Goal: Transaction & Acquisition: Purchase product/service

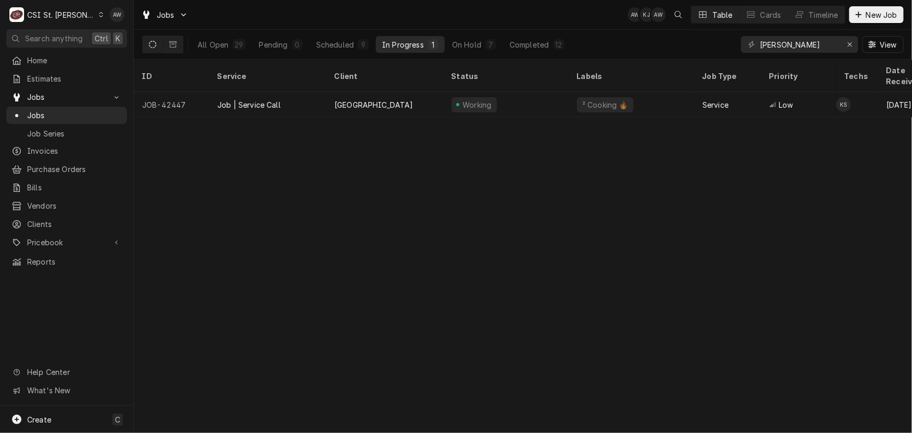
click at [823, 24] on div "Jobs AW KJ AW Table Cards Timeline New Job" at bounding box center [523, 14] width 779 height 29
click at [824, 19] on div "Timeline" at bounding box center [823, 14] width 29 height 11
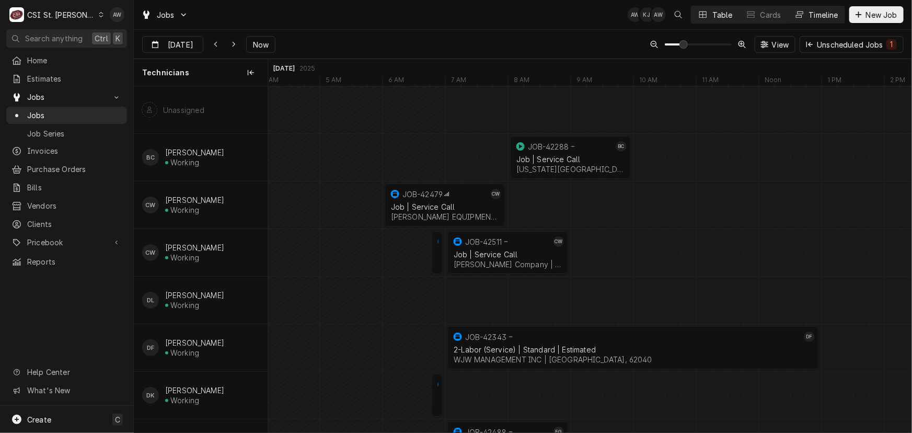
click at [709, 18] on button "Table" at bounding box center [716, 14] width 48 height 17
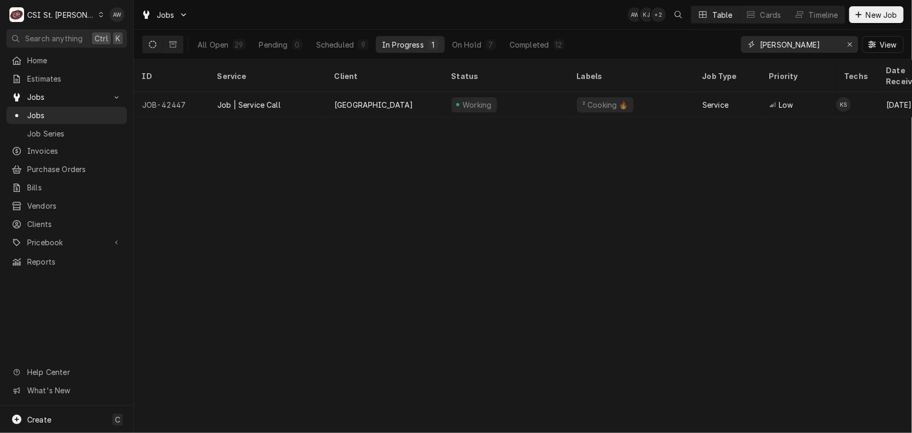
drag, startPoint x: 697, startPoint y: 38, endPoint x: 668, endPoint y: 37, distance: 28.3
click at [670, 38] on div "All Open 29 Pending 0 Scheduled 9 In Progress 1 On Hold 7 Completed 12 kyle View" at bounding box center [523, 44] width 762 height 29
type input "4"
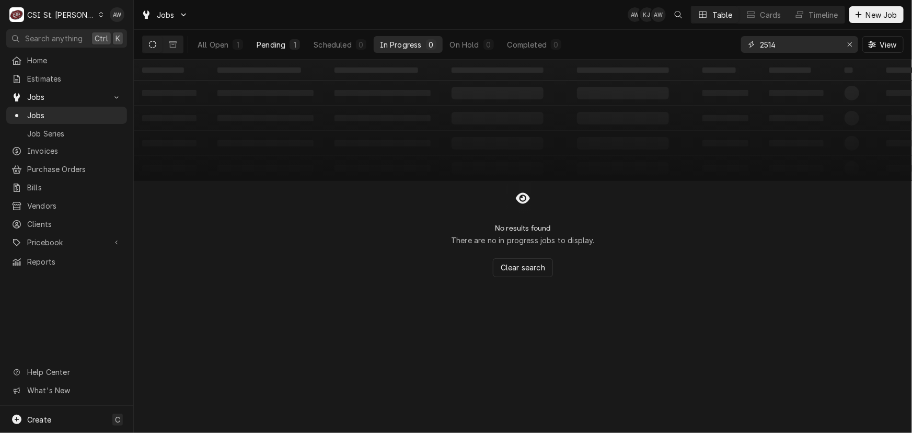
type input "2514"
click at [259, 42] on div "Pending" at bounding box center [271, 44] width 29 height 11
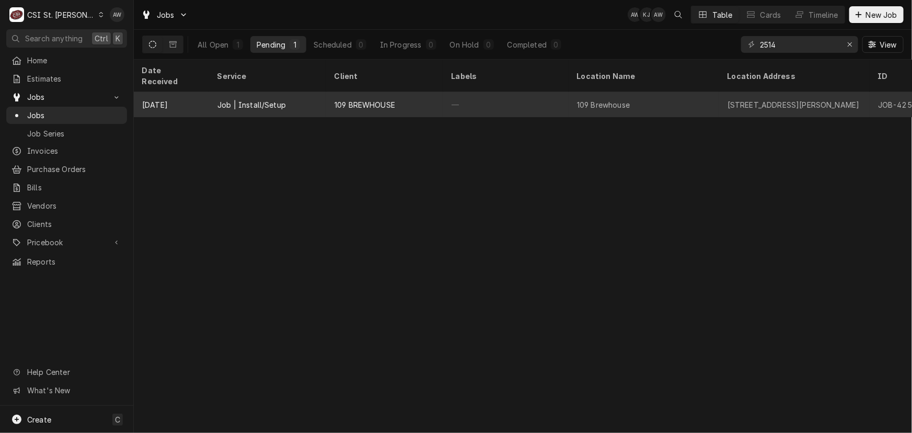
click at [372, 99] on div "109 BREWHOUSE" at bounding box center [365, 104] width 61 height 11
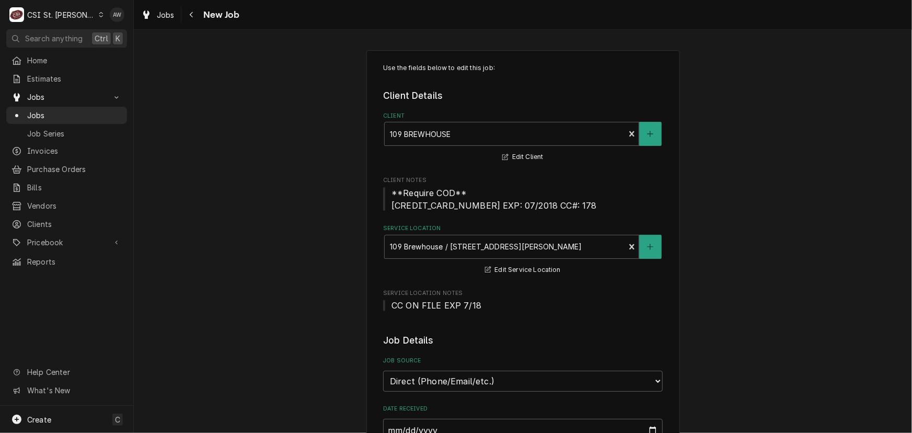
type textarea "x"
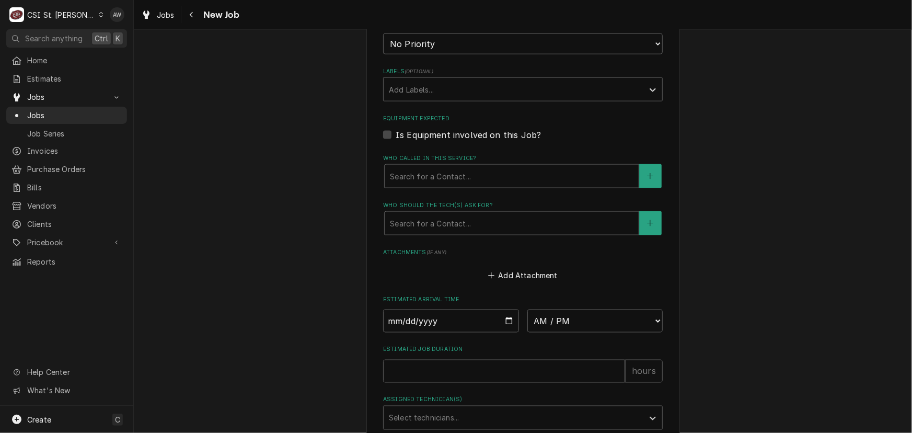
scroll to position [809, 0]
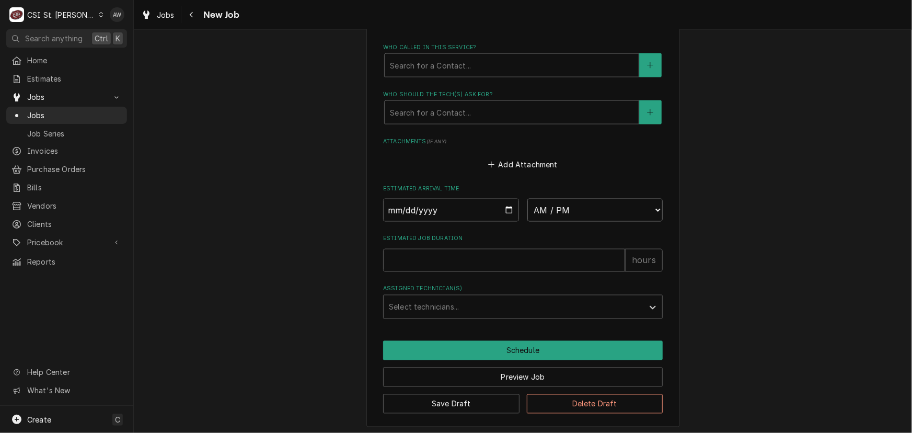
click at [568, 211] on select "AM / PM 6:00 AM 6:15 AM 6:30 AM 6:45 AM 7:00 AM 7:15 AM 7:30 AM 7:45 AM 8:00 AM…" at bounding box center [596, 210] width 136 height 23
select select "15:15:00"
click at [528, 199] on select "AM / PM 6:00 AM 6:15 AM 6:30 AM 6:45 AM 7:00 AM 7:15 AM 7:30 AM 7:45 AM 8:00 AM…" at bounding box center [596, 210] width 136 height 23
type textarea "x"
click at [503, 208] on input "Date" at bounding box center [451, 210] width 136 height 23
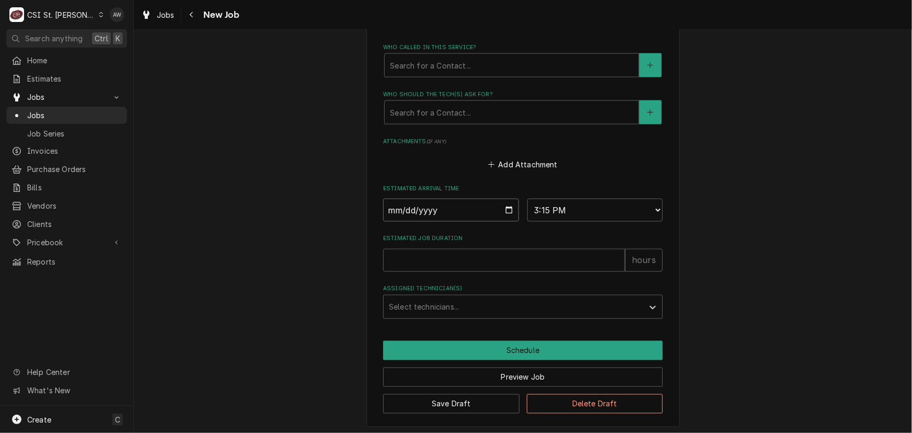
type input "2025-09-04"
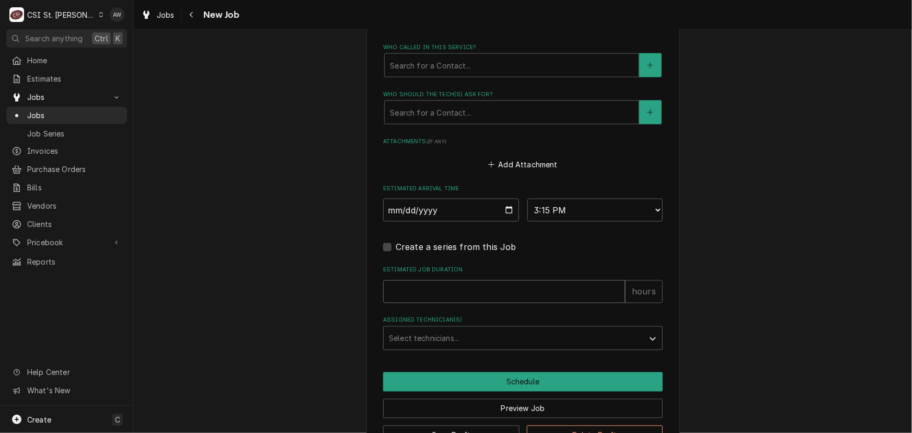
click at [455, 283] on input "Estimated Job Duration" at bounding box center [504, 291] width 242 height 23
type textarea "x"
type input "2"
type textarea "x"
type input "2"
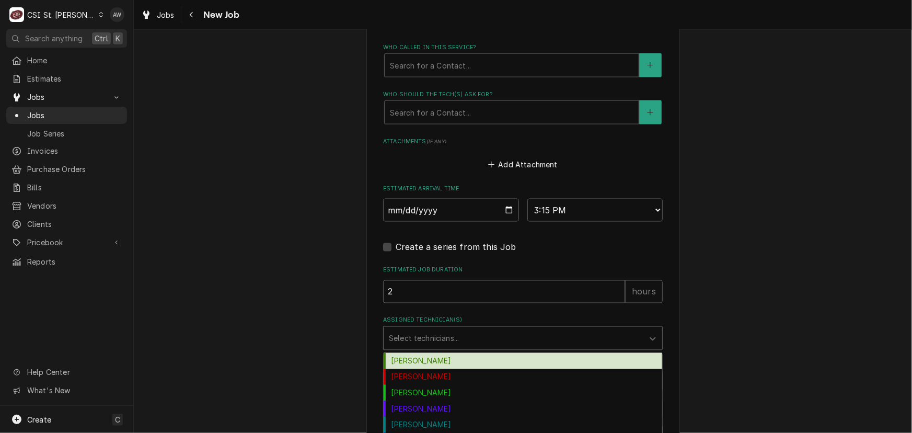
click at [447, 337] on div "Assigned Technician(s)" at bounding box center [513, 338] width 249 height 19
type input "z"
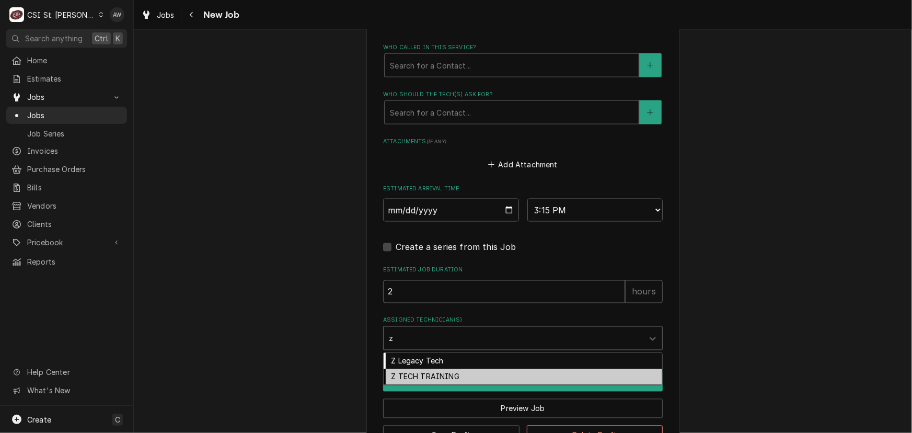
click at [431, 372] on div "Z TECH TRAINING" at bounding box center [523, 377] width 279 height 16
type textarea "x"
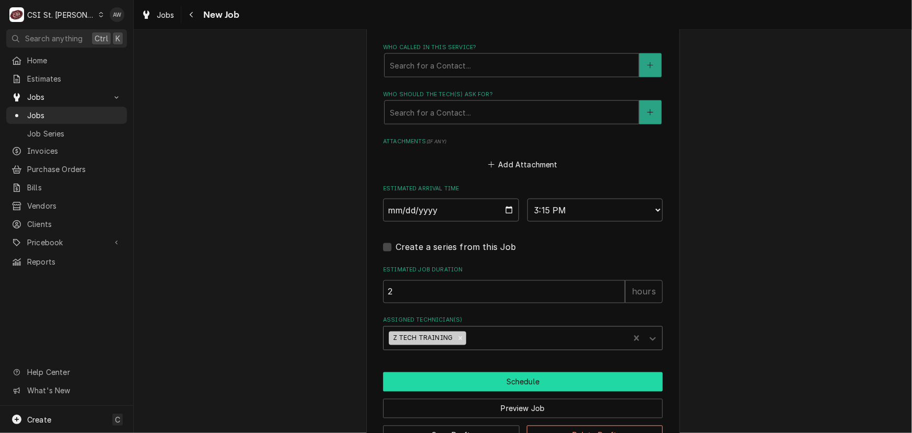
click at [433, 385] on button "Schedule" at bounding box center [523, 381] width 280 height 19
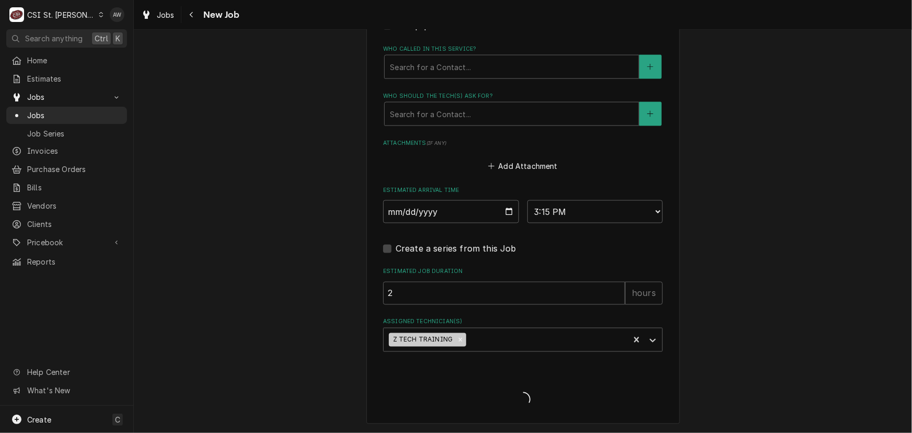
scroll to position [805, 0]
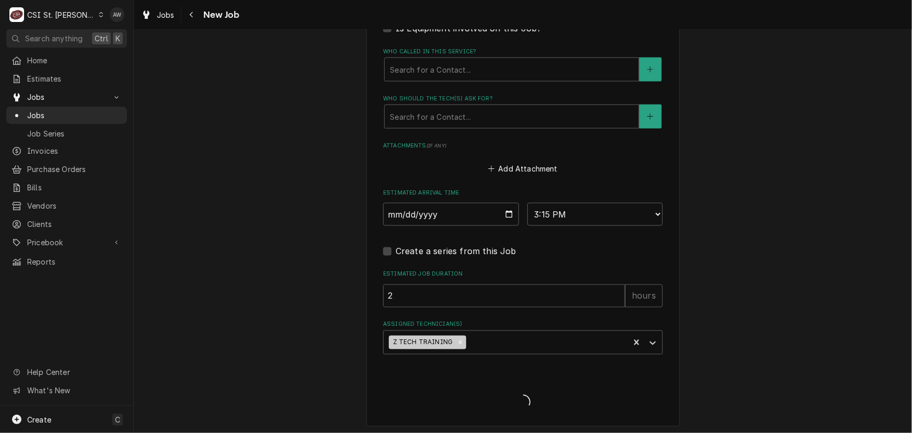
type textarea "x"
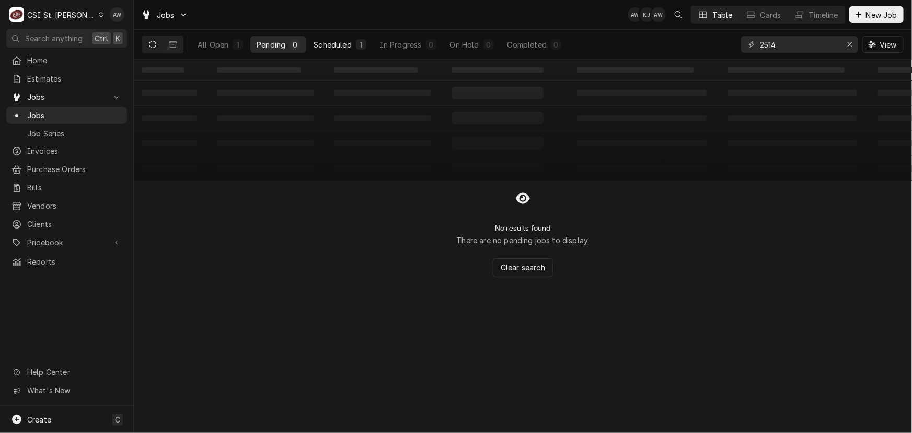
click at [332, 49] on div "Scheduled" at bounding box center [333, 44] width 38 height 11
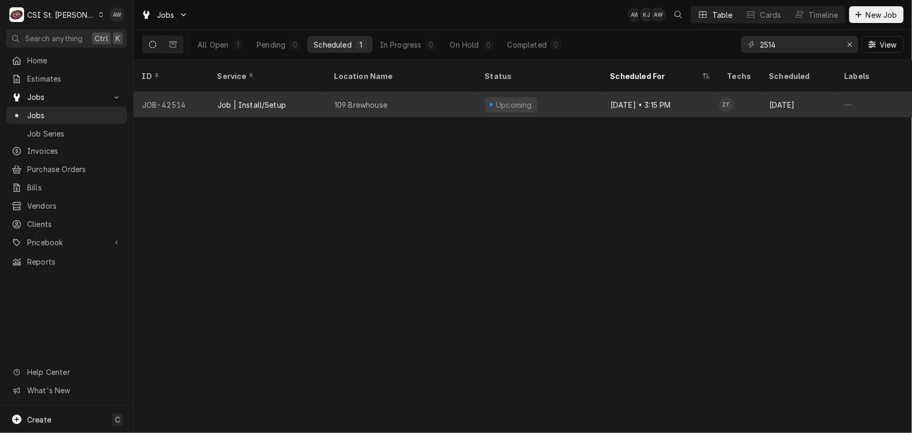
click at [347, 99] on div "109 Brewhouse" at bounding box center [361, 104] width 53 height 11
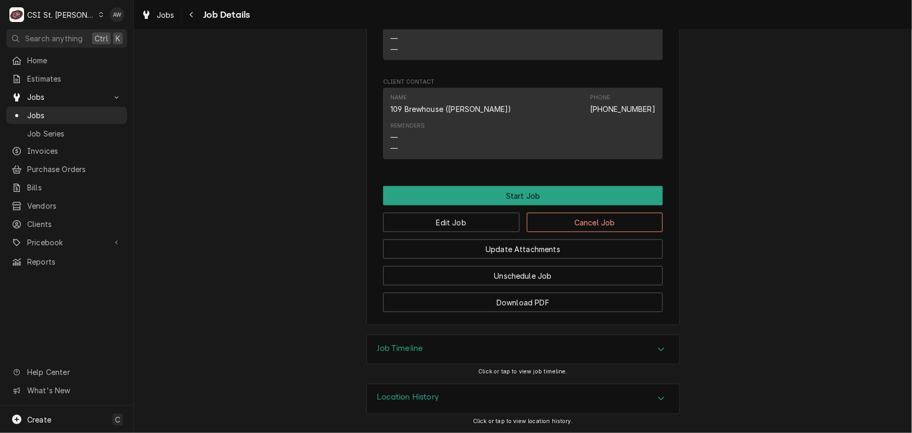
scroll to position [692, 0]
click at [417, 349] on h3 "Job Timeline" at bounding box center [401, 349] width 46 height 10
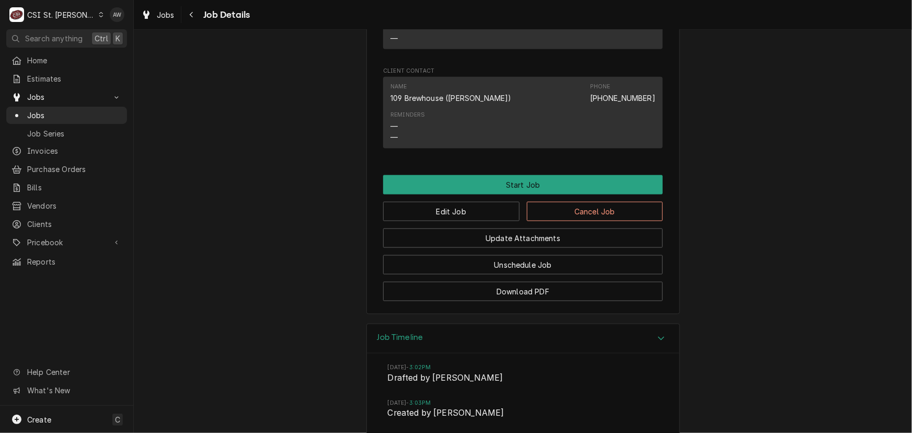
scroll to position [802, 0]
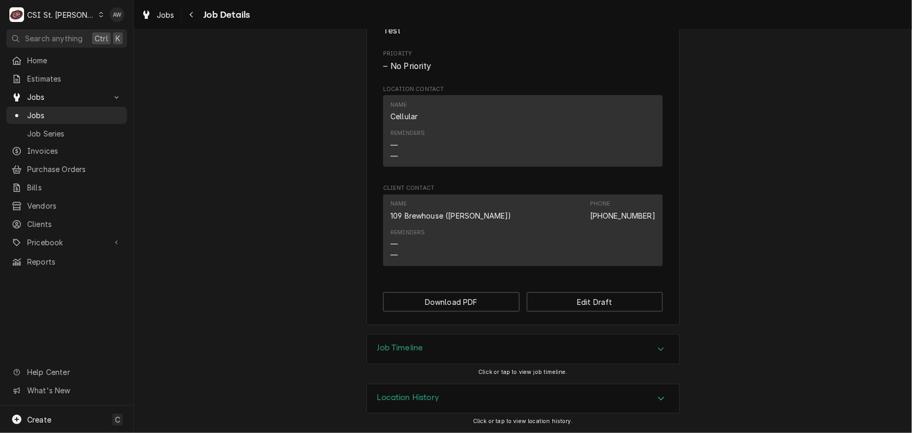
scroll to position [444, 0]
click at [421, 352] on h3 "Job Timeline" at bounding box center [401, 348] width 46 height 10
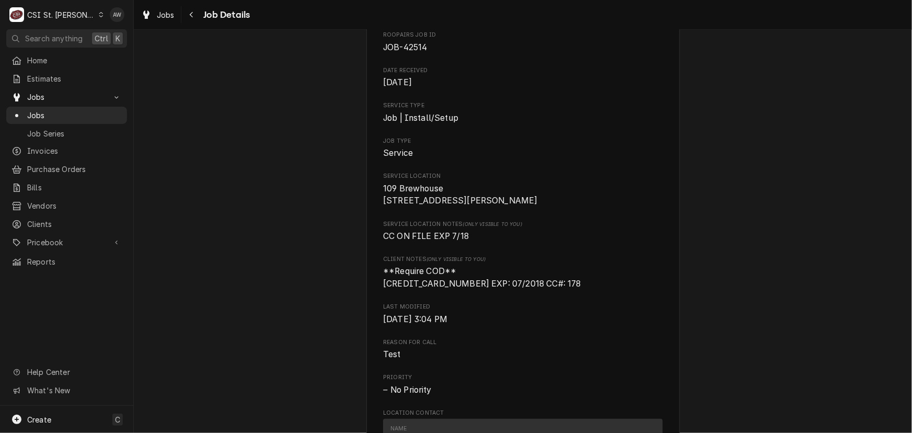
scroll to position [0, 0]
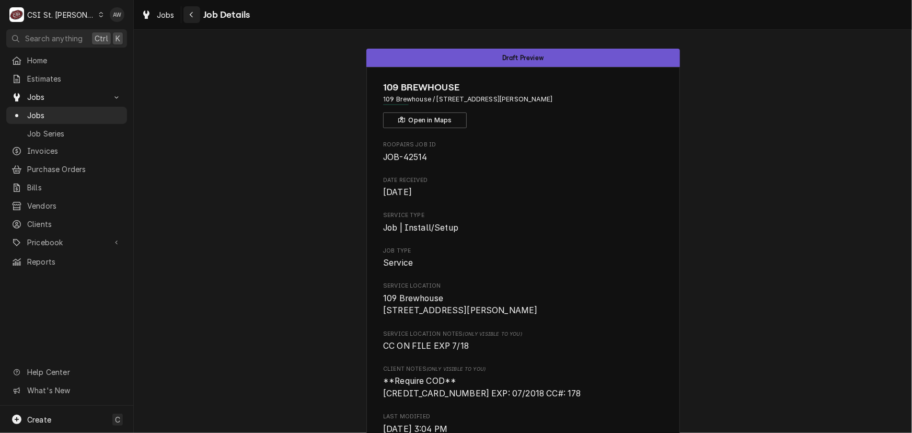
click at [187, 14] on div "Navigate back" at bounding box center [192, 14] width 10 height 10
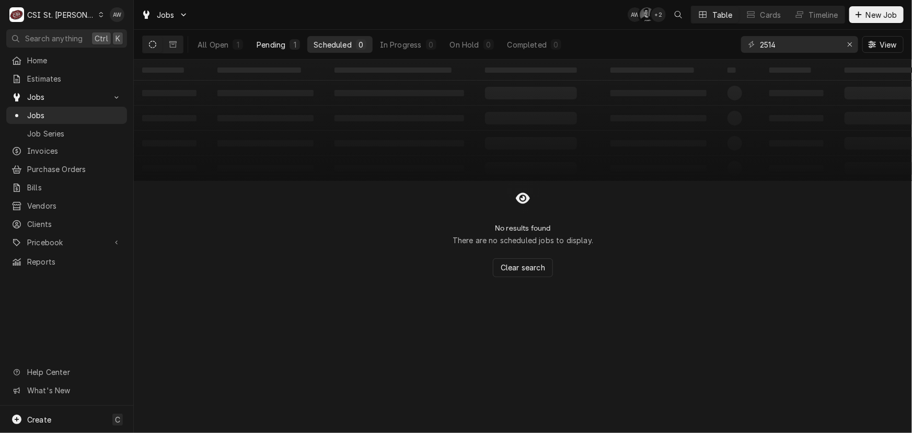
click at [279, 46] on div "Pending" at bounding box center [271, 44] width 29 height 11
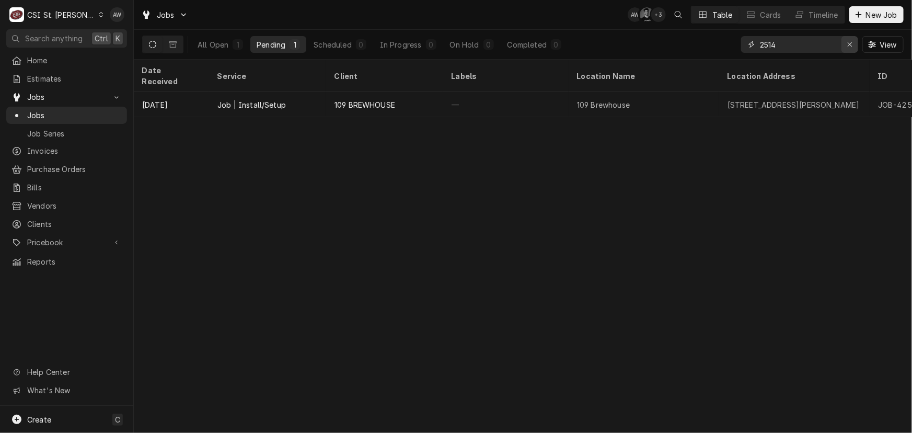
click at [851, 46] on icon "Erase input" at bounding box center [851, 44] width 6 height 7
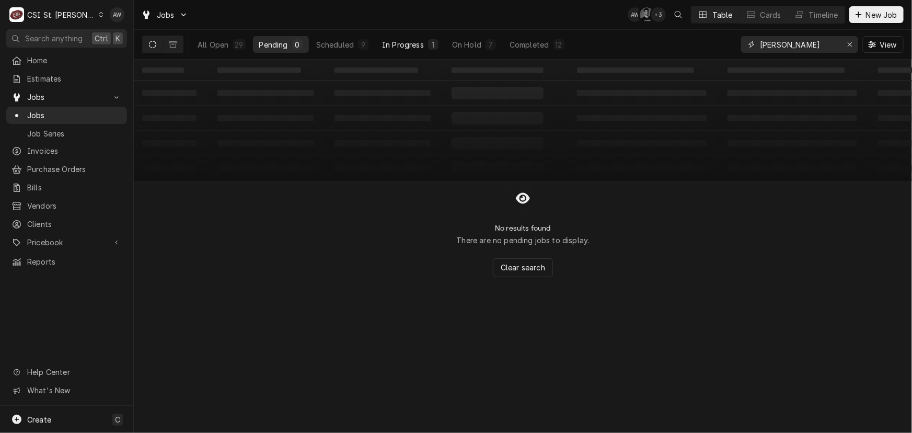
type input "[PERSON_NAME]"
click at [408, 39] on div "In Progress" at bounding box center [403, 44] width 42 height 11
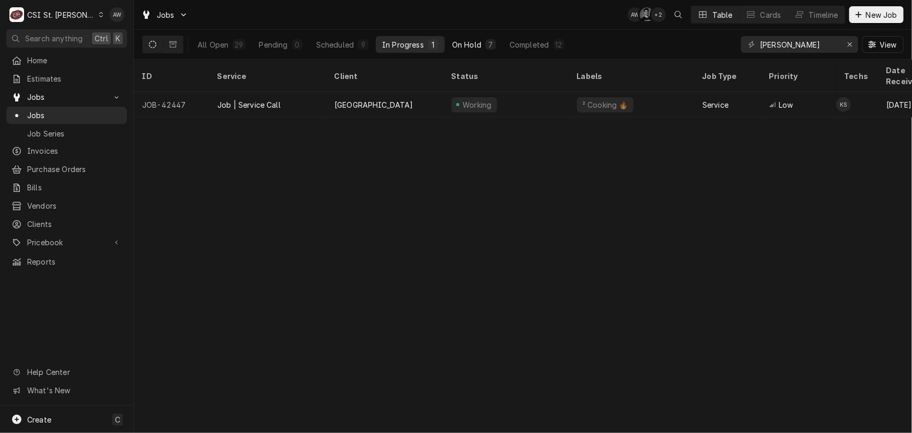
click at [475, 45] on div "On Hold" at bounding box center [466, 44] width 29 height 11
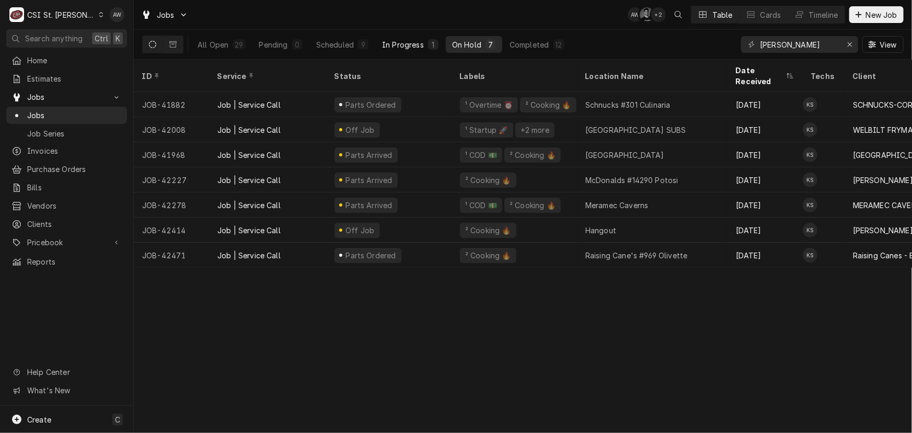
click at [422, 40] on div "In Progress" at bounding box center [403, 44] width 42 height 11
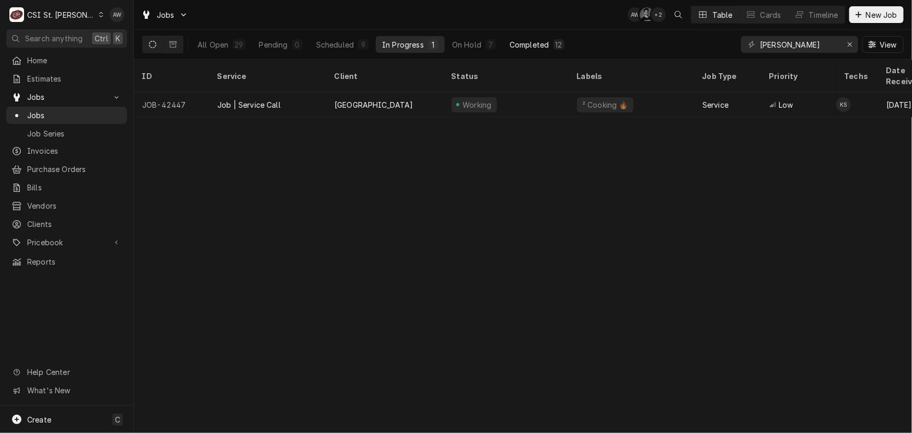
click at [545, 38] on button "Completed 12" at bounding box center [537, 44] width 67 height 17
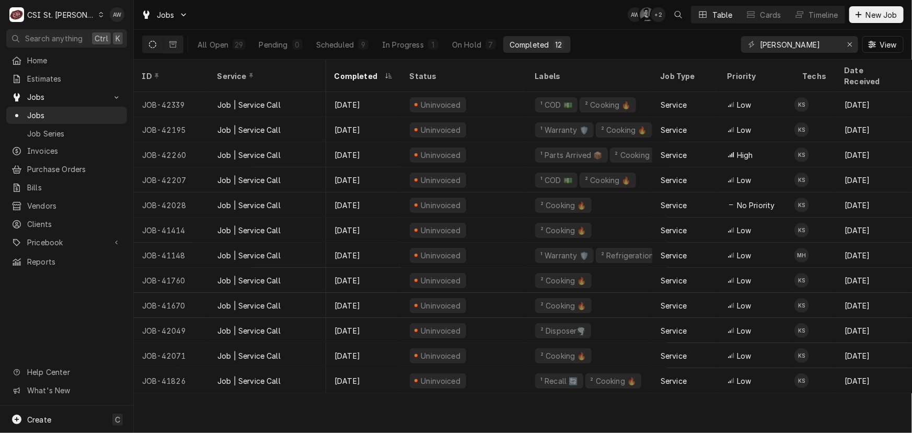
scroll to position [0, 163]
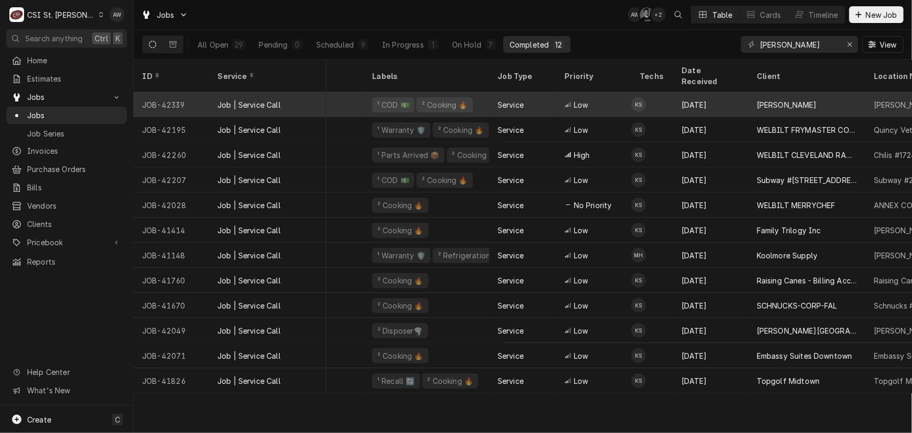
click at [306, 92] on div "Job | Service Call" at bounding box center [267, 104] width 117 height 25
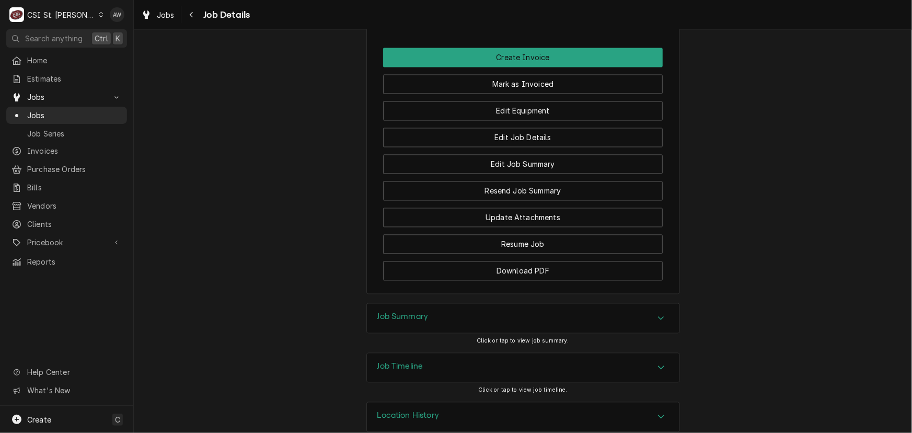
click at [458, 353] on div "Job Timeline" at bounding box center [523, 367] width 313 height 29
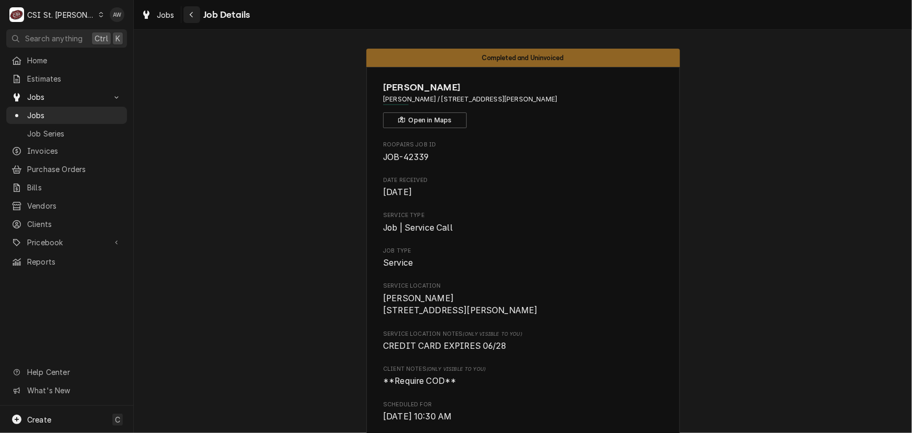
click at [189, 12] on icon "Navigate back" at bounding box center [191, 14] width 5 height 7
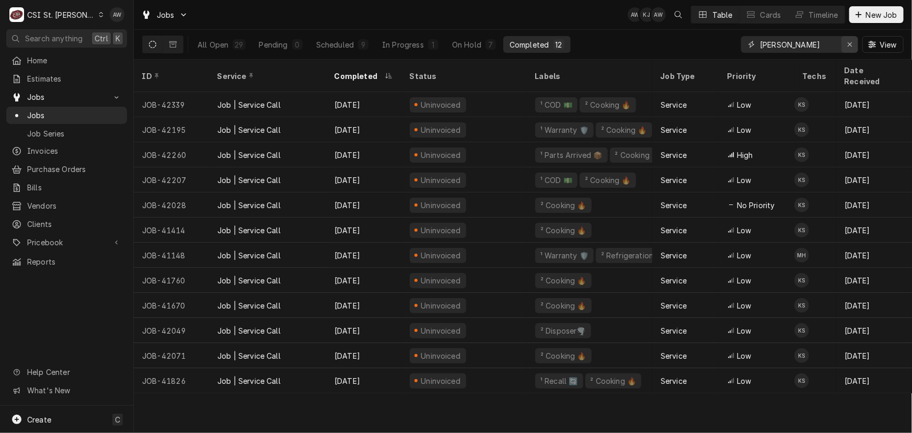
click at [848, 44] on icon "Erase input" at bounding box center [851, 44] width 6 height 7
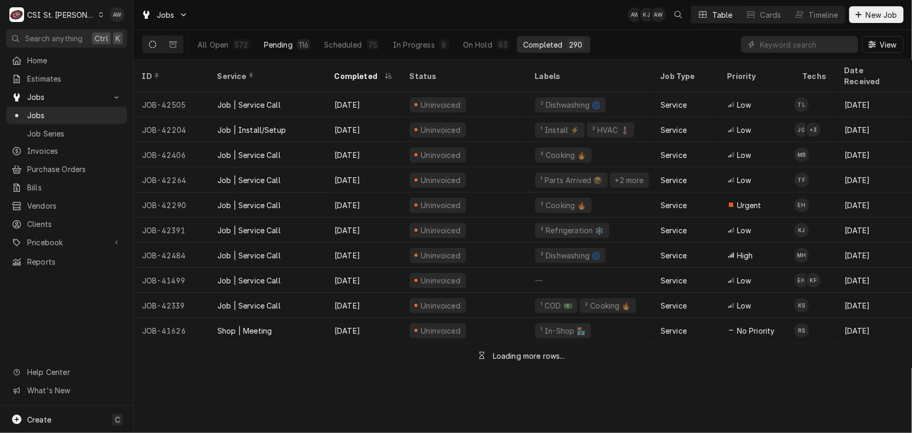
click at [278, 41] on div "Pending" at bounding box center [278, 44] width 29 height 11
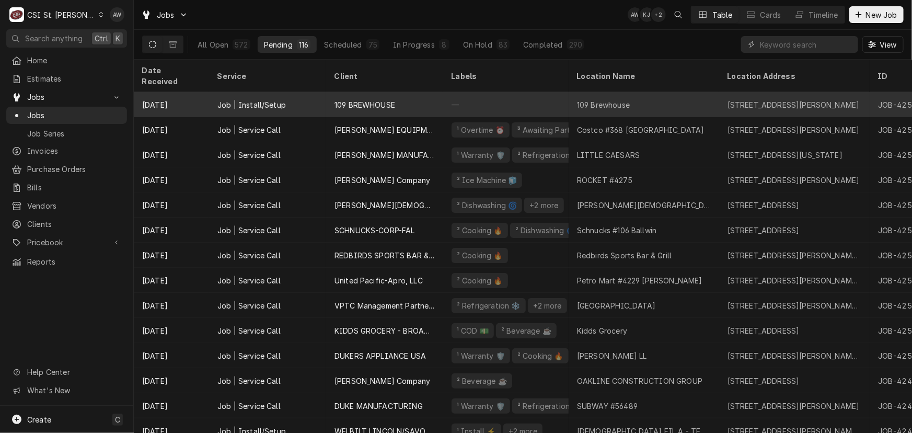
click at [413, 96] on div "109 BREWHOUSE" at bounding box center [384, 104] width 117 height 25
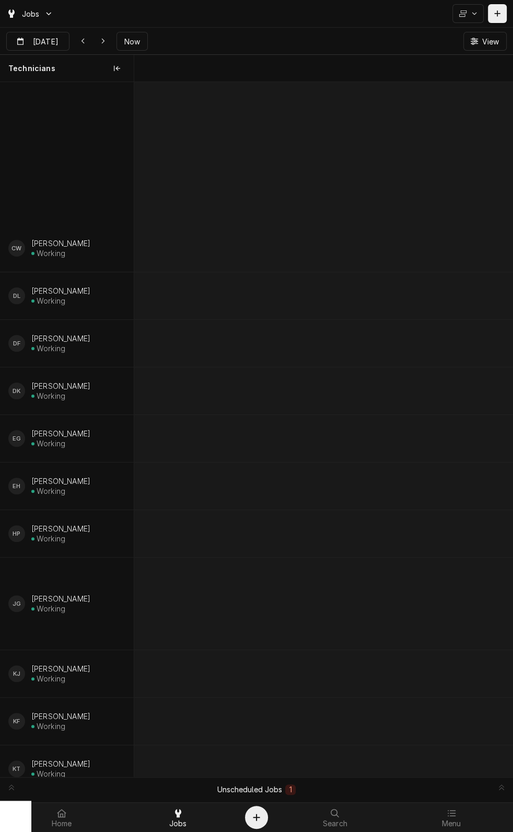
scroll to position [0, 7525]
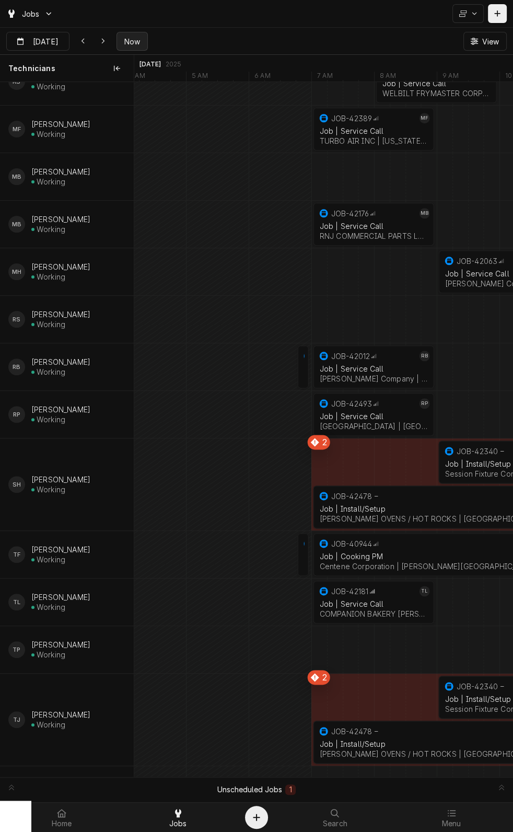
click at [128, 47] on button "Now" at bounding box center [132, 41] width 31 height 19
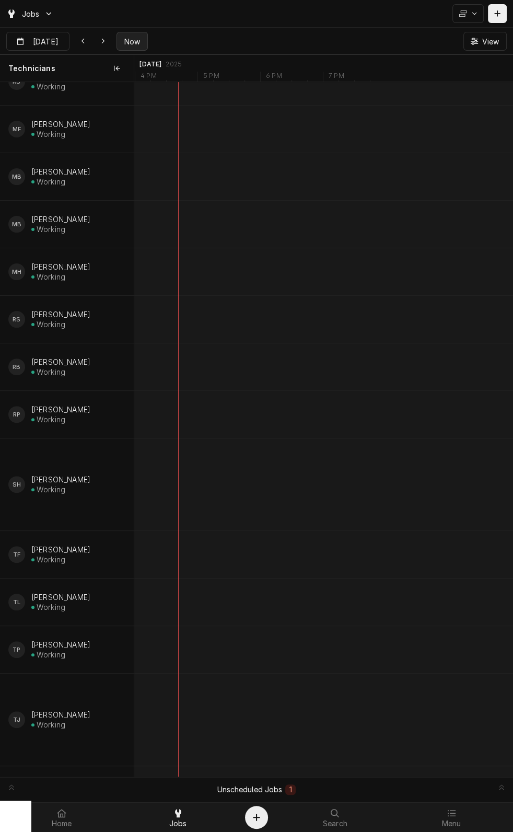
scroll to position [0, 6474]
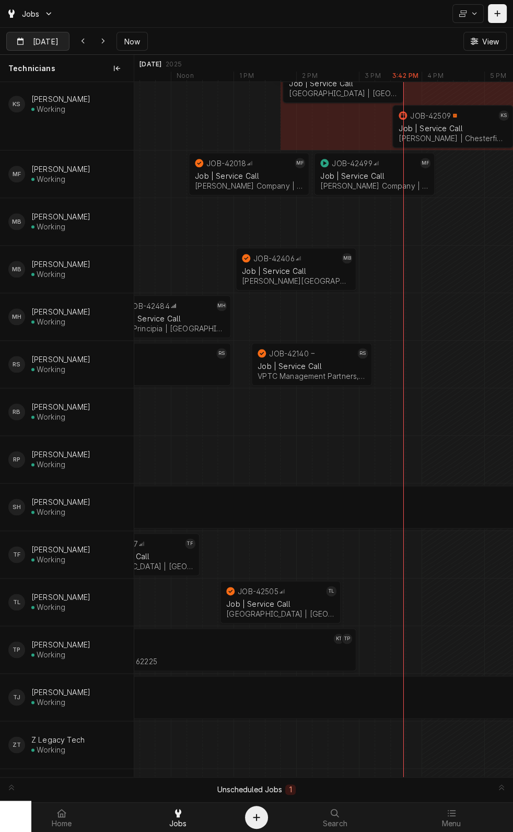
click at [34, 40] on input "Sep 4" at bounding box center [31, 42] width 48 height 20
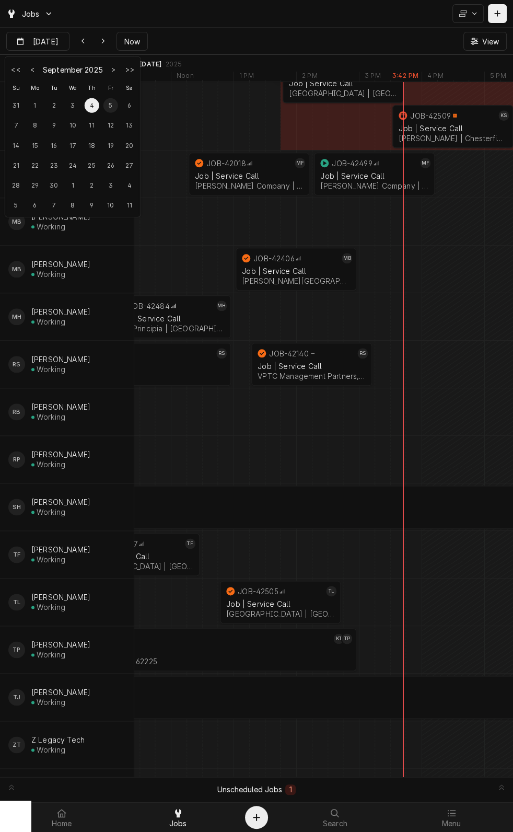
click at [111, 101] on div "5" at bounding box center [111, 105] width 15 height 15
type input "Sep 5"
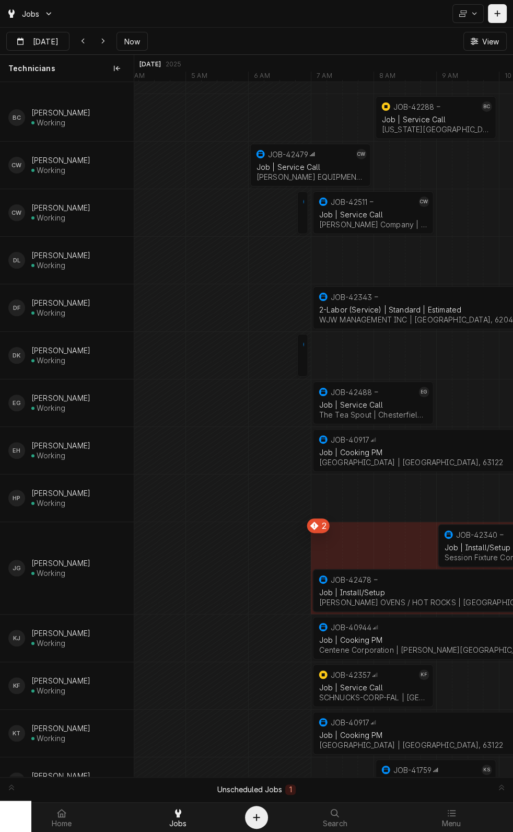
scroll to position [0, 0]
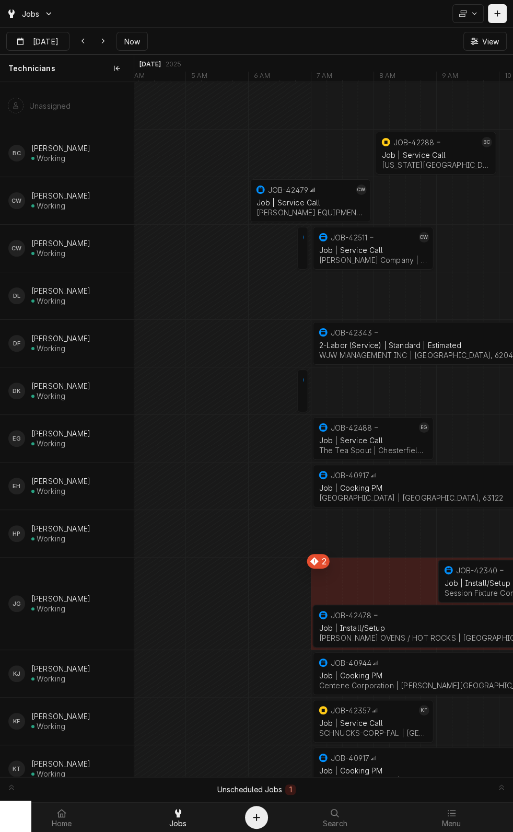
drag, startPoint x: 333, startPoint y: 26, endPoint x: 318, endPoint y: 158, distance: 133.2
click at [333, 26] on div "Jobs" at bounding box center [256, 13] width 513 height 27
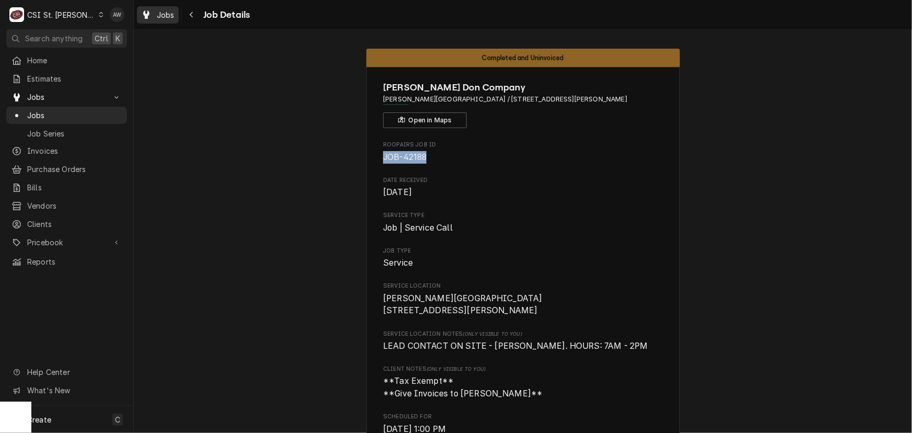
click at [163, 16] on span "Jobs" at bounding box center [166, 14] width 18 height 11
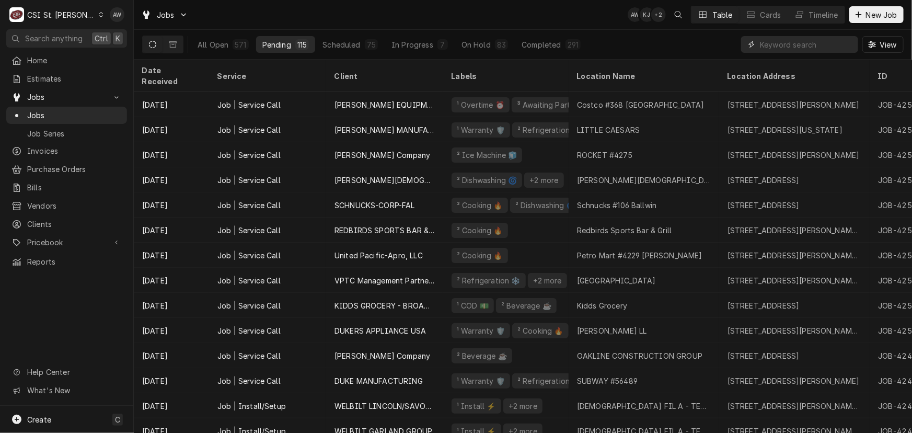
click at [770, 41] on input "Dynamic Content Wrapper" at bounding box center [806, 44] width 93 height 17
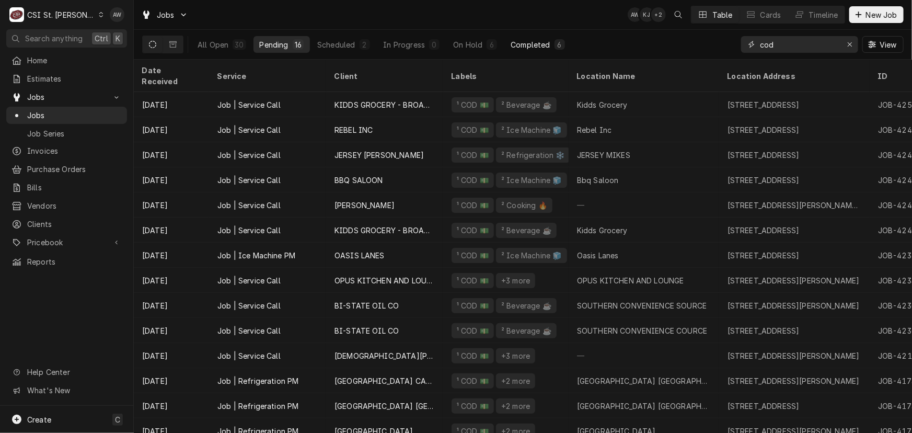
type input "cod"
click at [551, 46] on button "Completed 6" at bounding box center [538, 44] width 66 height 17
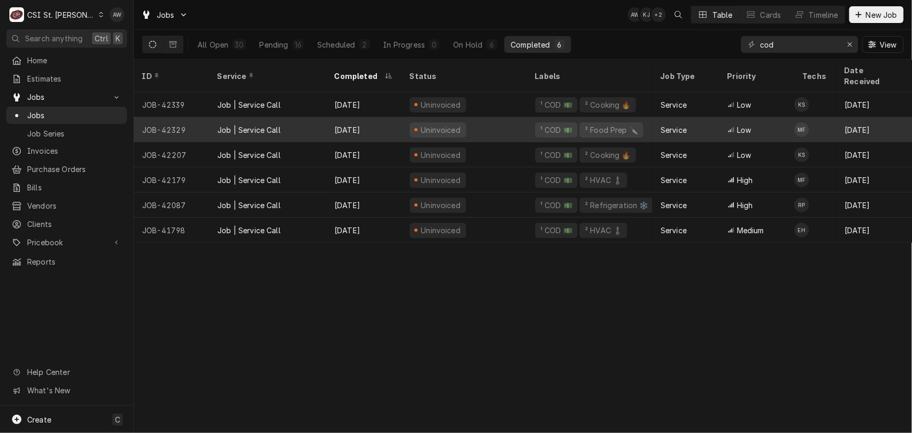
click at [372, 117] on div "Sep 4" at bounding box center [363, 129] width 75 height 25
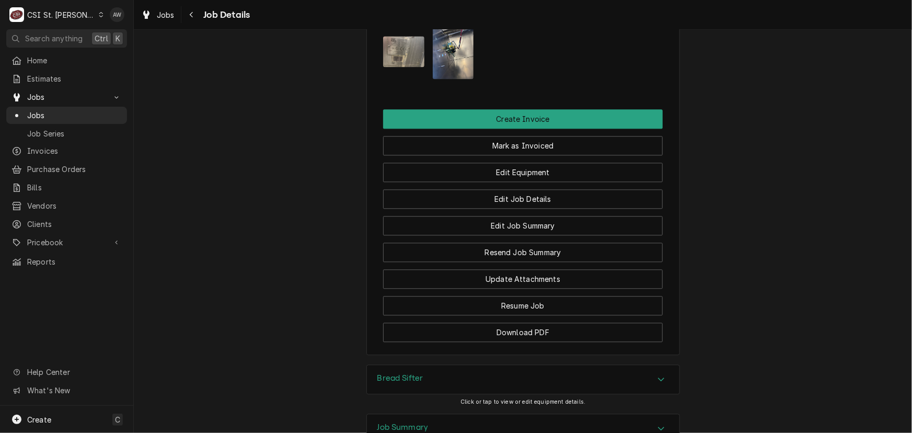
scroll to position [1046, 0]
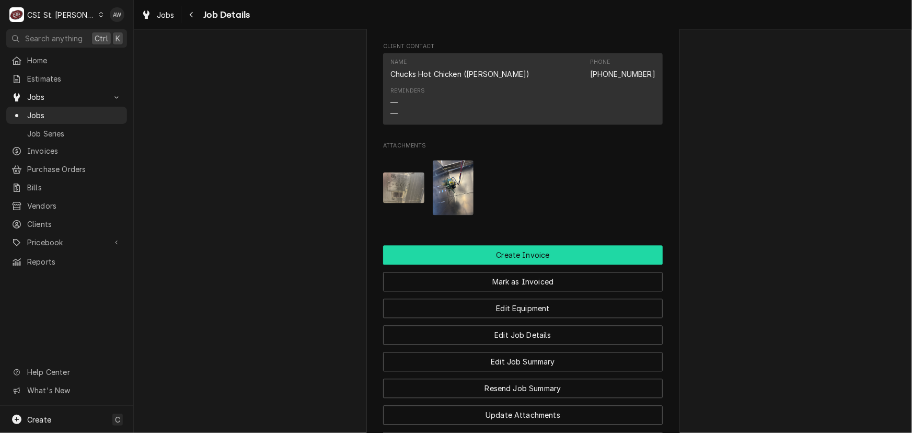
click at [530, 247] on button "Create Invoice" at bounding box center [523, 254] width 280 height 19
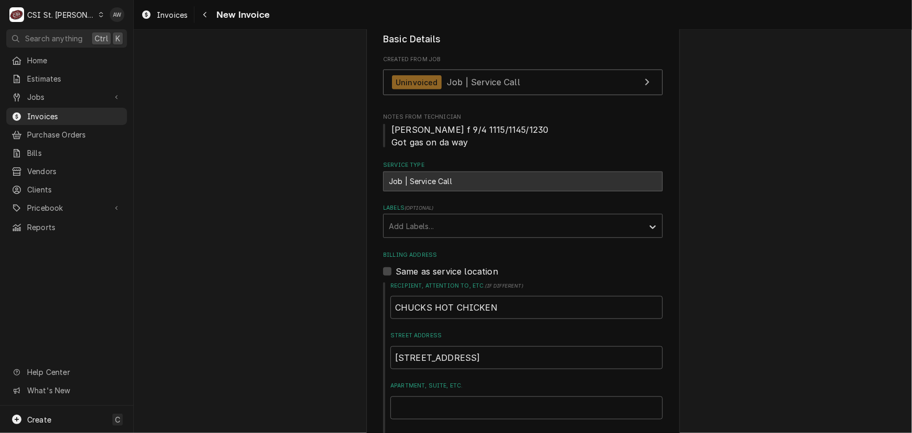
scroll to position [475, 0]
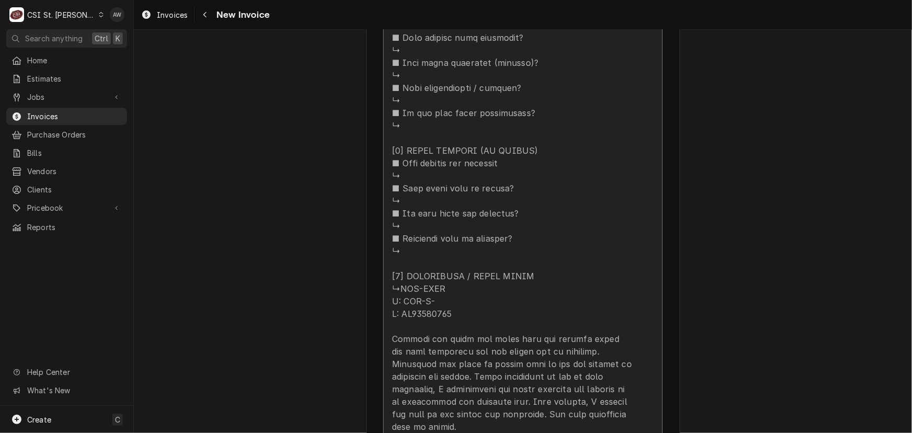
click at [493, 212] on div "Update Line Item" at bounding box center [512, 63] width 240 height 916
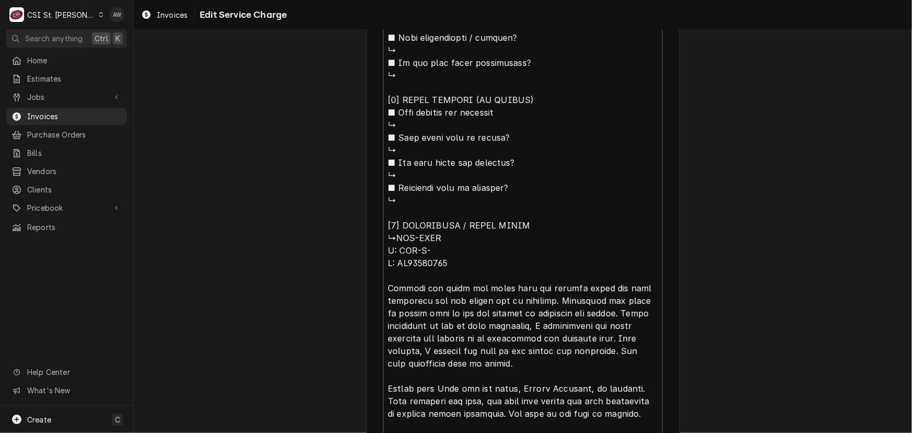
scroll to position [1046, 0]
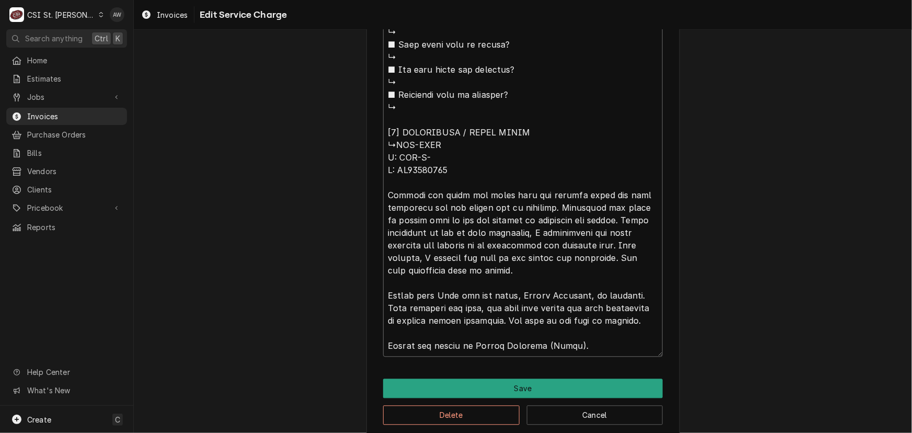
drag, startPoint x: 429, startPoint y: 323, endPoint x: 370, endPoint y: 184, distance: 150.4
type textarea "x"
type textarea "⚠️ 𝗙𝗢𝗥𝗠 𝗜𝗡𝗦𝗧𝗥𝗨𝗖𝗧𝗜𝗢𝗡𝗦 ⚠️ ✪ 𝗖𝗼𝗺𝗽𝗹𝗲𝘁𝗲 𝗮𝗹𝗹 𝗿𝗲𝗹𝗲𝘃𝗮𝗻𝘁 𝘀𝗲𝗰𝘁𝗶𝗼𝗻𝘀 ✪ 𝗣𝗿𝗼𝘃𝗶𝗱𝗲 𝗱𝗲𝘁𝗮𝗶𝗹𝗲𝗱 𝗮𝗻𝘀…"
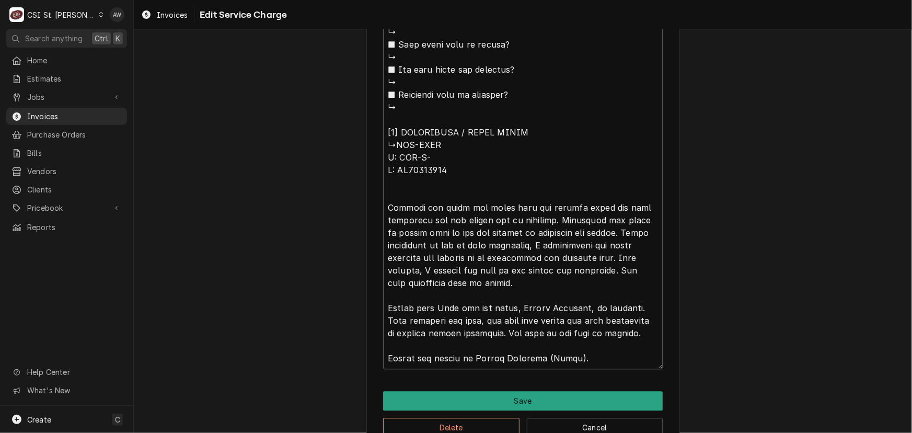
paste textarea "The technician removed the cover and discovered that the control board had been…"
type textarea "x"
type textarea "⚠️ 𝗙𝗢𝗥𝗠 𝗜𝗡𝗦𝗧𝗥𝗨𝗖𝗧𝗜𝗢𝗡𝗦 ⚠️ ✪ 𝗖𝗼𝗺𝗽𝗹𝗲𝘁𝗲 𝗮𝗹𝗹 𝗿𝗲𝗹𝗲𝘃𝗮𝗻𝘁 𝘀𝗲𝗰𝘁𝗶𝗼𝗻𝘀 ✪ 𝗣𝗿𝗼𝘃𝗶𝗱𝗲 𝗱𝗲𝘁𝗮𝗶𝗹𝗲𝗱 𝗮𝗻𝘀…"
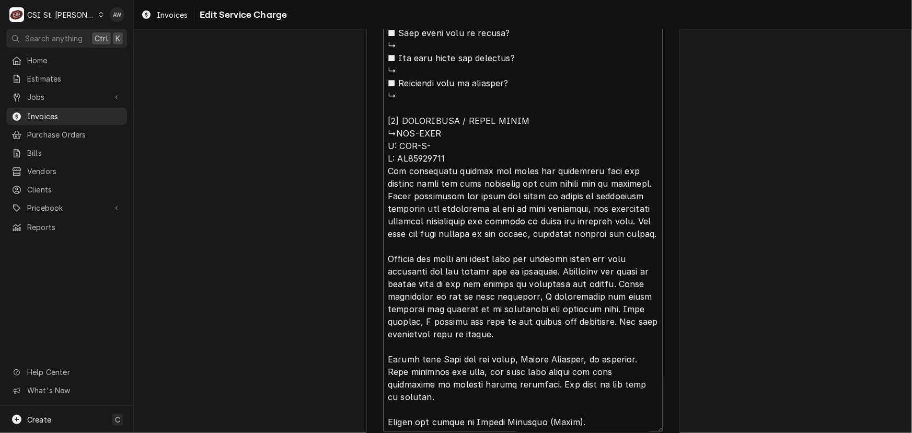
drag, startPoint x: 537, startPoint y: 167, endPoint x: 446, endPoint y: 164, distance: 91.6
type textarea "x"
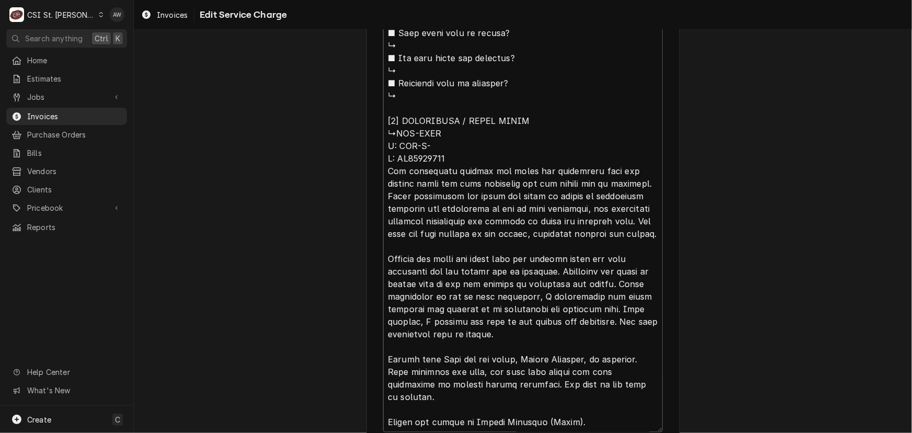
type textarea "⚠️ 𝗙𝗢𝗥𝗠 𝗜𝗡𝗦𝗧𝗥𝗨𝗖𝗧𝗜𝗢𝗡𝗦 ⚠️ ✪ 𝗖𝗼𝗺𝗽𝗹𝗲𝘁𝗲 𝗮𝗹𝗹 𝗿𝗲𝗹𝗲𝘃𝗮𝗻𝘁 𝘀𝗲𝗰𝘁𝗶𝗼𝗻𝘀 ✪ 𝗣𝗿𝗼𝘃𝗶𝗱𝗲 𝗱𝗲𝘁𝗮𝗶𝗹𝗲𝗱 𝗮𝗻𝘀…"
type textarea "x"
type textarea "⚠️ 𝗙𝗢𝗥𝗠 𝗜𝗡𝗦𝗧𝗥𝗨𝗖𝗧𝗜𝗢𝗡𝗦 ⚠️ ✪ 𝗖𝗼𝗺𝗽𝗹𝗲𝘁𝗲 𝗮𝗹𝗹 𝗿𝗲𝗹𝗲𝘃𝗮𝗻𝘁 𝘀𝗲𝗰𝘁𝗶𝗼𝗻𝘀 ✪ 𝗣𝗿𝗼𝘃𝗶𝗱𝗲 𝗱𝗲𝘁𝗮𝗶𝗹𝗲𝗱 𝗮𝗻𝘀…"
type textarea "x"
type textarea "⚠️ 𝗙𝗢𝗥𝗠 𝗜𝗡𝗦𝗧𝗥𝗨𝗖𝗧𝗜𝗢𝗡𝗦 ⚠️ ✪ 𝗖𝗼𝗺𝗽𝗹𝗲𝘁𝗲 𝗮𝗹𝗹 𝗿𝗲𝗹𝗲𝘃𝗮𝗻𝘁 𝘀𝗲𝗰𝘁𝗶𝗼𝗻𝘀 ✪ 𝗣𝗿𝗼𝘃𝗶𝗱𝗲 𝗱𝗲𝘁𝗮𝗶𝗹𝗲𝗱 𝗮𝗻𝘀…"
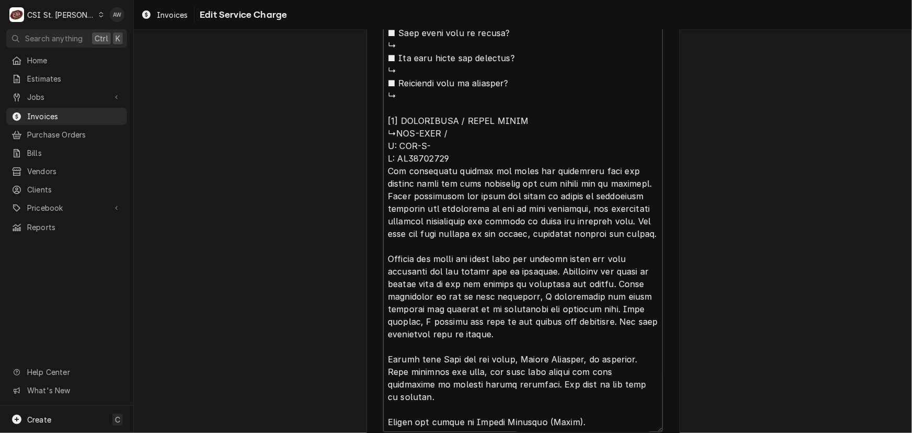
type textarea "x"
type textarea "⚠️ 𝗙𝗢𝗥𝗠 𝗜𝗡𝗦𝗧𝗥𝗨𝗖𝗧𝗜𝗢𝗡𝗦 ⚠️ ✪ 𝗖𝗼𝗺𝗽𝗹𝗲𝘁𝗲 𝗮𝗹𝗹 𝗿𝗲𝗹𝗲𝘃𝗮𝗻𝘁 𝘀𝗲𝗰𝘁𝗶𝗼𝗻𝘀 ✪ 𝗣𝗿𝗼𝘃𝗶𝗱𝗲 𝗱𝗲𝘁𝗮𝗶𝗹𝗲𝗱 𝗮𝗻𝘀…"
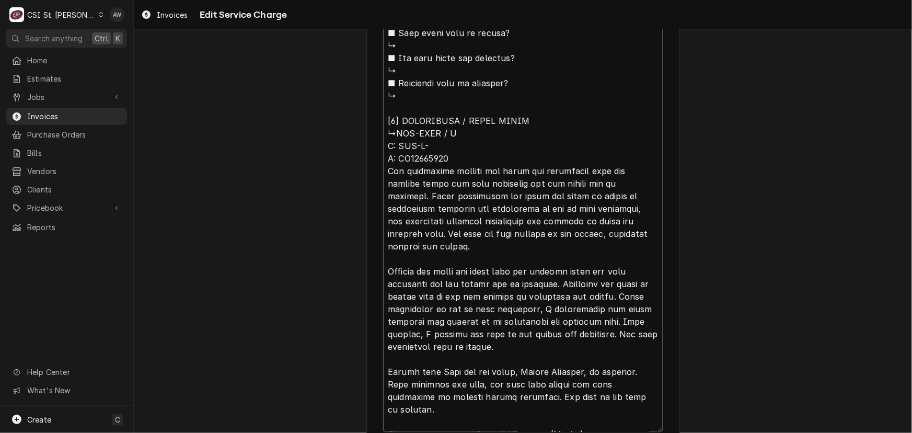
type textarea "x"
type textarea "⚠️ 𝗙𝗢𝗥𝗠 𝗜𝗡𝗦𝗧𝗥𝗨𝗖𝗧𝗜𝗢𝗡𝗦 ⚠️ ✪ 𝗖𝗼𝗺𝗽𝗹𝗲𝘁𝗲 𝗮𝗹𝗹 𝗿𝗲𝗹𝗲𝘃𝗮𝗻𝘁 𝘀𝗲𝗰𝘁𝗶𝗼𝗻𝘀 ✪ 𝗣𝗿𝗼𝘃𝗶𝗱𝗲 𝗱𝗲𝘁𝗮𝗶𝗹𝗲𝗱 𝗮𝗻𝘀…"
type textarea "x"
type textarea "⚠️ 𝗙𝗢𝗥𝗠 𝗜𝗡𝗦𝗧𝗥𝗨𝗖𝗧𝗜𝗢𝗡𝗦 ⚠️ ✪ 𝗖𝗼𝗺𝗽𝗹𝗲𝘁𝗲 𝗮𝗹𝗹 𝗿𝗲𝗹𝗲𝘃𝗮𝗻𝘁 𝘀𝗲𝗰𝘁𝗶𝗼𝗻𝘀 ✪ 𝗣𝗿𝗼𝘃𝗶𝗱𝗲 𝗱𝗲𝘁𝗮𝗶𝗹𝗲𝗱 𝗮𝗻𝘀…"
type textarea "x"
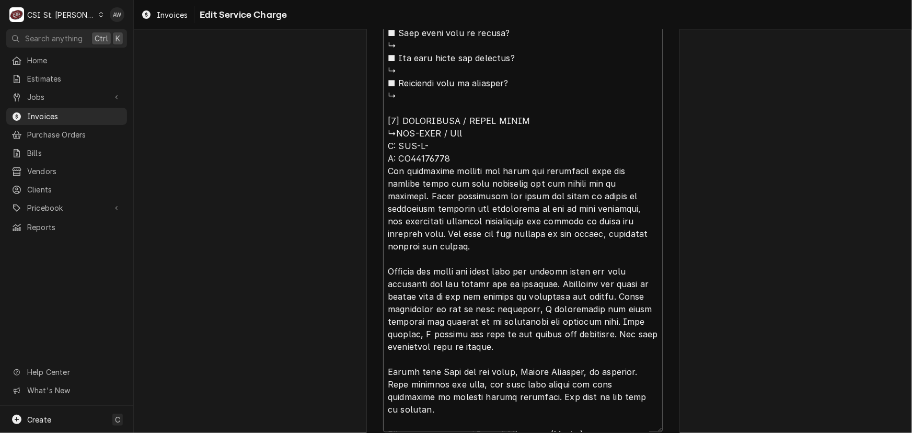
type textarea "⚠️ 𝗙𝗢𝗥𝗠 𝗜𝗡𝗦𝗧𝗥𝗨𝗖𝗧𝗜𝗢𝗡𝗦 ⚠️ ✪ 𝗖𝗼𝗺𝗽𝗹𝗲𝘁𝗲 𝗮𝗹𝗹 𝗿𝗲𝗹𝗲𝘃𝗮𝗻𝘁 𝘀𝗲𝗰𝘁𝗶𝗼𝗻𝘀 ✪ 𝗣𝗿𝗼𝘃𝗶𝗱𝗲 𝗱𝗲𝘁𝗮𝗶𝗹𝗲𝗱 𝗮𝗻𝘀…"
type textarea "x"
type textarea "⚠️ 𝗙𝗢𝗥𝗠 𝗜𝗡𝗦𝗧𝗥𝗨𝗖𝗧𝗜𝗢𝗡𝗦 ⚠️ ✪ 𝗖𝗼𝗺𝗽𝗹𝗲𝘁𝗲 𝗮𝗹𝗹 𝗿𝗲𝗹𝗲𝘃𝗮𝗻𝘁 𝘀𝗲𝗰𝘁𝗶𝗼𝗻𝘀 ✪ 𝗣𝗿𝗼𝘃𝗶𝗱𝗲 𝗱𝗲𝘁𝗮𝗶𝗹𝗲𝗱 𝗮𝗻𝘀…"
type textarea "x"
type textarea "⚠️ 𝗙𝗢𝗥𝗠 𝗜𝗡𝗦𝗧𝗥𝗨𝗖𝗧𝗜𝗢𝗡𝗦 ⚠️ ✪ 𝗖𝗼𝗺𝗽𝗹𝗲𝘁𝗲 𝗮𝗹𝗹 𝗿𝗲𝗹𝗲𝘃𝗮𝗻𝘁 𝘀𝗲𝗰𝘁𝗶𝗼𝗻𝘀 ✪ 𝗣𝗿𝗼𝘃𝗶𝗱𝗲 𝗱𝗲𝘁𝗮𝗶𝗹𝗲𝗱 𝗮𝗻𝘀…"
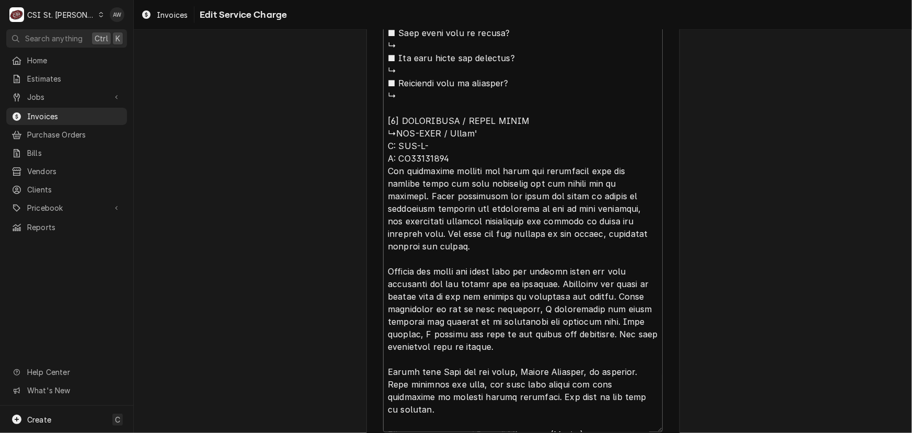
type textarea "x"
type textarea "⚠️ 𝗙𝗢𝗥𝗠 𝗜𝗡𝗦𝗧𝗥𝗨𝗖𝗧𝗜𝗢𝗡𝗦 ⚠️ ✪ 𝗖𝗼𝗺𝗽𝗹𝗲𝘁𝗲 𝗮𝗹𝗹 𝗿𝗲𝗹𝗲𝘃𝗮𝗻𝘁 𝘀𝗲𝗰𝘁𝗶𝗼𝗻𝘀 ✪ 𝗣𝗿𝗼𝘃𝗶𝗱𝗲 𝗱𝗲𝘁𝗮𝗶𝗹𝗲𝗱 𝗮𝗻𝘀…"
type textarea "x"
type textarea "⚠️ 𝗙𝗢𝗥𝗠 𝗜𝗡𝗦𝗧𝗥𝗨𝗖𝗧𝗜𝗢𝗡𝗦 ⚠️ ✪ 𝗖𝗼𝗺𝗽𝗹𝗲𝘁𝗲 𝗮𝗹𝗹 𝗿𝗲𝗹𝗲𝘃𝗮𝗻𝘁 𝘀𝗲𝗰𝘁𝗶𝗼𝗻𝘀 ✪ 𝗣𝗿𝗼𝘃𝗶𝗱𝗲 𝗱𝗲𝘁𝗮𝗶𝗹𝗲𝗱 𝗮𝗻𝘀…"
type textarea "x"
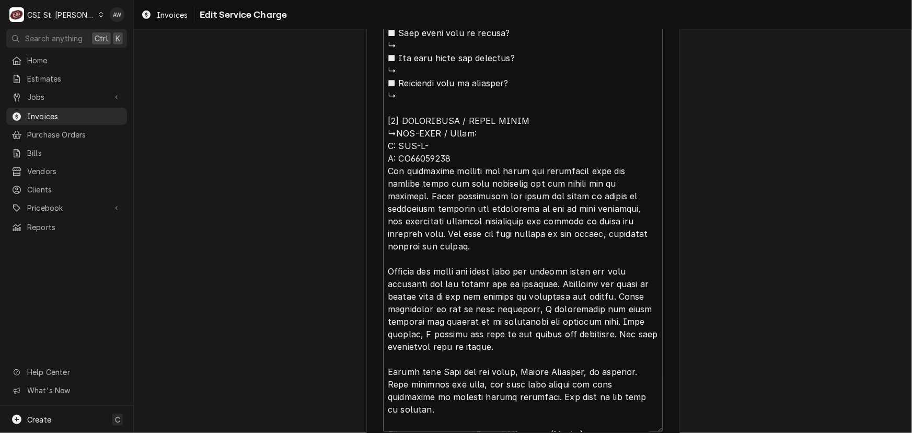
type textarea "⚠️ 𝗙𝗢𝗥𝗠 𝗜𝗡𝗦𝗧𝗥𝗨𝗖𝗧𝗜𝗢𝗡𝗦 ⚠️ ✪ 𝗖𝗼𝗺𝗽𝗹𝗲𝘁𝗲 𝗮𝗹𝗹 𝗿𝗲𝗹𝗲𝘃𝗮𝗻𝘁 𝘀𝗲𝗰𝘁𝗶𝗼𝗻𝘀 ✪ 𝗣𝗿𝗼𝘃𝗶𝗱𝗲 𝗱𝗲𝘁𝗮𝗶𝗹𝗲𝗱 𝗮𝗻𝘀…"
type textarea "x"
type textarea "⚠️ 𝗙𝗢𝗥𝗠 𝗜𝗡𝗦𝗧𝗥𝗨𝗖𝗧𝗜𝗢𝗡𝗦 ⚠️ ✪ 𝗖𝗼𝗺𝗽𝗹𝗲𝘁𝗲 𝗮𝗹𝗹 𝗿𝗲𝗹𝗲𝘃𝗮𝗻𝘁 𝘀𝗲𝗰𝘁𝗶𝗼𝗻𝘀 ✪ 𝗣𝗿𝗼𝘃𝗶𝗱𝗲 𝗱𝗲𝘁𝗮𝗶𝗹𝗲𝗱 𝗮𝗻𝘀…"
type textarea "x"
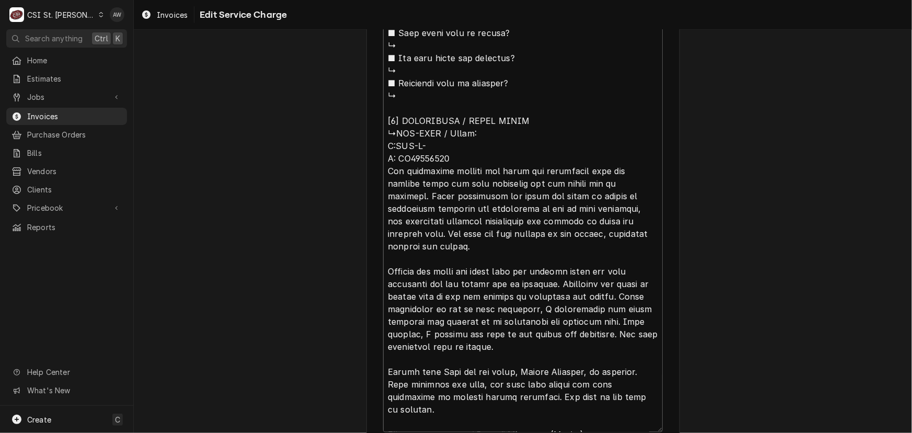
type textarea "⚠️ 𝗙𝗢𝗥𝗠 𝗜𝗡𝗦𝗧𝗥𝗨𝗖𝗧𝗜𝗢𝗡𝗦 ⚠️ ✪ 𝗖𝗼𝗺𝗽𝗹𝗲𝘁𝗲 𝗮𝗹𝗹 𝗿𝗲𝗹𝗲𝘃𝗮𝗻𝘁 𝘀𝗲𝗰𝘁𝗶𝗼𝗻𝘀 ✪ 𝗣𝗿𝗼𝘃𝗶𝗱𝗲 𝗱𝗲𝘁𝗮𝗶𝗹𝗲𝗱 𝗮𝗻𝘀…"
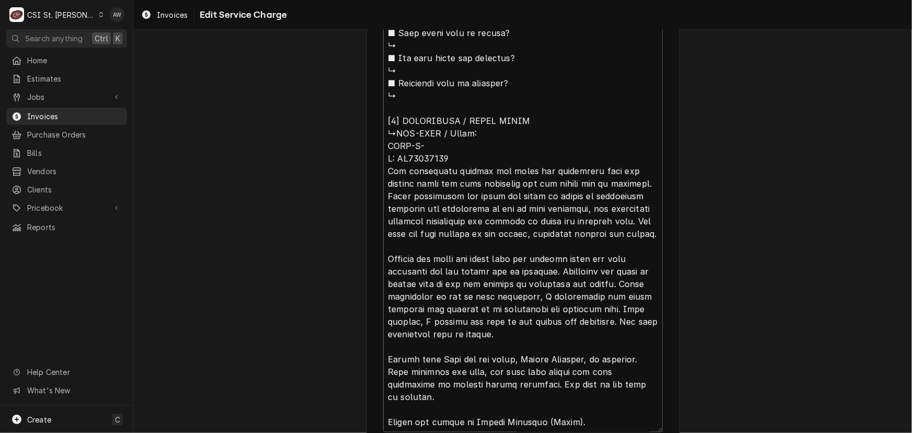
type textarea "x"
type textarea "⚠️ 𝗙𝗢𝗥𝗠 𝗜𝗡𝗦𝗧𝗥𝗨𝗖𝗧𝗜𝗢𝗡𝗦 ⚠️ ✪ 𝗖𝗼𝗺𝗽𝗹𝗲𝘁𝗲 𝗮𝗹𝗹 𝗿𝗲𝗹𝗲𝘃𝗮𝗻𝘁 𝘀𝗲𝗰𝘁𝗶𝗼𝗻𝘀 ✪ 𝗣𝗿𝗼𝘃𝗶𝗱𝗲 𝗱𝗲𝘁𝗮𝗶𝗹𝗲𝗱 𝗮𝗻𝘀…"
type textarea "x"
type textarea "⚠️ 𝗙𝗢𝗥𝗠 𝗜𝗡𝗦𝗧𝗥𝗨𝗖𝗧𝗜𝗢𝗡𝗦 ⚠️ ✪ 𝗖𝗼𝗺𝗽𝗹𝗲𝘁𝗲 𝗮𝗹𝗹 𝗿𝗲𝗹𝗲𝘃𝗮𝗻𝘁 𝘀𝗲𝗰𝘁𝗶𝗼𝗻𝘀 ✪ 𝗣𝗿𝗼𝘃𝗶𝗱𝗲 𝗱𝗲𝘁𝗮𝗶𝗹𝗲𝗱 𝗮𝗻𝘀…"
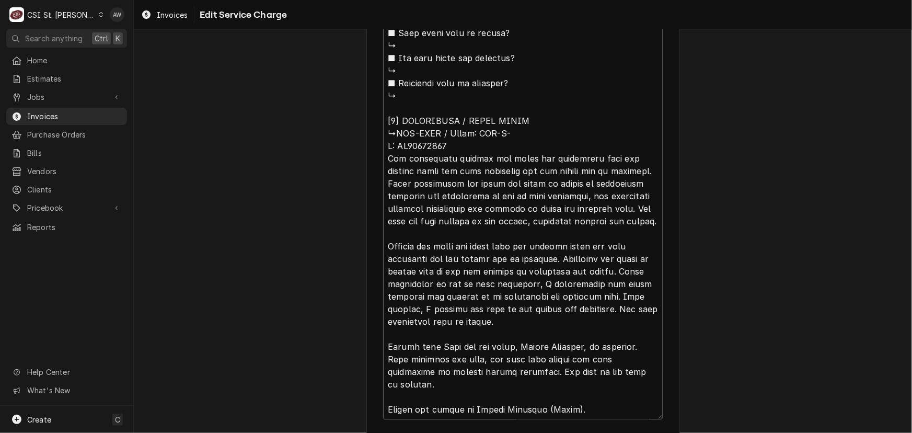
type textarea "x"
type textarea "⚠️ 𝗙𝗢𝗥𝗠 𝗜𝗡𝗦𝗧𝗥𝗨𝗖𝗧𝗜𝗢𝗡𝗦 ⚠️ ✪ 𝗖𝗼𝗺𝗽𝗹𝗲𝘁𝗲 𝗮𝗹𝗹 𝗿𝗲𝗹𝗲𝘃𝗮𝗻𝘁 𝘀𝗲𝗰𝘁𝗶𝗼𝗻𝘀 ✪ 𝗣𝗿𝗼𝘃𝗶𝗱𝗲 𝗱𝗲𝘁𝗮𝗶𝗹𝗲𝗱 𝗮𝗻𝘀…"
type textarea "x"
type textarea "⚠️ 𝗙𝗢𝗥𝗠 𝗜𝗡𝗦𝗧𝗥𝗨𝗖𝗧𝗜𝗢𝗡𝗦 ⚠️ ✪ 𝗖𝗼𝗺𝗽𝗹𝗲𝘁𝗲 𝗮𝗹𝗹 𝗿𝗲𝗹𝗲𝘃𝗮𝗻𝘁 𝘀𝗲𝗰𝘁𝗶𝗼𝗻𝘀 ✪ 𝗣𝗿𝗼𝘃𝗶𝗱𝗲 𝗱𝗲𝘁𝗮𝗶𝗹𝗲𝗱 𝗮𝗻𝘀…"
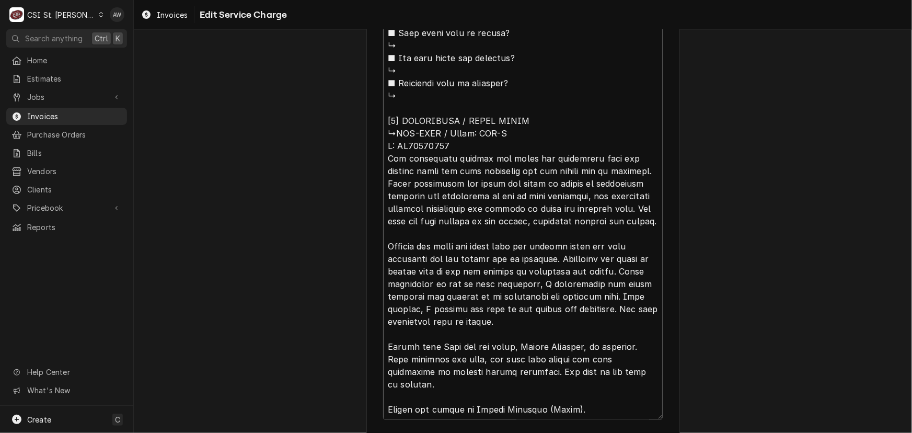
type textarea "x"
type textarea "⚠️ 𝗙𝗢𝗥𝗠 𝗜𝗡𝗦𝗧𝗥𝗨𝗖𝗧𝗜𝗢𝗡𝗦 ⚠️ ✪ 𝗖𝗼𝗺𝗽𝗹𝗲𝘁𝗲 𝗮𝗹𝗹 𝗿𝗲𝗹𝗲𝘃𝗮𝗻𝘁 𝘀𝗲𝗰𝘁𝗶𝗼𝗻𝘀 ✪ 𝗣𝗿𝗼𝘃𝗶𝗱𝗲 𝗱𝗲𝘁𝗮𝗶𝗹𝗲𝗱 𝗮𝗻𝘀…"
type textarea "x"
type textarea "⚠️ 𝗙𝗢𝗥𝗠 𝗜𝗡𝗦𝗧𝗥𝗨𝗖𝗧𝗜𝗢𝗡𝗦 ⚠️ ✪ 𝗖𝗼𝗺𝗽𝗹𝗲𝘁𝗲 𝗮𝗹𝗹 𝗿𝗲𝗹𝗲𝘃𝗮𝗻𝘁 𝘀𝗲𝗰𝘁𝗶𝗼𝗻𝘀 ✪ 𝗣𝗿𝗼𝘃𝗶𝗱𝗲 𝗱𝗲𝘁𝗮𝗶𝗹𝗲𝗱 𝗮𝗻𝘀…"
type textarea "x"
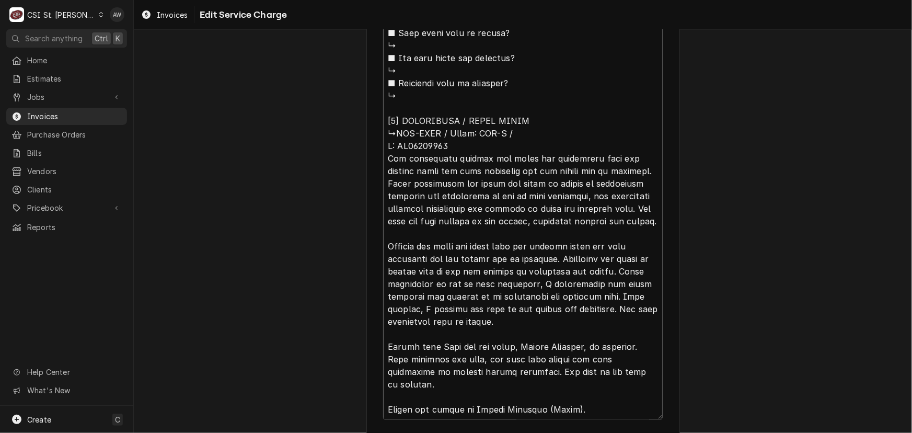
type textarea "⚠️ 𝗙𝗢𝗥𝗠 𝗜𝗡𝗦𝗧𝗥𝗨𝗖𝗧𝗜𝗢𝗡𝗦 ⚠️ ✪ 𝗖𝗼𝗺𝗽𝗹𝗲𝘁𝗲 𝗮𝗹𝗹 𝗿𝗲𝗹𝗲𝘃𝗮𝗻𝘁 𝘀𝗲𝗰𝘁𝗶𝗼𝗻𝘀 ✪ 𝗣𝗿𝗼𝘃𝗶𝗱𝗲 𝗱𝗲𝘁𝗮𝗶𝗹𝗲𝗱 𝗮𝗻𝘀…"
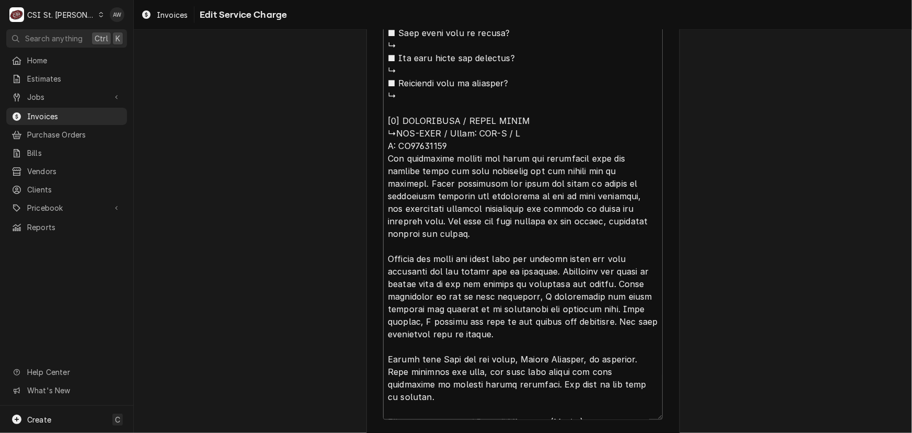
type textarea "x"
type textarea "⚠️ 𝗙𝗢𝗥𝗠 𝗜𝗡𝗦𝗧𝗥𝗨𝗖𝗧𝗜𝗢𝗡𝗦 ⚠️ ✪ 𝗖𝗼𝗺𝗽𝗹𝗲𝘁𝗲 𝗮𝗹𝗹 𝗿𝗲𝗹𝗲𝘃𝗮𝗻𝘁 𝘀𝗲𝗰𝘁𝗶𝗼𝗻𝘀 ✪ 𝗣𝗿𝗼𝘃𝗶𝗱𝗲 𝗱𝗲𝘁𝗮𝗶𝗹𝗲𝗱 𝗮𝗻𝘀…"
type textarea "x"
type textarea "⚠️ 𝗙𝗢𝗥𝗠 𝗜𝗡𝗦𝗧𝗥𝗨𝗖𝗧𝗜𝗢𝗡𝗦 ⚠️ ✪ 𝗖𝗼𝗺𝗽𝗹𝗲𝘁𝗲 𝗮𝗹𝗹 𝗿𝗲𝗹𝗲𝘃𝗮𝗻𝘁 𝘀𝗲𝗰𝘁𝗶𝗼𝗻𝘀 ✪ 𝗣𝗿𝗼𝘃𝗶𝗱𝗲 𝗱𝗲𝘁𝗮𝗶𝗹𝗲𝗱 𝗮𝗻𝘀…"
type textarea "x"
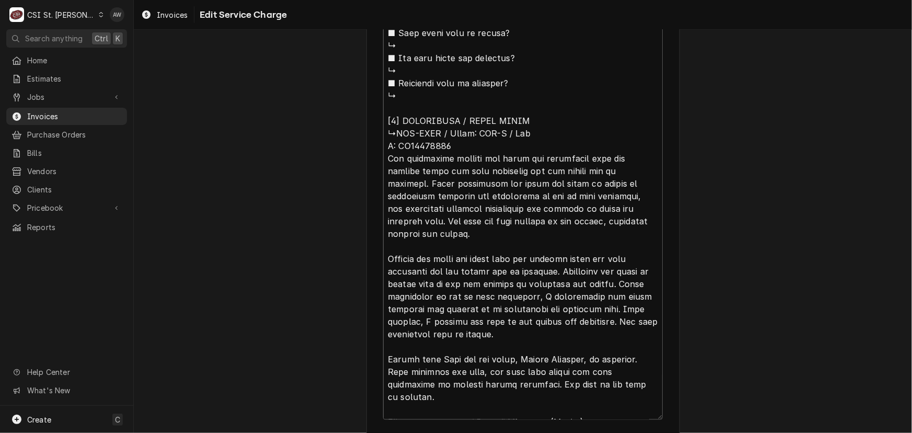
type textarea "⚠️ 𝗙𝗢𝗥𝗠 𝗜𝗡𝗦𝗧𝗥𝗨𝗖𝗧𝗜𝗢𝗡𝗦 ⚠️ ✪ 𝗖𝗼𝗺𝗽𝗹𝗲𝘁𝗲 𝗮𝗹𝗹 𝗿𝗲𝗹𝗲𝘃𝗮𝗻𝘁 𝘀𝗲𝗰𝘁𝗶𝗼𝗻𝘀 ✪ 𝗣𝗿𝗼𝘃𝗶𝗱𝗲 𝗱𝗲𝘁𝗮𝗶𝗹𝗲𝗱 𝗮𝗻𝘀…"
type textarea "x"
type textarea "⚠️ 𝗙𝗢𝗥𝗠 𝗜𝗡𝗦𝗧𝗥𝗨𝗖𝗧𝗜𝗢𝗡𝗦 ⚠️ ✪ 𝗖𝗼𝗺𝗽𝗹𝗲𝘁𝗲 𝗮𝗹𝗹 𝗿𝗲𝗹𝗲𝘃𝗮𝗻𝘁 𝘀𝗲𝗰𝘁𝗶𝗼𝗻𝘀 ✪ 𝗣𝗿𝗼𝘃𝗶𝗱𝗲 𝗱𝗲𝘁𝗮𝗶𝗹𝗲𝗱 𝗮𝗻𝘀…"
type textarea "x"
type textarea "⚠️ 𝗙𝗢𝗥𝗠 𝗜𝗡𝗦𝗧𝗥𝗨𝗖𝗧𝗜𝗢𝗡𝗦 ⚠️ ✪ 𝗖𝗼𝗺𝗽𝗹𝗲𝘁𝗲 𝗮𝗹𝗹 𝗿𝗲𝗹𝗲𝘃𝗮𝗻𝘁 𝘀𝗲𝗰𝘁𝗶𝗼𝗻𝘀 ✪ 𝗣𝗿𝗼𝘃𝗶𝗱𝗲 𝗱𝗲𝘁𝗮𝗶𝗹𝗲𝗱 𝗮𝗻𝘀…"
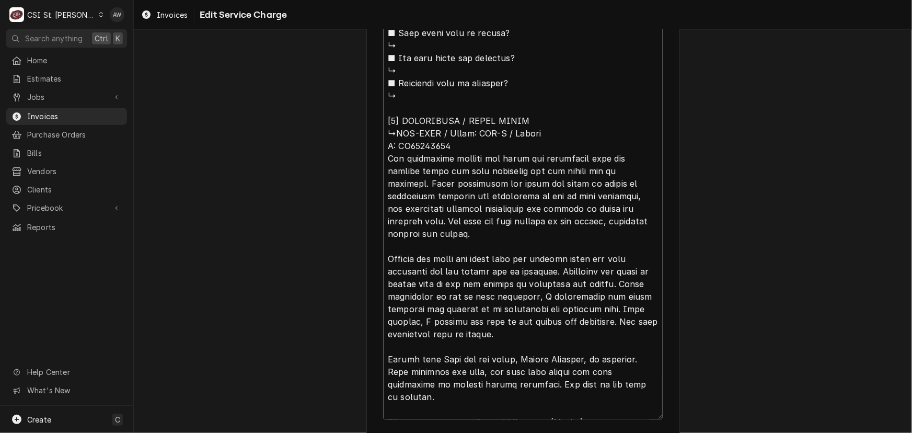
type textarea "x"
type textarea "⚠️ 𝗙𝗢𝗥𝗠 𝗜𝗡𝗦𝗧𝗥𝗨𝗖𝗧𝗜𝗢𝗡𝗦 ⚠️ ✪ 𝗖𝗼𝗺𝗽𝗹𝗲𝘁𝗲 𝗮𝗹𝗹 𝗿𝗲𝗹𝗲𝘃𝗮𝗻𝘁 𝘀𝗲𝗰𝘁𝗶𝗼𝗻𝘀 ✪ 𝗣𝗿𝗼𝘃𝗶𝗱𝗲 𝗱𝗲𝘁𝗮𝗶𝗹𝗲𝗱 𝗮𝗻𝘀…"
type textarea "x"
type textarea "⚠️ 𝗙𝗢𝗥𝗠 𝗜𝗡𝗦𝗧𝗥𝗨𝗖𝗧𝗜𝗢𝗡𝗦 ⚠️ ✪ 𝗖𝗼𝗺𝗽𝗹𝗲𝘁𝗲 𝗮𝗹𝗹 𝗿𝗲𝗹𝗲𝘃𝗮𝗻𝘁 𝘀𝗲𝗰𝘁𝗶𝗼𝗻𝘀 ✪ 𝗣𝗿𝗼𝘃𝗶𝗱𝗲 𝗱𝗲𝘁𝗮𝗶𝗹𝗲𝗱 𝗮𝗻𝘀…"
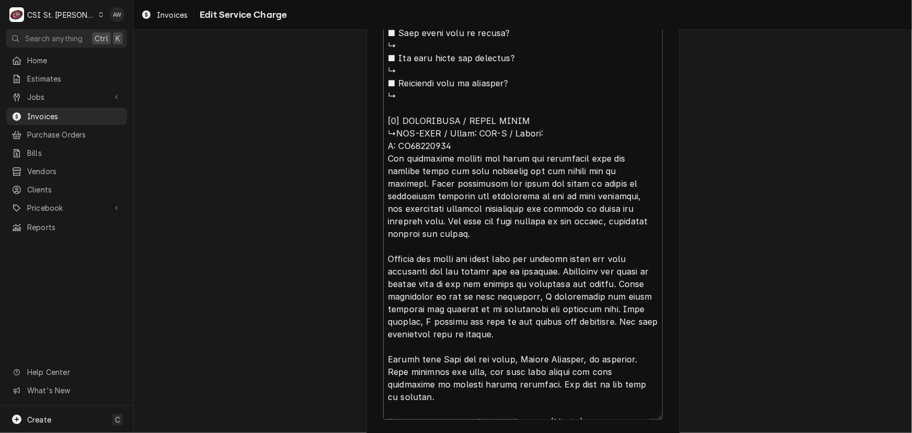
type textarea "x"
type textarea "⚠️ 𝗙𝗢𝗥𝗠 𝗜𝗡𝗦𝗧𝗥𝗨𝗖𝗧𝗜𝗢𝗡𝗦 ⚠️ ✪ 𝗖𝗼𝗺𝗽𝗹𝗲𝘁𝗲 𝗮𝗹𝗹 𝗿𝗲𝗹𝗲𝘃𝗮𝗻𝘁 𝘀𝗲𝗰𝘁𝗶𝗼𝗻𝘀 ✪ 𝗣𝗿𝗼𝘃𝗶𝗱𝗲 𝗱𝗲𝘁𝗮𝗶𝗹𝗲𝗱 𝗮𝗻𝘀…"
type textarea "x"
type textarea "⚠️ 𝗙𝗢𝗥𝗠 𝗜𝗡𝗦𝗧𝗥𝗨𝗖𝗧𝗜𝗢𝗡𝗦 ⚠️ ✪ 𝗖𝗼𝗺𝗽𝗹𝗲𝘁𝗲 𝗮𝗹𝗹 𝗿𝗲𝗹𝗲𝘃𝗮𝗻𝘁 𝘀𝗲𝗰𝘁𝗶𝗼𝗻𝘀 ✪ 𝗣𝗿𝗼𝘃𝗶𝗱𝗲 𝗱𝗲𝘁𝗮𝗶𝗹𝗲𝗱 𝗮𝗻𝘀…"
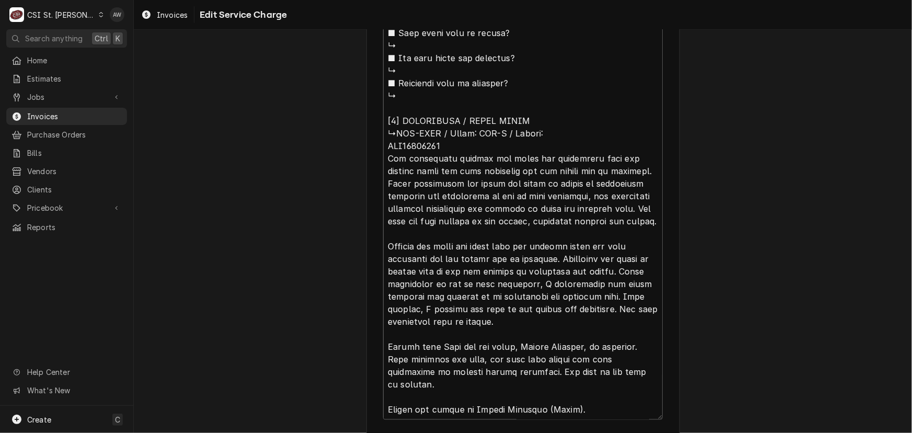
type textarea "x"
type textarea "⚠️ 𝗙𝗢𝗥𝗠 𝗜𝗡𝗦𝗧𝗥𝗨𝗖𝗧𝗜𝗢𝗡𝗦 ⚠️ ✪ 𝗖𝗼𝗺𝗽𝗹𝗲𝘁𝗲 𝗮𝗹𝗹 𝗿𝗲𝗹𝗲𝘃𝗮𝗻𝘁 𝘀𝗲𝗰𝘁𝗶𝗼𝗻𝘀 ✪ 𝗣𝗿𝗼𝘃𝗶𝗱𝗲 𝗱𝗲𝘁𝗮𝗶𝗹𝗲𝗱 𝗮𝗻𝘀…"
type textarea "x"
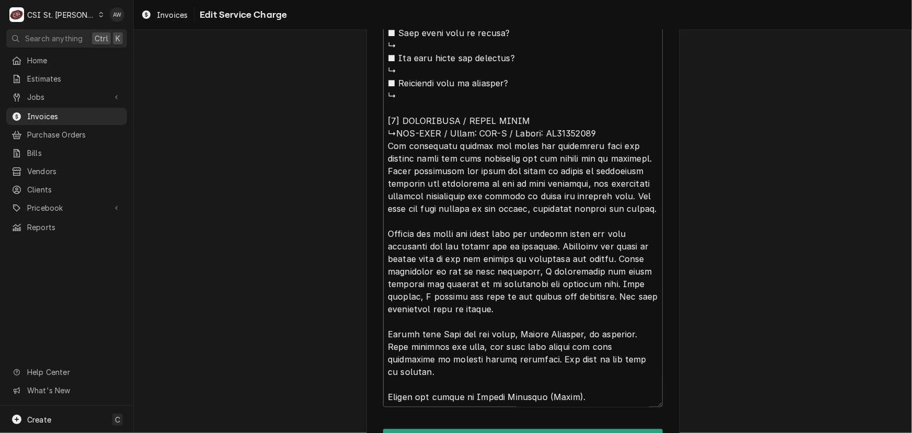
drag, startPoint x: 428, startPoint y: 222, endPoint x: 393, endPoint y: 130, distance: 98.5
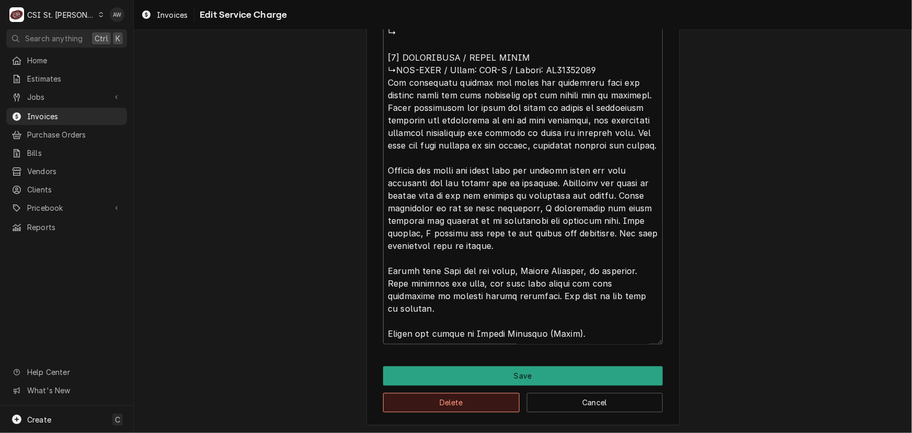
type textarea "⚠️ 𝗙𝗢𝗥𝗠 𝗜𝗡𝗦𝗧𝗥𝗨𝗖𝗧𝗜𝗢𝗡𝗦 ⚠️ ✪ 𝗖𝗼𝗺𝗽𝗹𝗲𝘁𝗲 𝗮𝗹𝗹 𝗿𝗲𝗹𝗲𝘃𝗮𝗻𝘁 𝘀𝗲𝗰𝘁𝗶𝗼𝗻𝘀 ✪ 𝗣𝗿𝗼𝘃𝗶𝗱𝗲 𝗱𝗲𝘁𝗮𝗶𝗹𝗲𝗱 𝗮𝗻𝘀…"
click at [432, 393] on button "Delete" at bounding box center [451, 402] width 136 height 19
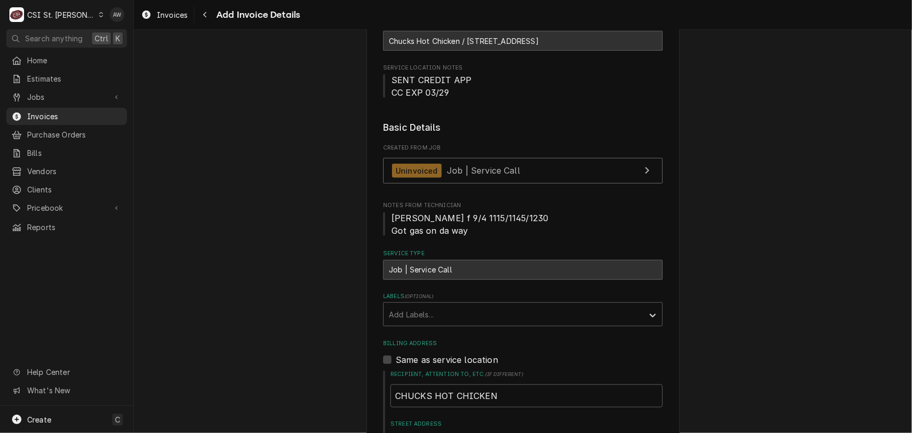
scroll to position [202, 0]
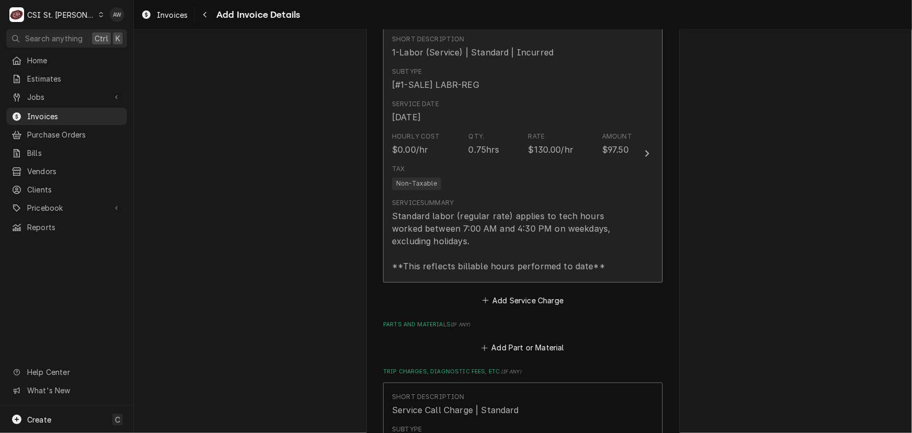
click at [483, 199] on div "Service Summary Standard labor (regular rate) applies to tech hours worked betw…" at bounding box center [512, 236] width 240 height 74
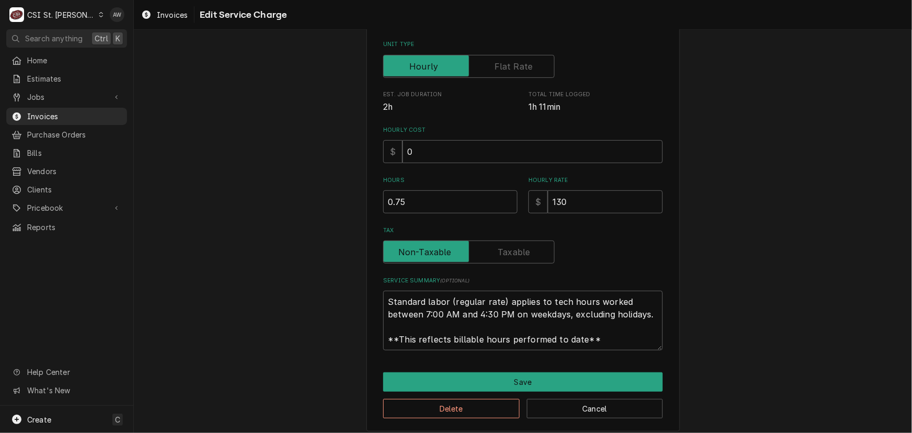
scroll to position [218, 0]
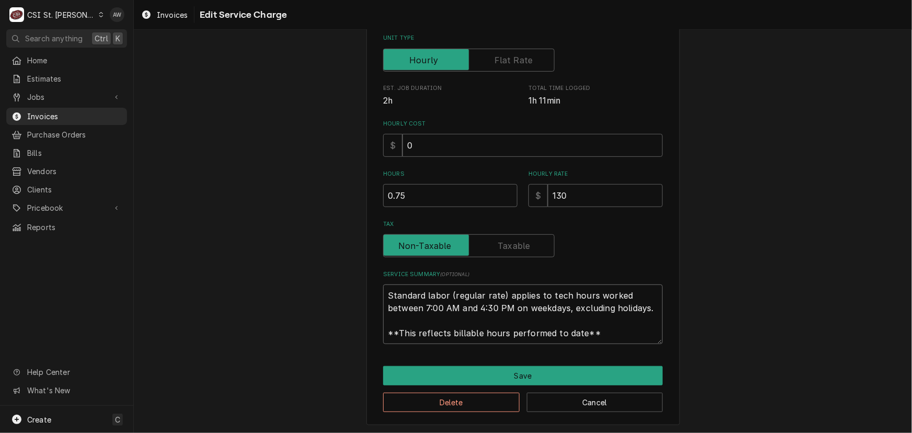
drag, startPoint x: 384, startPoint y: 288, endPoint x: 632, endPoint y: 340, distance: 253.8
click at [632, 340] on textarea "Standard labor (regular rate) applies to tech hours worked between 7:00 AM and …" at bounding box center [523, 314] width 280 height 60
paste textarea "AYR-KING / Model: BBS-U / Serial: SP07220926 The technician removed the cover a…"
type textarea "x"
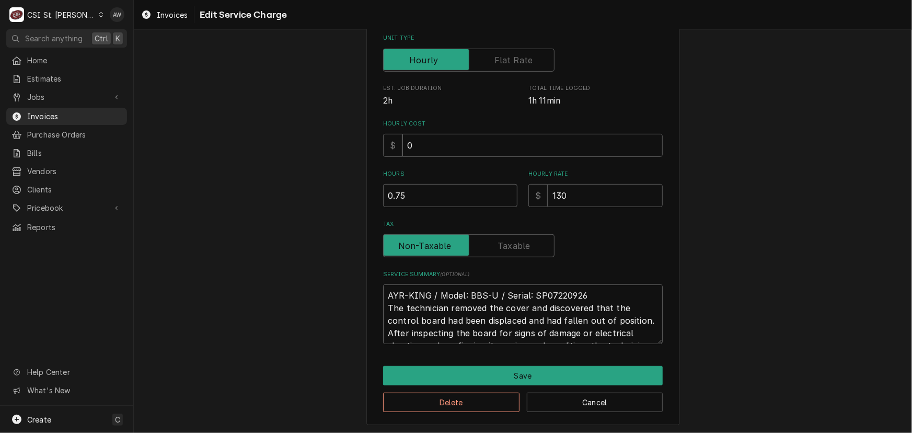
scroll to position [7, 0]
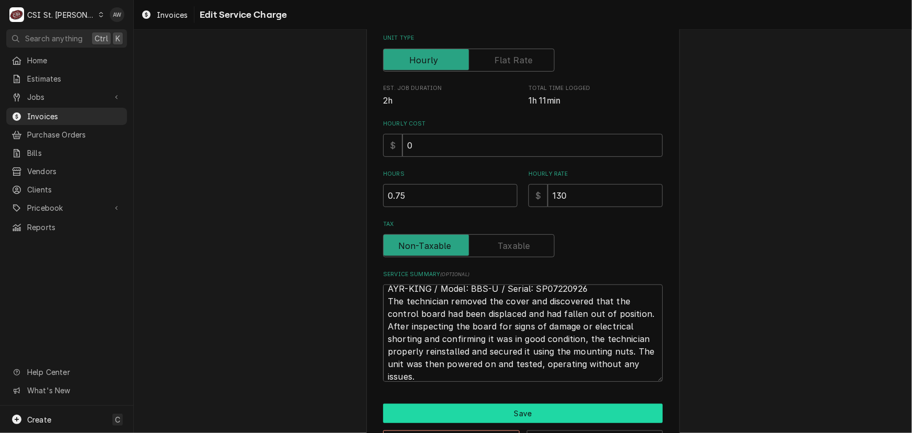
type textarea "AYR-KING / Model: BBS-U / Serial: SP07220926 The technician removed the cover a…"
click at [503, 414] on button "Save" at bounding box center [523, 413] width 280 height 19
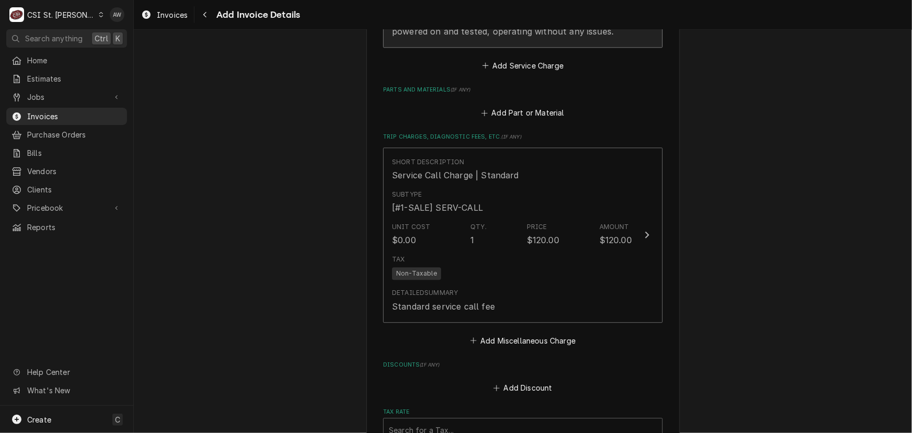
scroll to position [1521, 0]
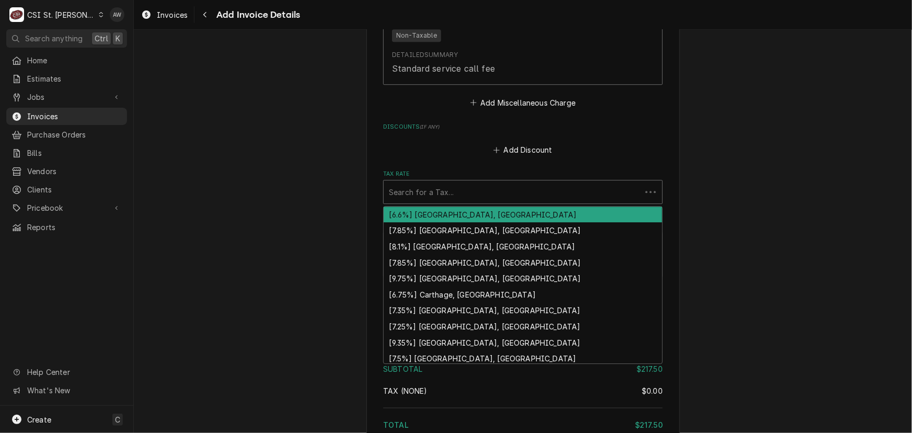
click at [483, 187] on div "Search for a Tax..." at bounding box center [513, 191] width 258 height 23
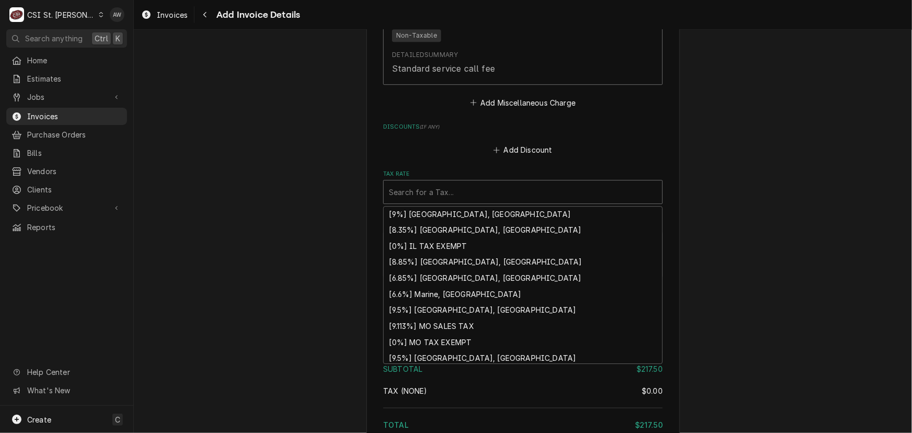
scroll to position [305, 0]
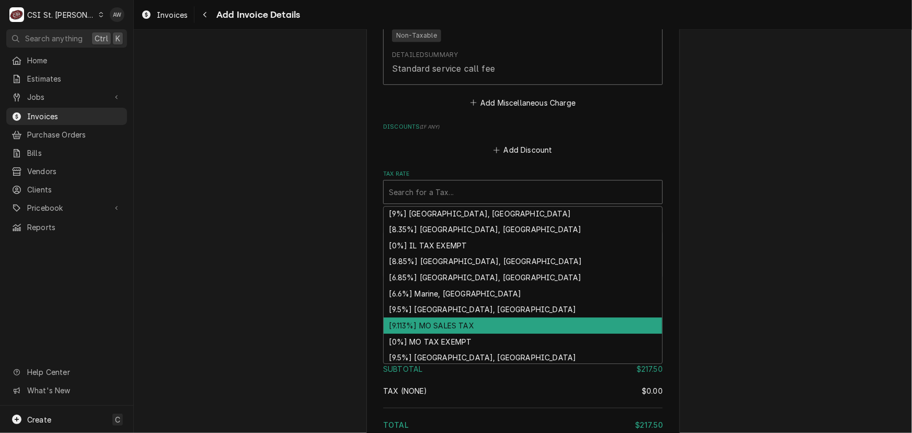
click at [483, 317] on div "[9.113%] MO SALES TAX" at bounding box center [523, 325] width 279 height 16
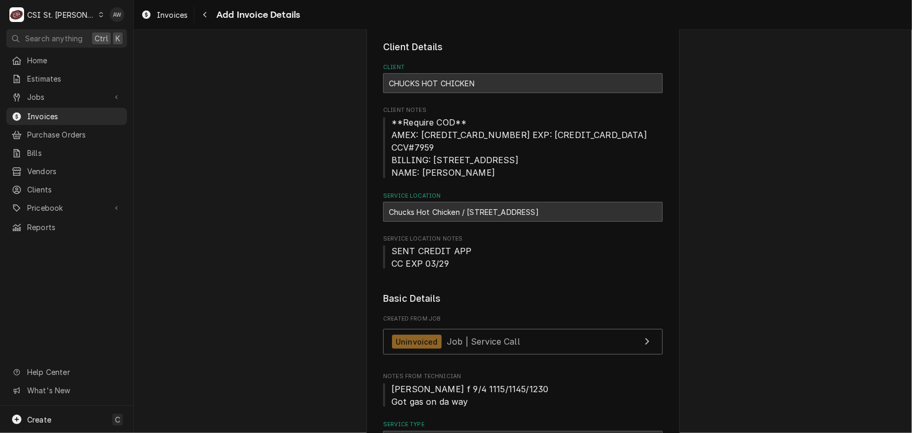
scroll to position [0, 0]
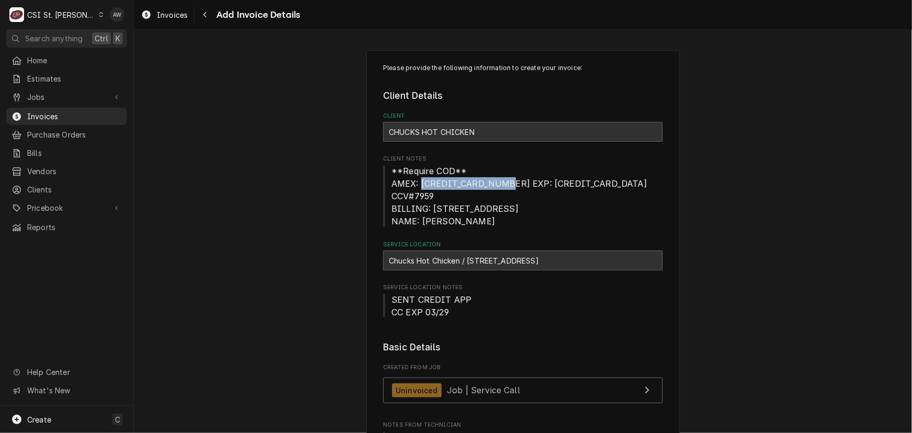
drag, startPoint x: 418, startPoint y: 183, endPoint x: 497, endPoint y: 185, distance: 79.5
click at [497, 185] on span "**Require COD** AMEX: 3727 053888 01007 EXP: 03/29 CCV#7959 BILLING: 744 TOP NO…" at bounding box center [521, 196] width 258 height 61
copy span "3727 053888 01007"
drag, startPoint x: 429, startPoint y: 195, endPoint x: 519, endPoint y: 192, distance: 90.0
click at [519, 192] on span "**Require COD** AMEX: 3727 053888 01007 EXP: 03/29 CCV#7959 BILLING: 744 TOP NO…" at bounding box center [521, 196] width 258 height 61
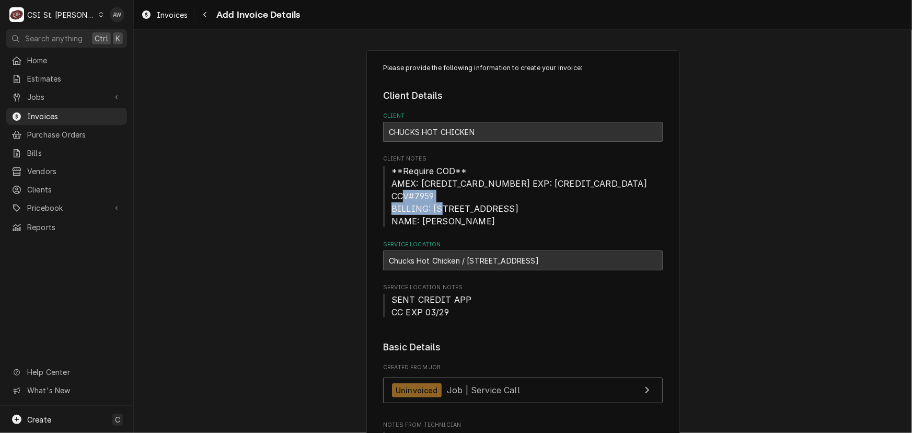
copy span "744 TOP NOTCH LANE"
drag, startPoint x: 420, startPoint y: 206, endPoint x: 502, endPoint y: 209, distance: 81.6
click at [502, 209] on span "**Require COD** AMEX: 3727 053888 01007 EXP: 03/29 CCV#7959 BILLING: 744 TOP NO…" at bounding box center [523, 196] width 280 height 63
copy span "WARREN HAMILTON"
drag, startPoint x: 469, startPoint y: 128, endPoint x: 387, endPoint y: 132, distance: 82.2
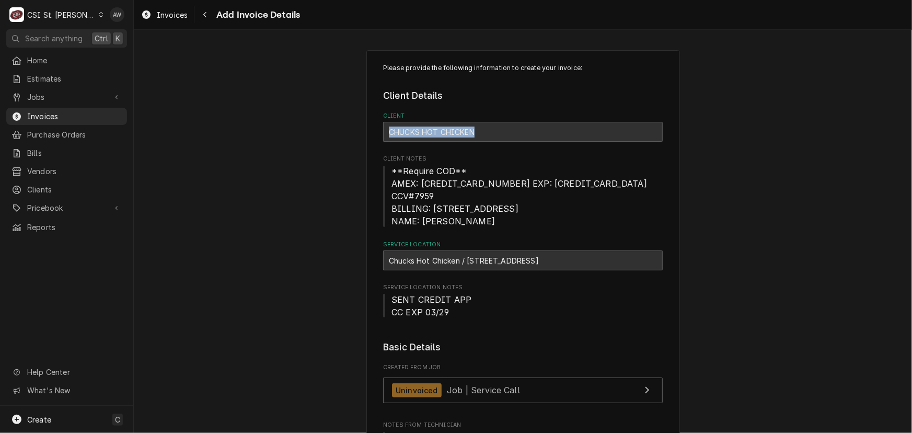
click at [387, 132] on div "CHUCKS HOT CHICKEN" at bounding box center [523, 132] width 280 height 20
copy strong "CHUCKS HOT CHICKEN"
drag, startPoint x: 572, startPoint y: 183, endPoint x: 594, endPoint y: 183, distance: 22.0
click at [594, 183] on span "**Require COD** AMEX: 3727 053888 01007 EXP: 03/29 CCV#7959 BILLING: 744 TOP NO…" at bounding box center [523, 196] width 280 height 63
copy span "7959"
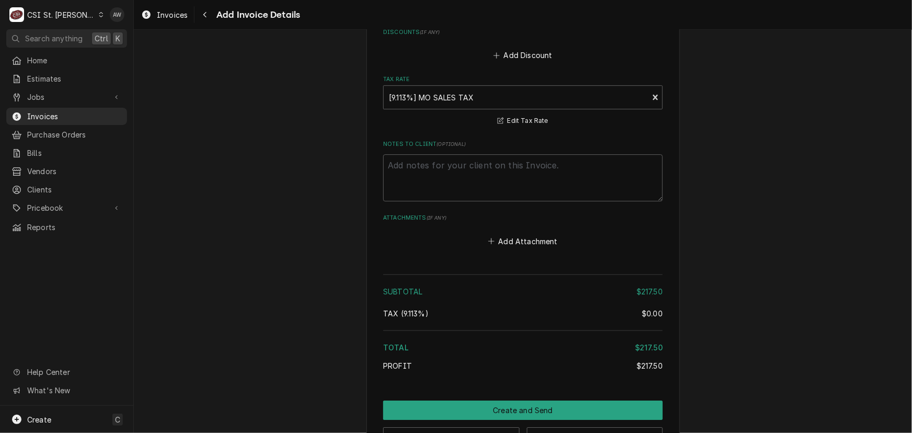
scroll to position [1636, 0]
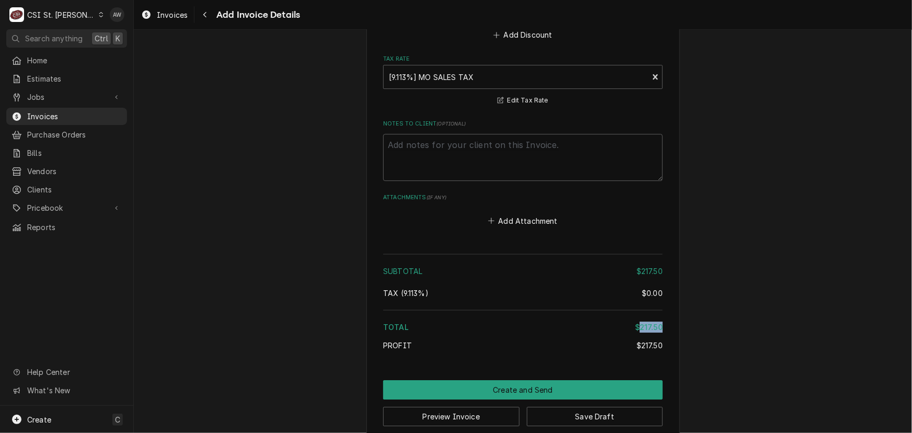
drag, startPoint x: 638, startPoint y: 311, endPoint x: 664, endPoint y: 307, distance: 25.8
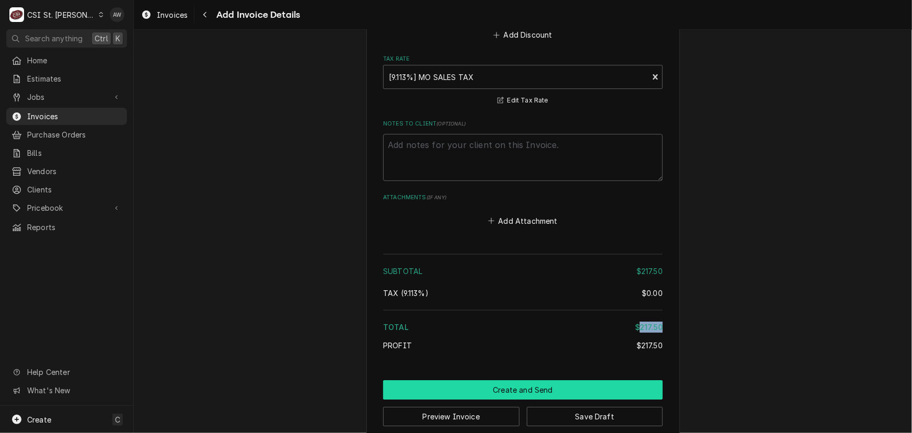
copy div "217.50"
click at [485, 381] on button "Create and Send" at bounding box center [523, 389] width 280 height 19
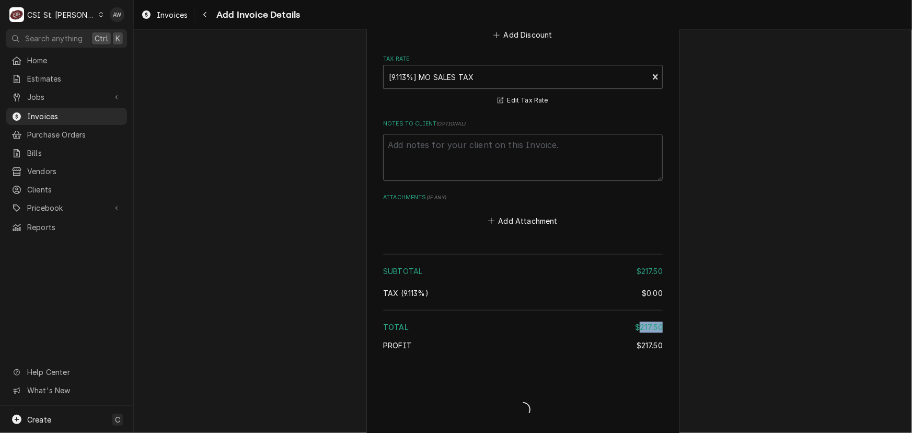
scroll to position [1631, 0]
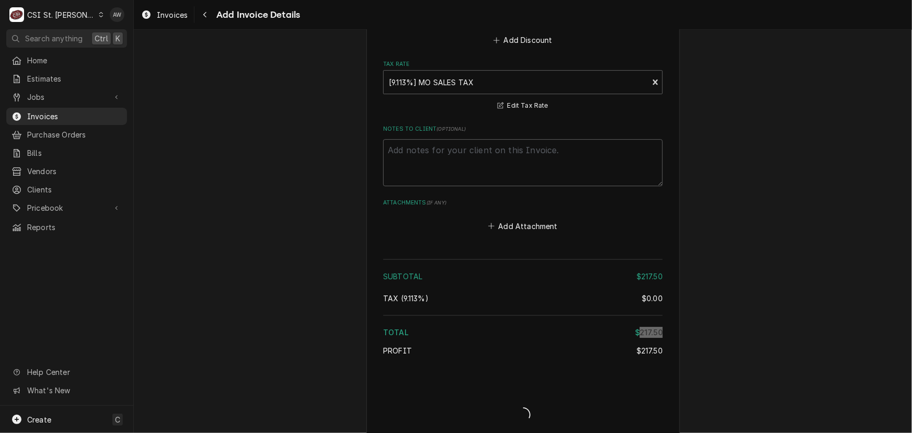
type textarea "x"
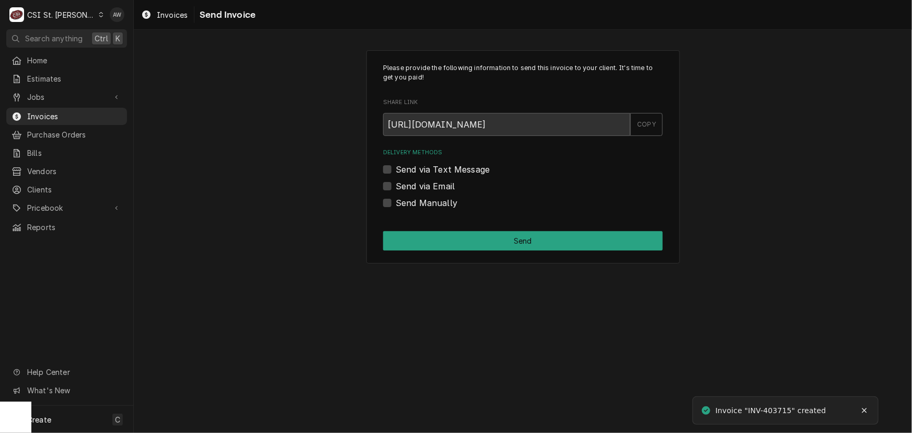
click at [413, 202] on label "Send Manually" at bounding box center [427, 203] width 62 height 13
click at [413, 202] on input "Send Manually" at bounding box center [536, 208] width 280 height 23
checkbox input "true"
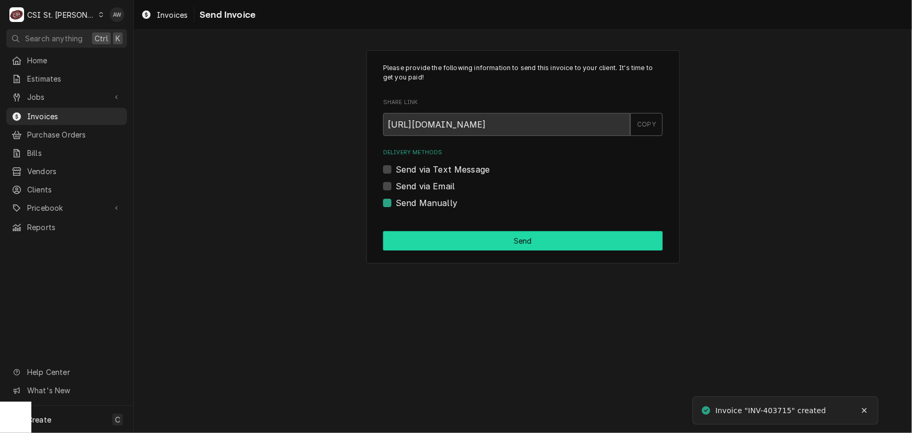
click at [431, 241] on button "Send" at bounding box center [523, 240] width 280 height 19
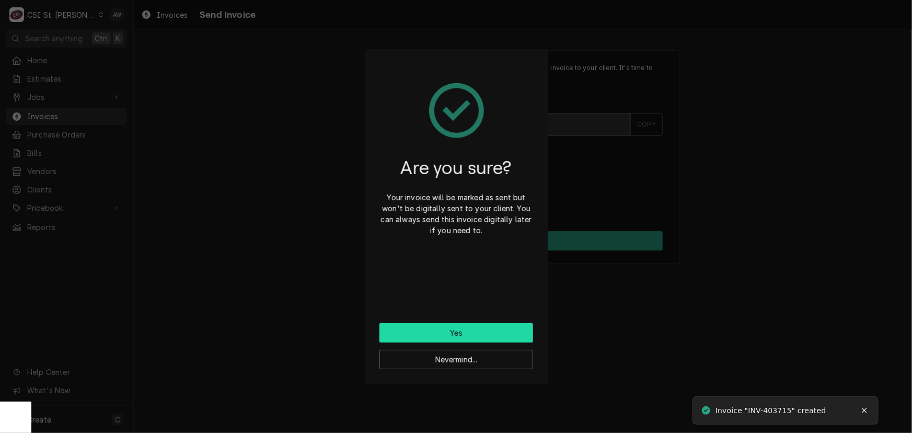
click at [469, 339] on button "Yes" at bounding box center [457, 332] width 154 height 19
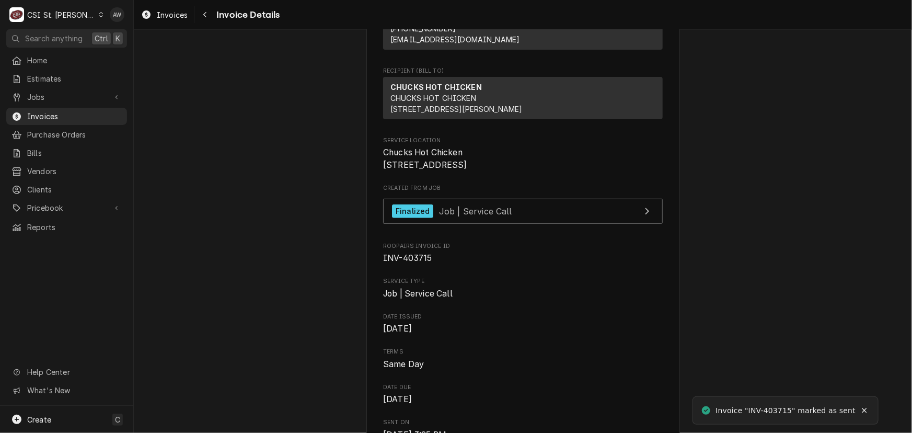
scroll to position [142, 0]
drag, startPoint x: 400, startPoint y: 288, endPoint x: 444, endPoint y: 290, distance: 44.5
click at [444, 264] on span "INV-403715" at bounding box center [523, 258] width 280 height 13
copy span "403715"
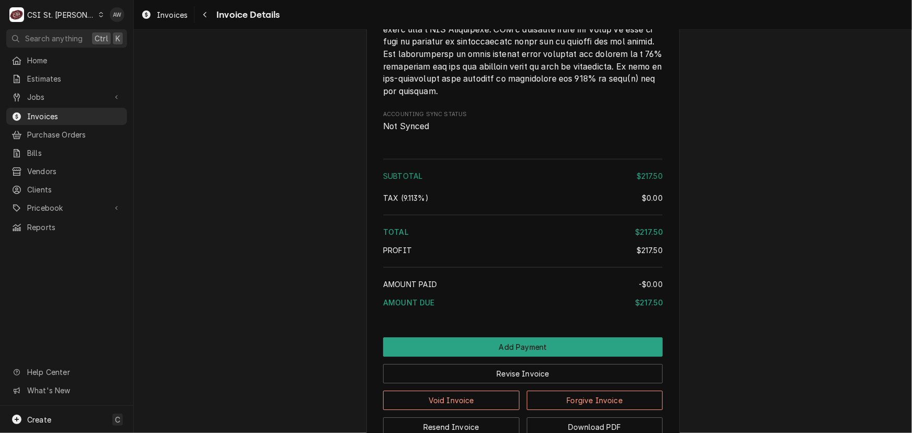
scroll to position [1689, 0]
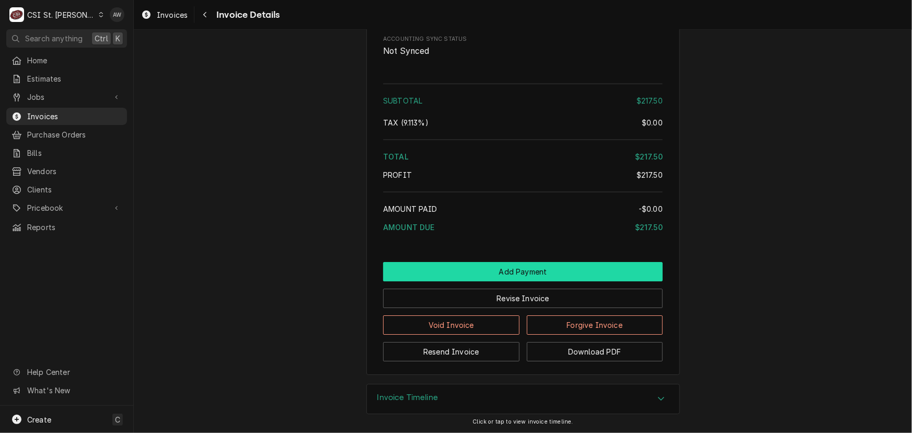
click at [537, 270] on button "Add Payment" at bounding box center [523, 271] width 280 height 19
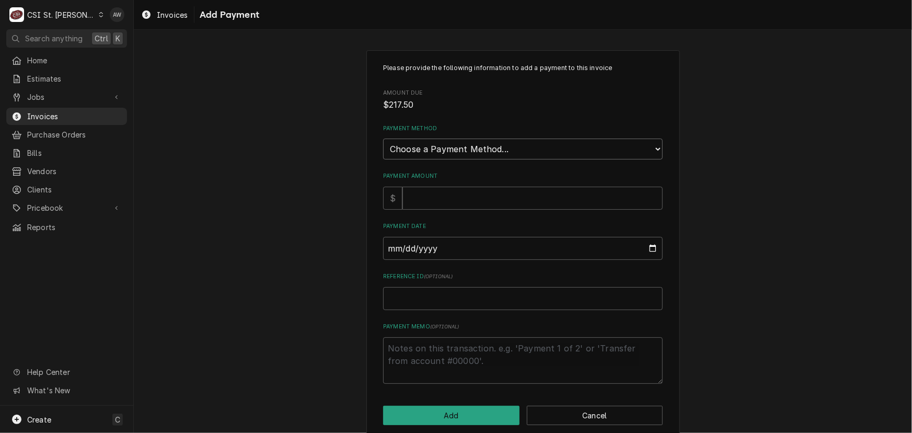
click at [471, 153] on select "Choose a Payment Method... Cash Check Credit/Debit Card ACH/eCheck Other" at bounding box center [523, 149] width 280 height 21
select select "3"
click at [383, 139] on select "Choose a Payment Method... Cash Check Credit/Debit Card ACH/eCheck Other" at bounding box center [523, 149] width 280 height 21
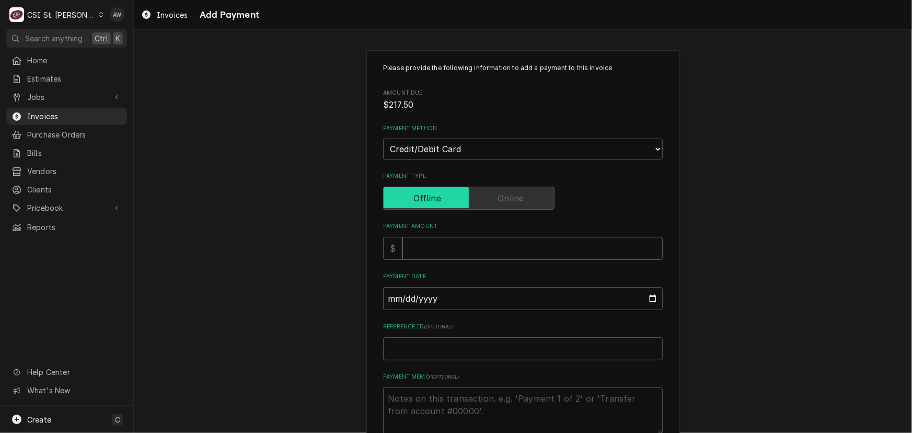
click at [436, 244] on input "Payment Amount" at bounding box center [533, 248] width 260 height 23
type textarea "x"
type input "2"
type textarea "x"
type input "21"
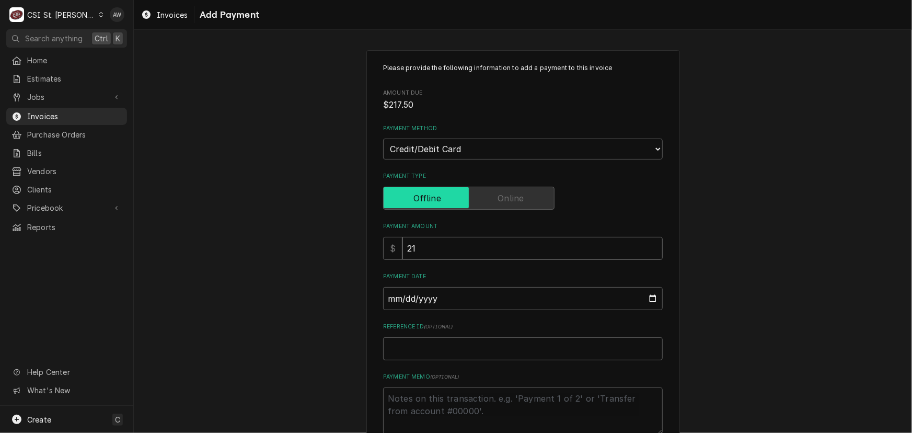
type textarea "x"
type input "217"
type textarea "x"
type input "217.5"
type textarea "x"
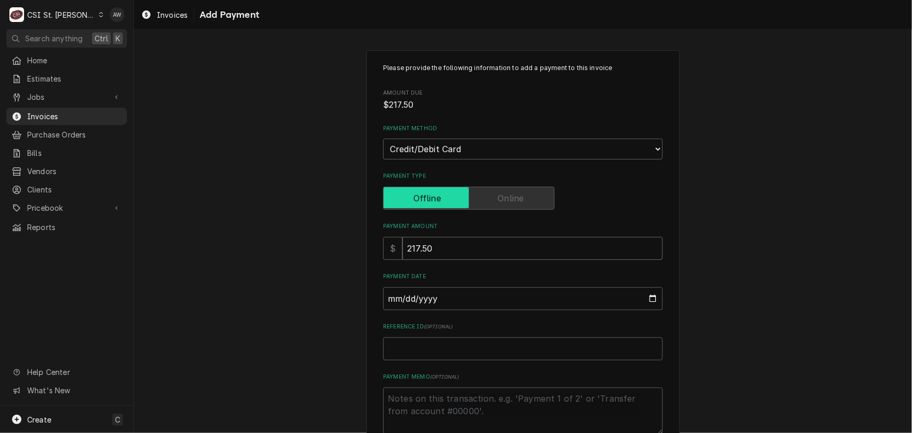
type input "217.50"
click at [465, 351] on input "Reference ID ( optional )" at bounding box center [523, 348] width 280 height 23
paste input "202940"
type textarea "x"
type input "202940"
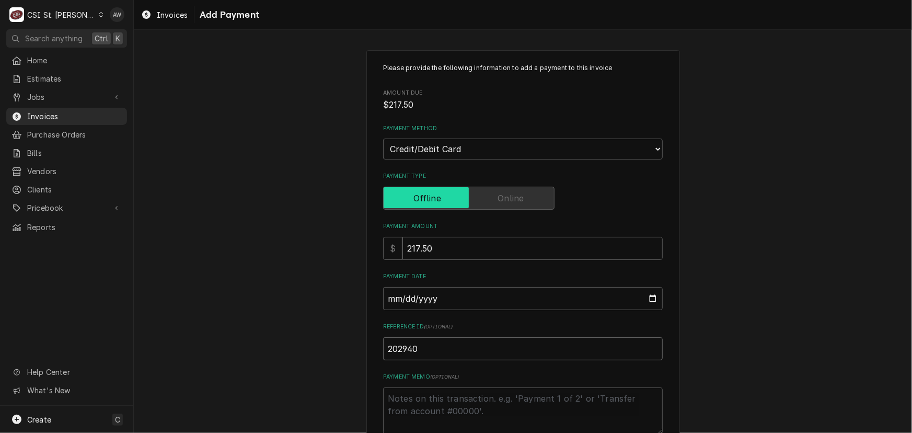
click at [394, 347] on input "202940" at bounding box center [523, 348] width 280 height 23
type textarea "x"
type input "202940"
click at [650, 300] on input "Payment Date" at bounding box center [523, 298] width 280 height 23
type textarea "x"
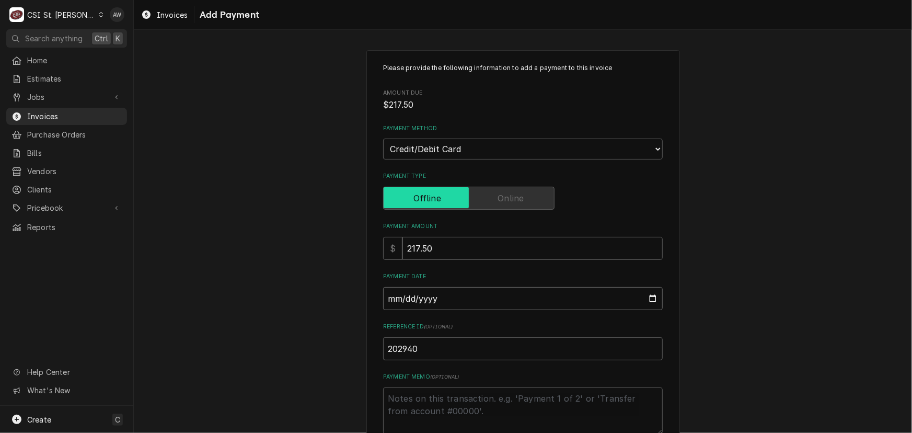
type input "2025-09-04"
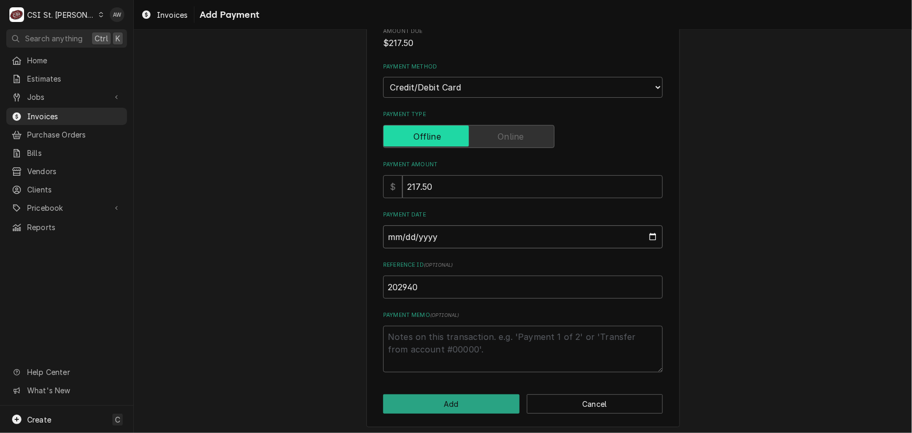
scroll to position [63, 0]
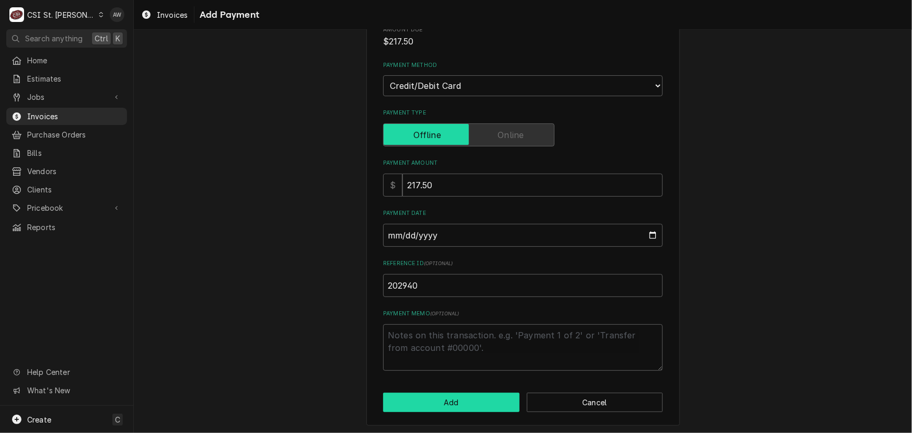
click at [494, 397] on button "Add" at bounding box center [451, 402] width 136 height 19
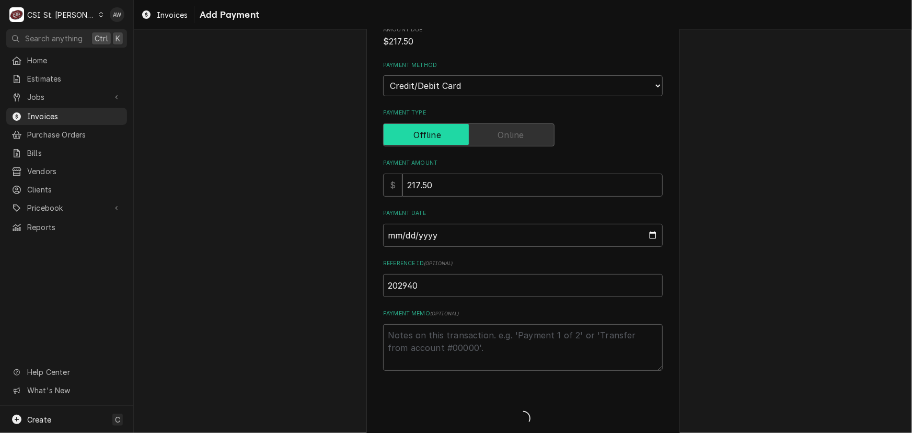
type textarea "x"
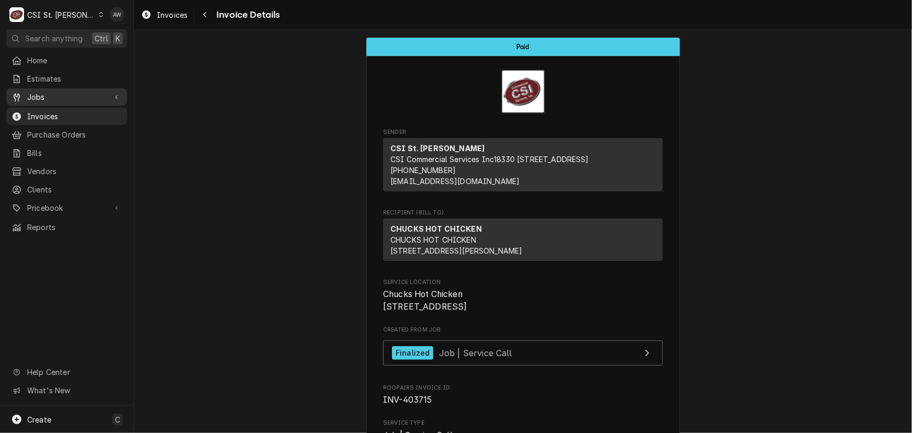
click at [56, 97] on span "Jobs" at bounding box center [66, 97] width 79 height 11
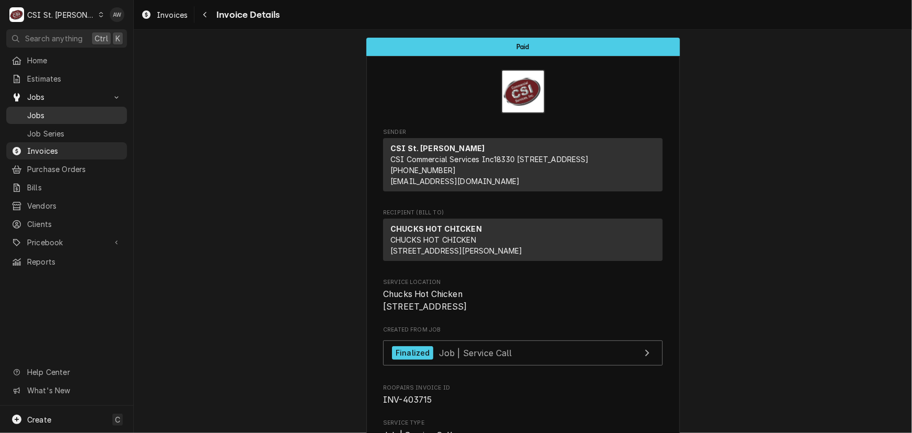
click at [58, 111] on span "Jobs" at bounding box center [74, 115] width 95 height 11
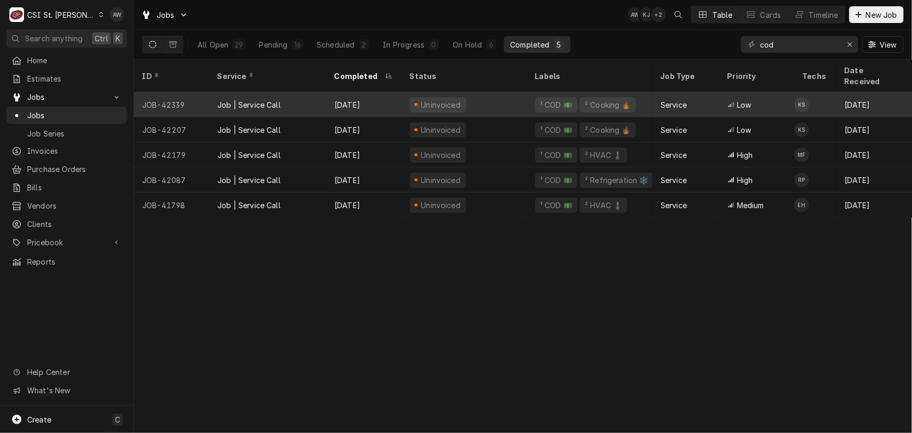
click at [332, 92] on div "Sep 4" at bounding box center [363, 104] width 75 height 25
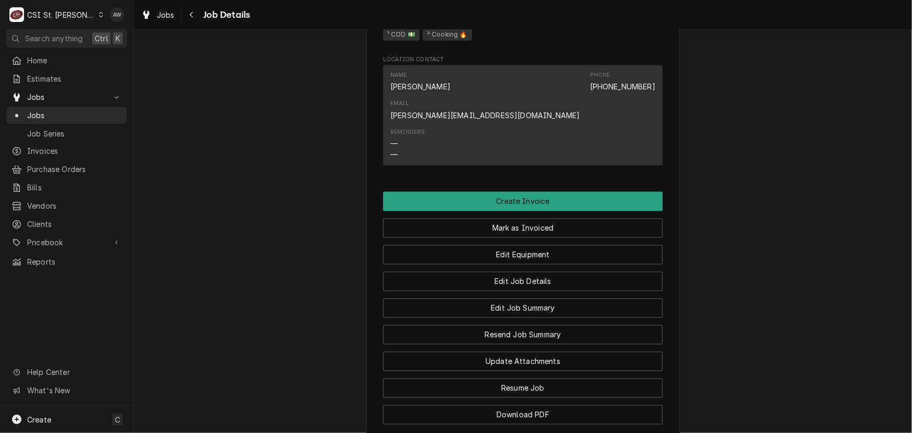
scroll to position [855, 0]
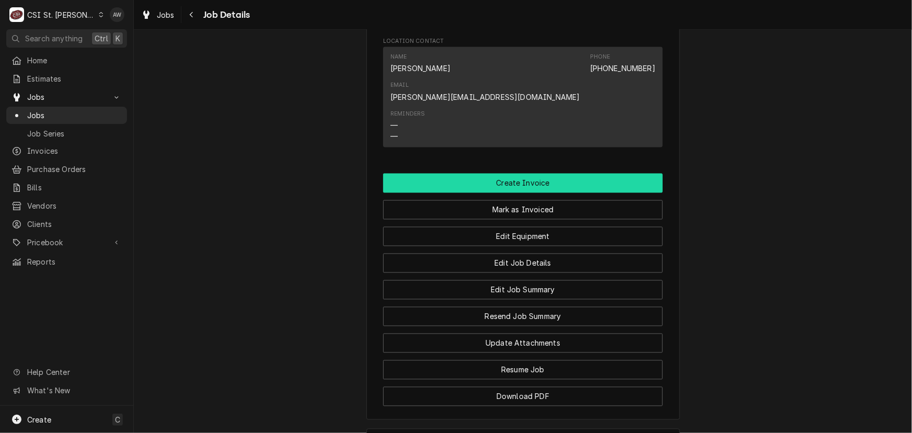
click at [552, 174] on button "Create Invoice" at bounding box center [523, 183] width 280 height 19
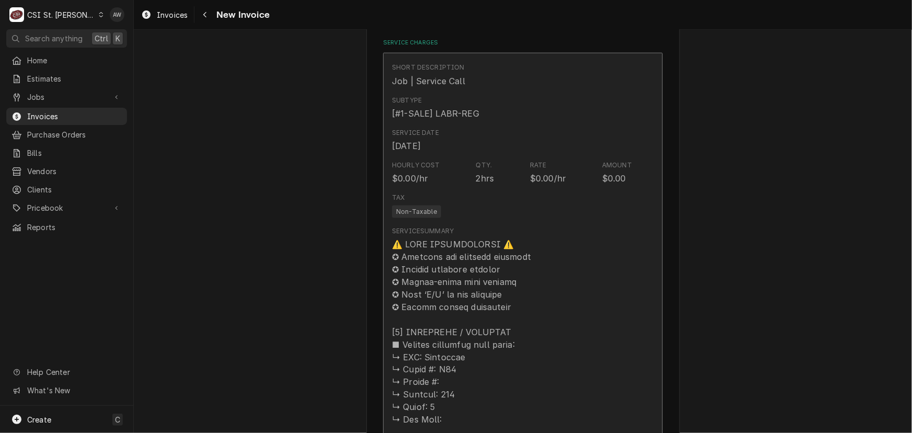
click at [564, 141] on div "Service Date [DATE]" at bounding box center [512, 140] width 240 height 32
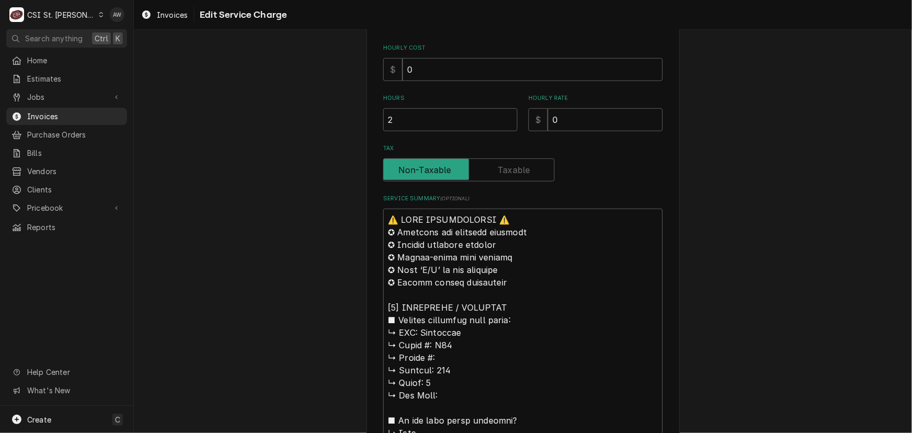
scroll to position [380, 0]
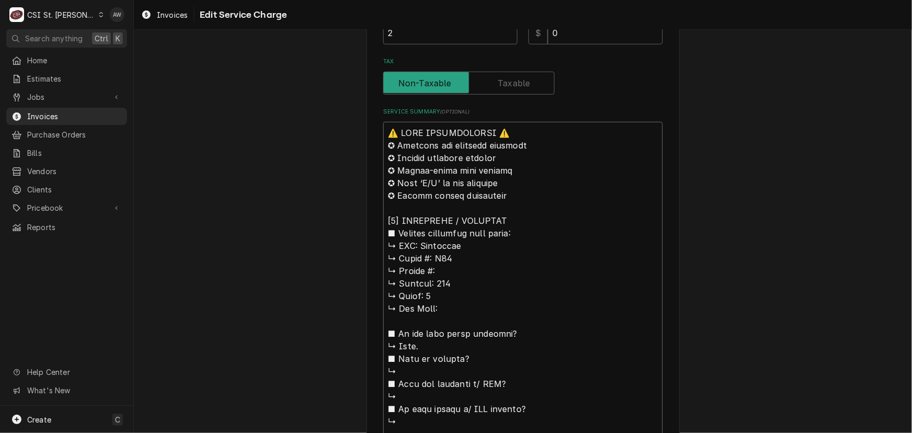
drag, startPoint x: 414, startPoint y: 244, endPoint x: 346, endPoint y: 136, distance: 127.1
click at [346, 136] on div "Use the fields below to edit this service charge Short Description Job | Servic…" at bounding box center [523, 318] width 779 height 1314
type textarea "x"
type textarea "Loremipsu ↳ Dolor #: S09 ↳ Ametco #: ↳ Adipisc: 345 ↳ Elits: 4 ↳ Doe Temp: ■ In…"
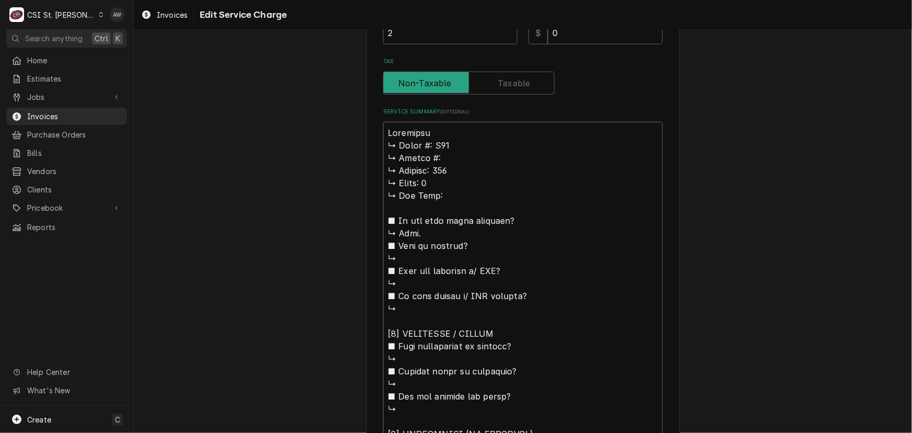
type textarea "x"
type textarea "Merrychef ↳ 𝗠𝗼𝗱𝗲𝗹 #: X12 ↳ 𝗦𝗲𝗿𝗶𝗮𝗹 #: ↳ 𝗩𝗼𝗹𝘁𝗮𝗴𝗲: 240 ↳ 𝗣𝗵𝗮𝘀𝗲: 1 ↳ 𝗚𝗮𝘀 𝗧𝘆𝗽𝗲: ■ 𝗜𝘀…"
type textarea "x"
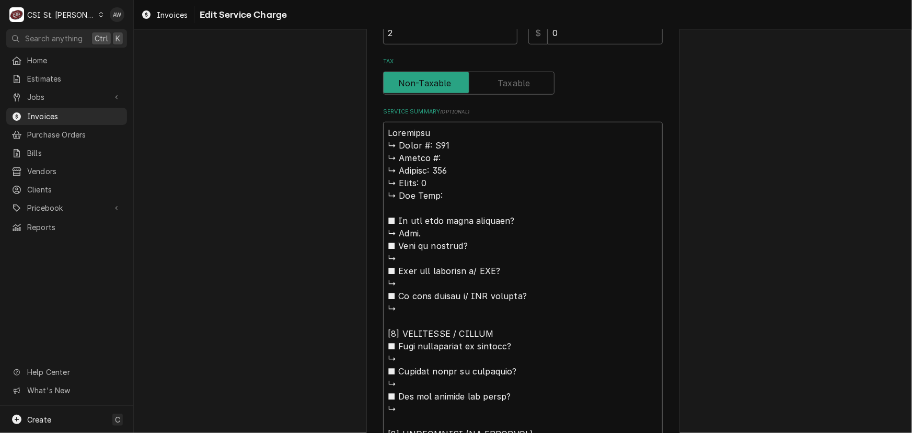
type textarea "Merrychef ↳ 𝗠𝗼𝗱𝗲𝗹 #: X12 ↳ 𝗦𝗲𝗿𝗶𝗮𝗹 #: ↳ 𝗩𝗼𝗹𝘁𝗮𝗴𝗲: 240 ↳ 𝗣𝗵𝗮𝘀𝗲: 1 ↳ 𝗚𝗮𝘀 𝗧𝘆𝗽𝗲: ■ 𝗜𝘀…"
type textarea "x"
type textarea "Merrychef / ↳ 𝗠𝗼𝗱𝗲𝗹 #: X12 ↳ 𝗦𝗲𝗿𝗶𝗮𝗹 #: ↳ 𝗩𝗼𝗹𝘁𝗮𝗴𝗲: 240 ↳ 𝗣𝗵𝗮𝘀𝗲: 1 ↳ 𝗚𝗮𝘀 𝗧𝘆𝗽𝗲: ■ …"
type textarea "x"
type textarea "Merrychef / ↳ 𝗠𝗼𝗱𝗲𝗹 #: X12 ↳ 𝗦𝗲𝗿𝗶𝗮𝗹 #: ↳ 𝗩𝗼𝗹𝘁𝗮𝗴𝗲: 240 ↳ 𝗣𝗵𝗮𝘀𝗲: 1 ↳ 𝗚𝗮𝘀 𝗧𝘆𝗽𝗲: ■ …"
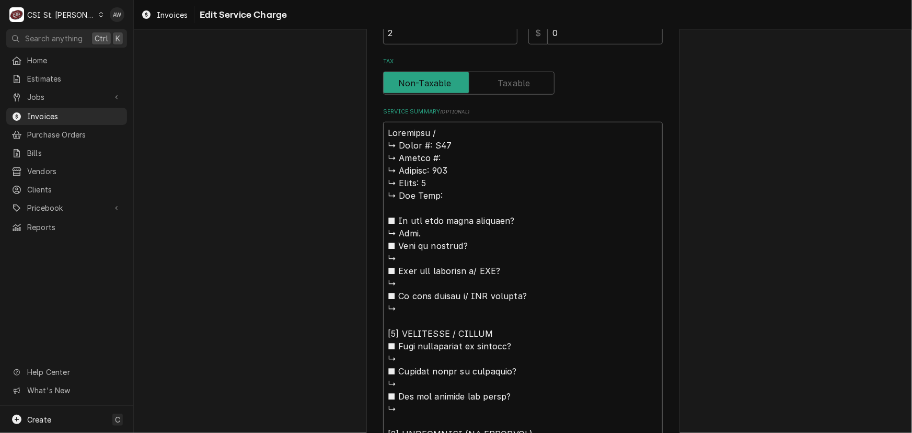
type textarea "x"
type textarea "Merrychef / m ↳ 𝗠𝗼𝗱𝗲𝗹 #: X12 ↳ 𝗦𝗲𝗿𝗶𝗮𝗹 #: ↳ 𝗩𝗼𝗹𝘁𝗮𝗴𝗲: 240 ↳ 𝗣𝗵𝗮𝘀𝗲: 1 ↳ 𝗚𝗮𝘀 𝗧𝘆𝗽𝗲: …"
type textarea "x"
type textarea "Merrychef / mO ↳ 𝗠𝗼𝗱𝗲𝗹 #: X12 ↳ 𝗦𝗲𝗿𝗶𝗮𝗹 #: ↳ 𝗩𝗼𝗹𝘁𝗮𝗴𝗲: 240 ↳ 𝗣𝗵𝗮𝘀𝗲: 1 ↳ 𝗚𝗮𝘀 𝗧𝘆𝗽𝗲:…"
type textarea "x"
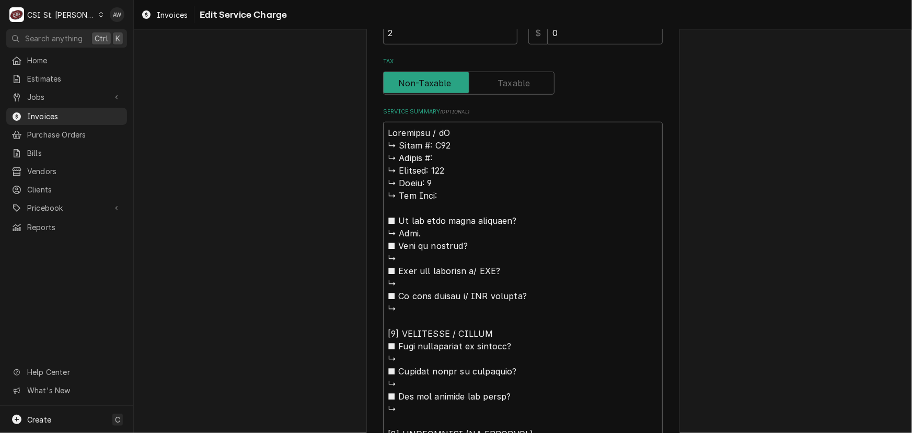
type textarea "Merrychef / mOD ↳ 𝗠𝗼𝗱𝗲𝗹 #: X12 ↳ 𝗦𝗲𝗿𝗶𝗮𝗹 #: ↳ 𝗩𝗼𝗹𝘁𝗮𝗴𝗲: 240 ↳ 𝗣𝗵𝗮𝘀𝗲: 1 ↳ 𝗚𝗮𝘀 𝗧𝘆𝗽𝗲…"
type textarea "x"
type textarea "Merrychef / mODE ↳ 𝗠𝗼𝗱𝗲𝗹 #: X12 ↳ 𝗦𝗲𝗿𝗶𝗮𝗹 #: ↳ 𝗩𝗼𝗹𝘁𝗮𝗴𝗲: 240 ↳ 𝗣𝗵𝗮𝘀𝗲: 1 ↳ 𝗚𝗮𝘀 𝗧𝘆𝗽…"
type textarea "x"
type textarea "Merrychef / mODEL ↳ 𝗠𝗼𝗱𝗲𝗹 #: X12 ↳ 𝗦𝗲𝗿𝗶𝗮𝗹 #: ↳ 𝗩𝗼𝗹𝘁𝗮𝗴𝗲: 240 ↳ 𝗣𝗵𝗮𝘀𝗲: 1 ↳ 𝗚𝗮𝘀 𝗧𝘆…"
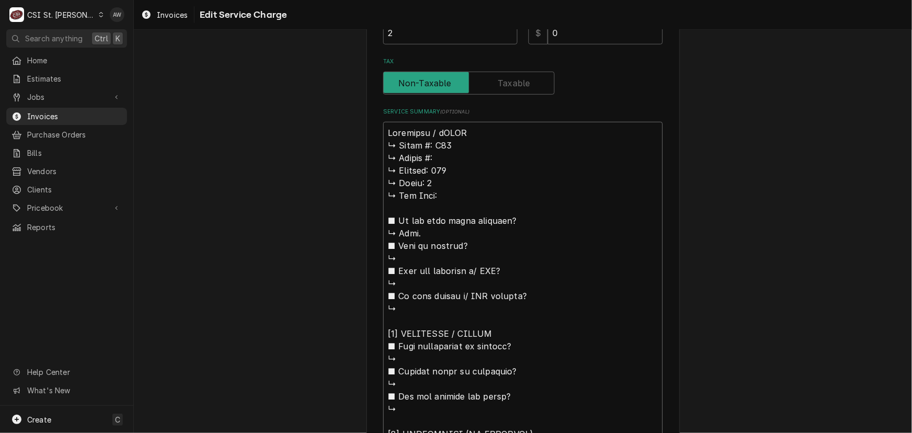
type textarea "x"
type textarea "Merrychef / mODE ↳ 𝗠𝗼𝗱𝗲𝗹 #: X12 ↳ 𝗦𝗲𝗿𝗶𝗮𝗹 #: ↳ 𝗩𝗼𝗹𝘁𝗮𝗴𝗲: 240 ↳ 𝗣𝗵𝗮𝘀𝗲: 1 ↳ 𝗚𝗮𝘀 𝗧𝘆𝗽…"
type textarea "x"
type textarea "Merrychef / mOD ↳ 𝗠𝗼𝗱𝗲𝗹 #: X12 ↳ 𝗦𝗲𝗿𝗶𝗮𝗹 #: ↳ 𝗩𝗼𝗹𝘁𝗮𝗴𝗲: 240 ↳ 𝗣𝗵𝗮𝘀𝗲: 1 ↳ 𝗚𝗮𝘀 𝗧𝘆𝗽𝗲…"
type textarea "x"
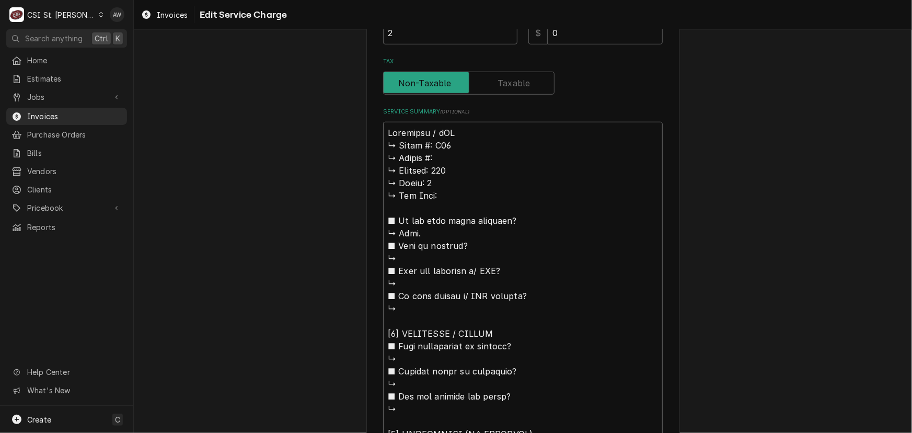
type textarea "Merrychef / mO ↳ 𝗠𝗼𝗱𝗲𝗹 #: X12 ↳ 𝗦𝗲𝗿𝗶𝗮𝗹 #: ↳ 𝗩𝗼𝗹𝘁𝗮𝗴𝗲: 240 ↳ 𝗣𝗵𝗮𝘀𝗲: 1 ↳ 𝗚𝗮𝘀 𝗧𝘆𝗽𝗲:…"
type textarea "x"
type textarea "Merrychef / m ↳ 𝗠𝗼𝗱𝗲𝗹 #: X12 ↳ 𝗦𝗲𝗿𝗶𝗮𝗹 #: ↳ 𝗩𝗼𝗹𝘁𝗮𝗴𝗲: 240 ↳ 𝗣𝗵𝗮𝘀𝗲: 1 ↳ 𝗚𝗮𝘀 𝗧𝘆𝗽𝗲: …"
type textarea "x"
type textarea "Merrychef / ↳ 𝗠𝗼𝗱𝗲𝗹 #: X12 ↳ 𝗦𝗲𝗿𝗶𝗮𝗹 #: ↳ 𝗩𝗼𝗹𝘁𝗮𝗴𝗲: 240 ↳ 𝗣𝗵𝗮𝘀𝗲: 1 ↳ 𝗚𝗮𝘀 𝗧𝘆𝗽𝗲: ■ …"
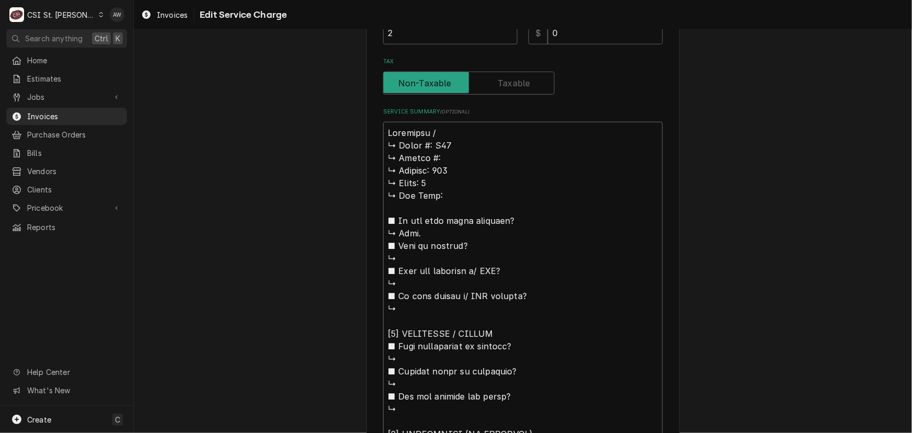
type textarea "x"
type textarea "Merrychef / M ↳ 𝗠𝗼𝗱𝗲𝗹 #: X12 ↳ 𝗦𝗲𝗿𝗶𝗮𝗹 #: ↳ 𝗩𝗼𝗹𝘁𝗮𝗴𝗲: 240 ↳ 𝗣𝗵𝗮𝘀𝗲: 1 ↳ 𝗚𝗮𝘀 𝗧𝘆𝗽𝗲: …"
type textarea "x"
type textarea "Merrychef / Mo ↳ 𝗠𝗼𝗱𝗲𝗹 #: X12 ↳ 𝗦𝗲𝗿𝗶𝗮𝗹 #: ↳ 𝗩𝗼𝗹𝘁𝗮𝗴𝗲: 240 ↳ 𝗣𝗵𝗮𝘀𝗲: 1 ↳ 𝗚𝗮𝘀 𝗧𝘆𝗽𝗲:…"
type textarea "x"
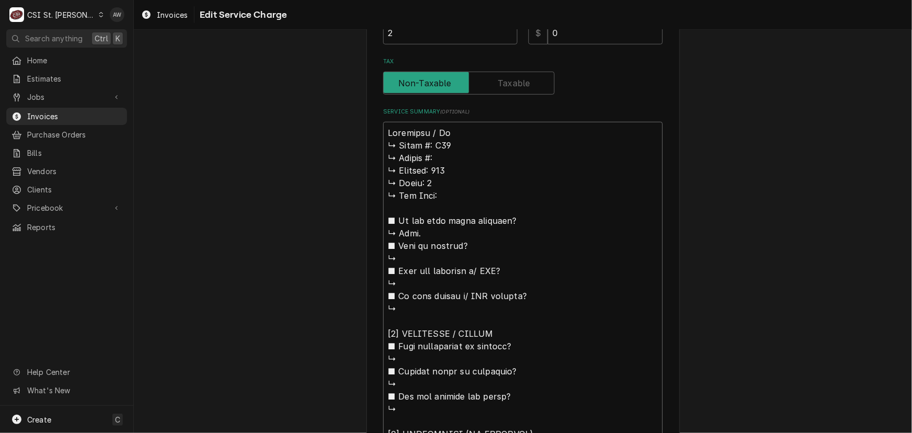
type textarea "Merrychef / Mod ↳ 𝗠𝗼𝗱𝗲𝗹 #: X12 ↳ 𝗦𝗲𝗿𝗶𝗮𝗹 #: ↳ 𝗩𝗼𝗹𝘁𝗮𝗴𝗲: 240 ↳ 𝗣𝗵𝗮𝘀𝗲: 1 ↳ 𝗚𝗮𝘀 𝗧𝘆𝗽𝗲…"
type textarea "x"
type textarea "Merrychef / Mode ↳ 𝗠𝗼𝗱𝗲𝗹 #: X12 ↳ 𝗦𝗲𝗿𝗶𝗮𝗹 #: ↳ 𝗩𝗼𝗹𝘁𝗮𝗴𝗲: 240 ↳ 𝗣𝗵𝗮𝘀𝗲: 1 ↳ 𝗚𝗮𝘀 𝗧𝘆𝗽…"
type textarea "x"
type textarea "Merrychef / Model ↳ 𝗠𝗼𝗱𝗲𝗹 #: X12 ↳ 𝗦𝗲𝗿𝗶𝗮𝗹 #: ↳ 𝗩𝗼𝗹𝘁𝗮𝗴𝗲: 240 ↳ 𝗣𝗵𝗮𝘀𝗲: 1 ↳ 𝗚𝗮𝘀 𝗧𝘆…"
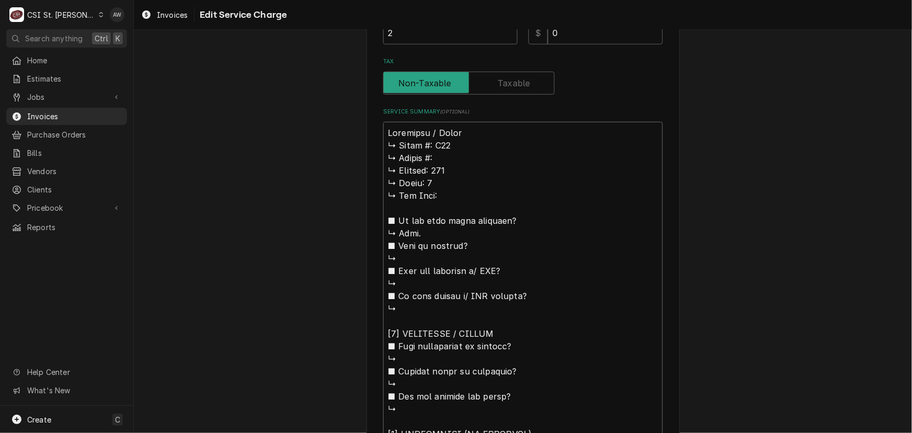
type textarea "x"
type textarea "Merrychef / Model: ↳ 𝗠𝗼𝗱𝗲𝗹 #: X12 ↳ 𝗦𝗲𝗿𝗶𝗮𝗹 #: ↳ 𝗩𝗼𝗹𝘁𝗮𝗴𝗲: 240 ↳ 𝗣𝗵𝗮𝘀𝗲: 1 ↳ 𝗚𝗮𝘀 𝗧…"
type textarea "x"
type textarea "Merrychef / Model: ↳ 𝗠𝗼𝗱𝗲𝗹 #: X12 ↳ 𝗦𝗲𝗿𝗶𝗮𝗹 #: ↳ 𝗩𝗼𝗹𝘁𝗮𝗴𝗲: 240 ↳ 𝗣𝗵𝗮𝘀𝗲: 1 ↳ 𝗚𝗮𝘀 𝗧…"
drag, startPoint x: 431, startPoint y: 142, endPoint x: 384, endPoint y: 139, distance: 47.2
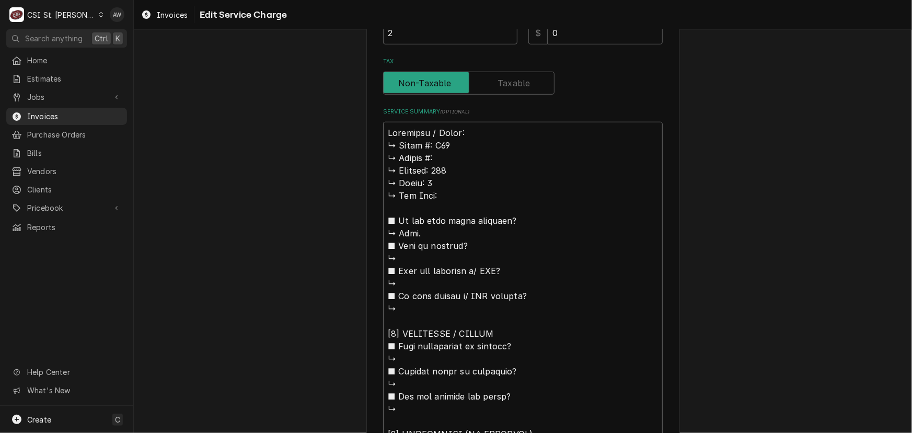
type textarea "x"
type textarea "Merrychef / Model: X12 ↳ 𝗦𝗲𝗿𝗶𝗮𝗹 #: ↳ 𝗩𝗼𝗹𝘁𝗮𝗴𝗲: 240 ↳ 𝗣𝗵𝗮𝘀𝗲: 1 ↳ 𝗚𝗮𝘀 𝗧𝘆𝗽𝗲: ■ 𝗜𝘀 𝘁…"
type textarea "x"
type textarea "Merrychef / Model: X12 ↳ 𝗦𝗲𝗿𝗶𝗮𝗹 #: ↳ 𝗩𝗼𝗹𝘁𝗮𝗴𝗲: 240 ↳ 𝗣𝗵𝗮𝘀𝗲: 1 ↳ 𝗚𝗮𝘀 𝗧𝘆𝗽𝗲: ■ 𝗜𝘀 𝘁…"
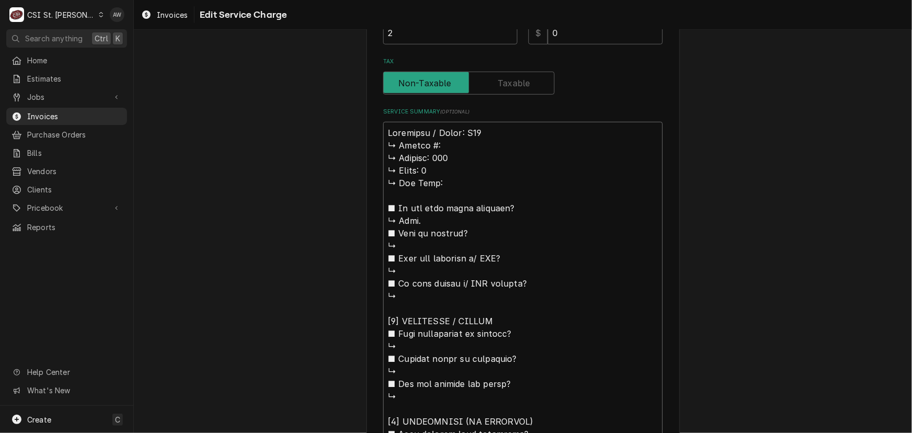
click at [497, 133] on textarea "Service Summary ( optional )" at bounding box center [523, 440] width 280 height 637
type textarea "x"
type textarea "Merrychef / Model: X12 ↳ 𝗦𝗲𝗿𝗶𝗮𝗹 #: ↳ 𝗩𝗼𝗹𝘁𝗮𝗴𝗲: 240 ↳ 𝗣𝗵𝗮𝘀𝗲: 1 ↳ 𝗚𝗮𝘀 𝗧𝘆𝗽𝗲: ■ 𝗜𝘀 𝘁…"
type textarea "x"
type textarea "Merrychef / Model: X12 / ↳ 𝗦𝗲𝗿𝗶𝗮𝗹 #: ↳ 𝗩𝗼𝗹𝘁𝗮𝗴𝗲: 240 ↳ 𝗣𝗵𝗮𝘀𝗲: 1 ↳ 𝗚𝗮𝘀 𝗧𝘆𝗽𝗲: ■ 𝗜𝘀…"
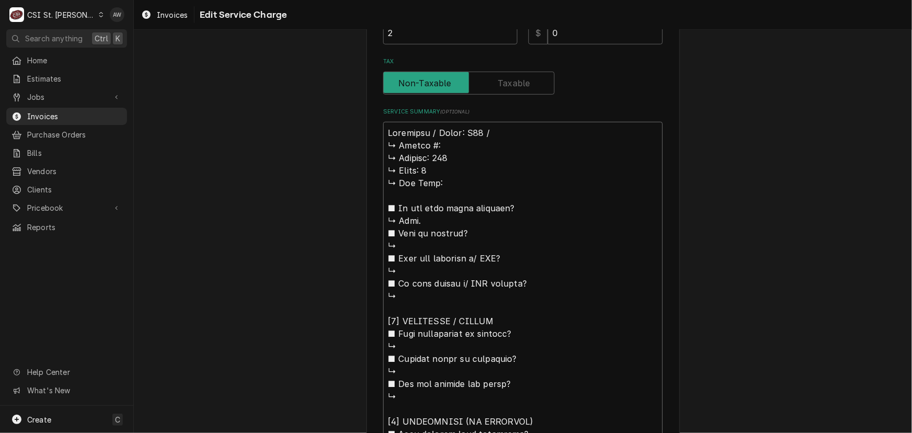
type textarea "x"
type textarea "Merrychef / Model: X12 / ↳ 𝗦𝗲𝗿𝗶𝗮𝗹 #: ↳ 𝗩𝗼𝗹𝘁𝗮𝗴𝗲: 240 ↳ 𝗣𝗵𝗮𝘀𝗲: 1 ↳ 𝗚𝗮𝘀 𝗧𝘆𝗽𝗲: ■ 𝗜𝘀…"
type textarea "x"
type textarea "Merrychef / Model: X12 / S ↳ 𝗦𝗲𝗿𝗶𝗮𝗹 #: ↳ 𝗩𝗼𝗹𝘁𝗮𝗴𝗲: 240 ↳ 𝗣𝗵𝗮𝘀𝗲: 1 ↳ 𝗚𝗮𝘀 𝗧𝘆𝗽𝗲: ■ …"
type textarea "x"
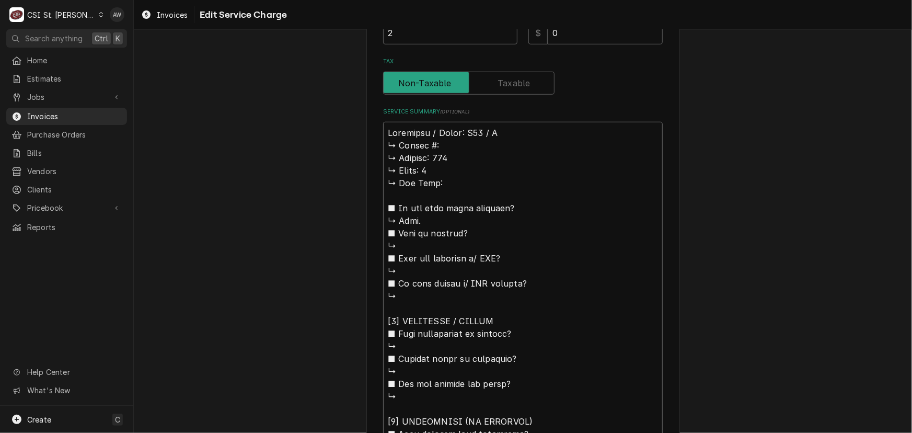
type textarea "Merrychef / Model: X12 / Se ↳ 𝗦𝗲𝗿𝗶𝗮𝗹 #: ↳ 𝗩𝗼𝗹𝘁𝗮𝗴𝗲: 240 ↳ 𝗣𝗵𝗮𝘀𝗲: 1 ↳ 𝗚𝗮𝘀 𝗧𝘆𝗽𝗲: ■…"
type textarea "x"
type textarea "Merrychef / Model: X12 / Ser ↳ 𝗦𝗲𝗿𝗶𝗮𝗹 #: ↳ 𝗩𝗼𝗹𝘁𝗮𝗴𝗲: 240 ↳ 𝗣𝗵𝗮𝘀𝗲: 1 ↳ 𝗚𝗮𝘀 𝗧𝘆𝗽𝗲: …"
type textarea "x"
type textarea "Merrychef / Model: X12 / Seri ↳ 𝗦𝗲𝗿𝗶𝗮𝗹 #: ↳ 𝗩𝗼𝗹𝘁𝗮𝗴𝗲: 240 ↳ 𝗣𝗵𝗮𝘀𝗲: 1 ↳ 𝗚𝗮𝘀 𝗧𝘆𝗽𝗲:…"
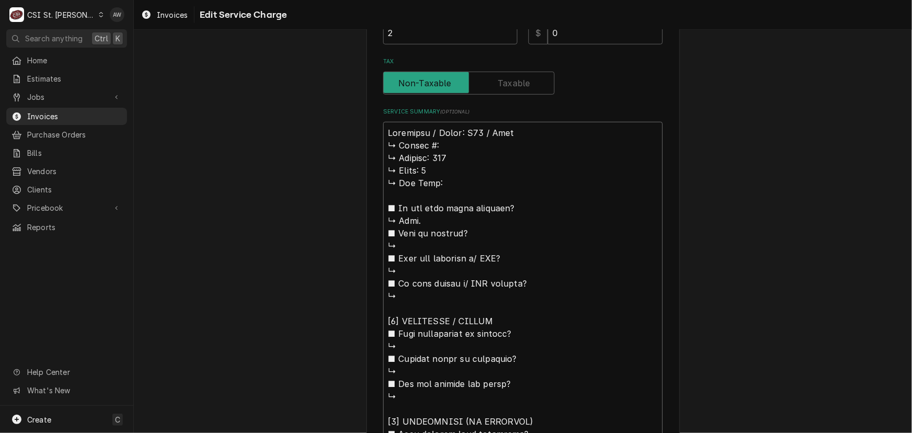
type textarea "x"
type textarea "Merrychef / Model: X12 / Seria ↳ 𝗦𝗲𝗿𝗶𝗮𝗹 #: ↳ 𝗩𝗼𝗹𝘁𝗮𝗴𝗲: 240 ↳ 𝗣𝗵𝗮𝘀𝗲: 1 ↳ 𝗚𝗮𝘀 𝗧𝘆𝗽𝗲…"
type textarea "x"
type textarea "Merrychef / Model: X12 / Serial ↳ 𝗦𝗲𝗿𝗶𝗮𝗹 #: ↳ 𝗩𝗼𝗹𝘁𝗮𝗴𝗲: 240 ↳ 𝗣𝗵𝗮𝘀𝗲: 1 ↳ 𝗚𝗮𝘀 𝗧𝘆𝗽…"
type textarea "x"
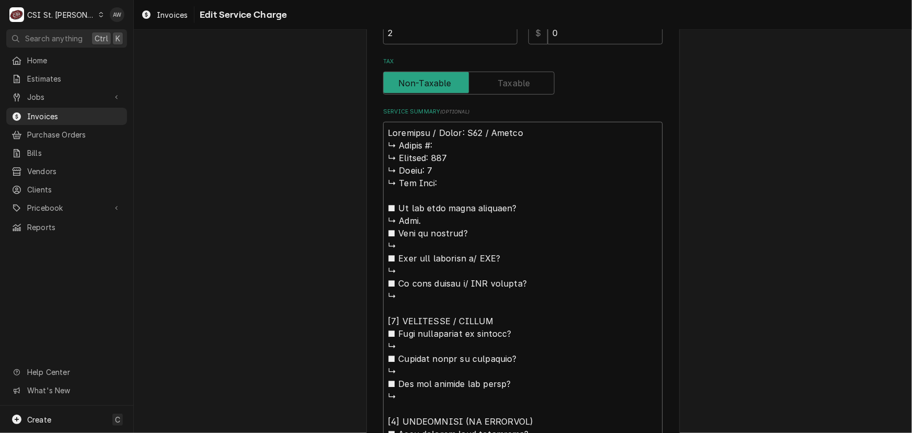
type textarea "Merrychef / Model: X12 / Serial: ↳ 𝗦𝗲𝗿𝗶𝗮𝗹 #: ↳ 𝗩𝗼𝗹𝘁𝗮𝗴𝗲: 240 ↳ 𝗣𝗵𝗮𝘀𝗲: 1 ↳ 𝗚𝗮𝘀 𝗧𝘆…"
type textarea "x"
type textarea "Merrychef / Model: X12 / Serial: ↳ 𝗦𝗲𝗿𝗶𝗮𝗹 #: ↳ 𝗩𝗼𝗹𝘁𝗮𝗴𝗲: 240 ↳ 𝗣𝗵𝗮𝘀𝗲: 1 ↳ 𝗚𝗮𝘀 𝗧𝘆…"
drag, startPoint x: 436, startPoint y: 188, endPoint x: 360, endPoint y: 149, distance: 85.4
click at [360, 149] on div "Use the fields below to edit this service charge Short Description Job | Servic…" at bounding box center [523, 255] width 779 height 1189
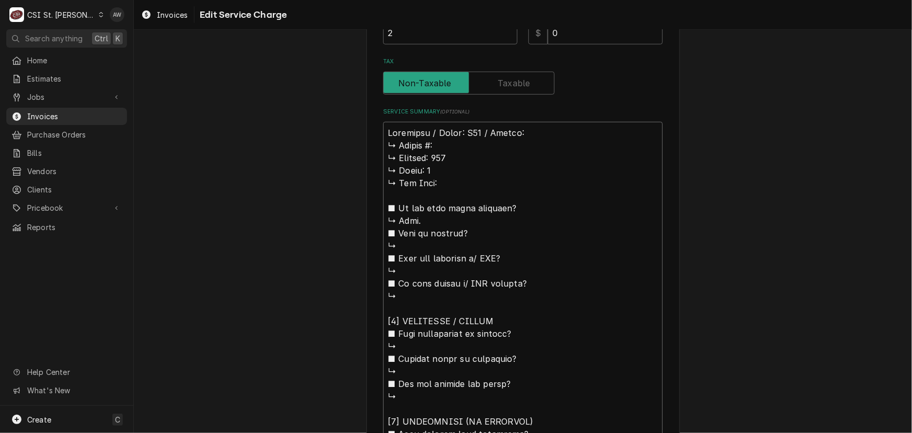
type textarea "x"
type textarea "Merrychef / Model: X12 / Serial: ■ 𝗜𝘀 𝘁𝗵𝗲 𝘂𝗻𝗶𝘁 𝘂𝗻𝗱𝗲𝗿 𝘄𝗮𝗿𝗿𝗮𝗻𝘁𝘆? ↳ None. ■ 𝗪𝗵𝗮𝘁 𝗶…"
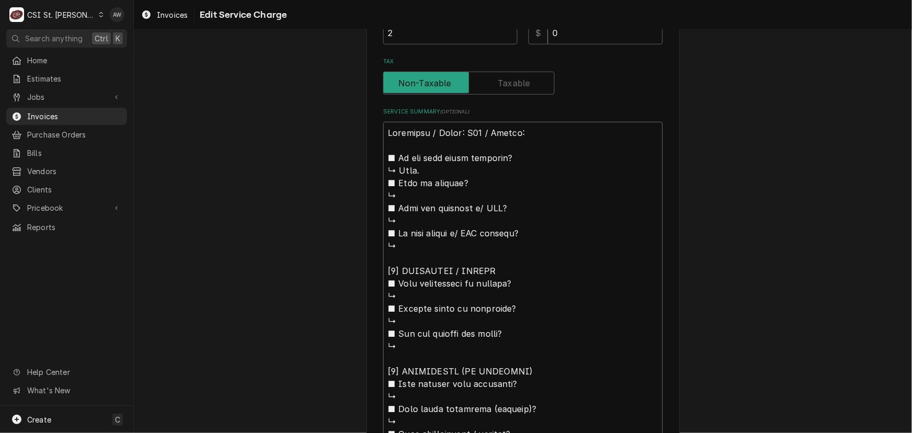
click at [507, 128] on textarea "Service Summary ( optional )" at bounding box center [523, 415] width 280 height 587
type textarea "x"
type textarea "Merrychef / Model: X12 / Seril: ■ 𝗜𝘀 𝘁𝗵𝗲 𝘂𝗻𝗶𝘁 𝘂𝗻𝗱𝗲𝗿 𝘄𝗮𝗿𝗿𝗮𝗻𝘁𝘆? ↳ None. ■ 𝗪𝗵𝗮𝘁 𝗶𝘀…"
click at [521, 127] on textarea "Service Summary ( optional )" at bounding box center [523, 415] width 280 height 587
type textarea "x"
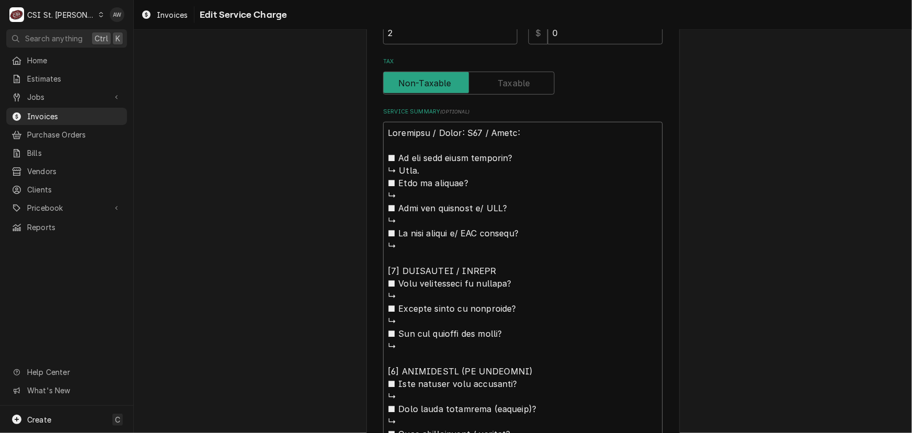
type textarea "Merrychef / Model: X12 / Seril: ■ 𝗜𝘀 𝘁𝗵𝗲 𝘂𝗻𝗶𝘁 𝘂𝗻𝗱𝗲𝗿 𝘄𝗮𝗿𝗿𝗮𝗻𝘁𝘆? ↳ None. ■ 𝗪𝗵𝗮𝘁 𝗶𝘀…"
type textarea "x"
type textarea "Merrychef / Model: X12 / Seril ■ 𝗜𝘀 𝘁𝗵𝗲 𝘂𝗻𝗶𝘁 𝘂𝗻𝗱𝗲𝗿 𝘄𝗮𝗿𝗿𝗮𝗻𝘁𝘆? ↳ None. ■ 𝗪𝗵𝗮𝘁 𝗶𝘀 …"
type textarea "x"
type textarea "Merrychef / Model: X12 / Seri ■ 𝗜𝘀 𝘁𝗵𝗲 𝘂𝗻𝗶𝘁 𝘂𝗻𝗱𝗲𝗿 𝘄𝗮𝗿𝗿𝗮𝗻𝘁𝘆? ↳ None. ■ 𝗪𝗵𝗮𝘁 𝗶𝘀 𝗰…"
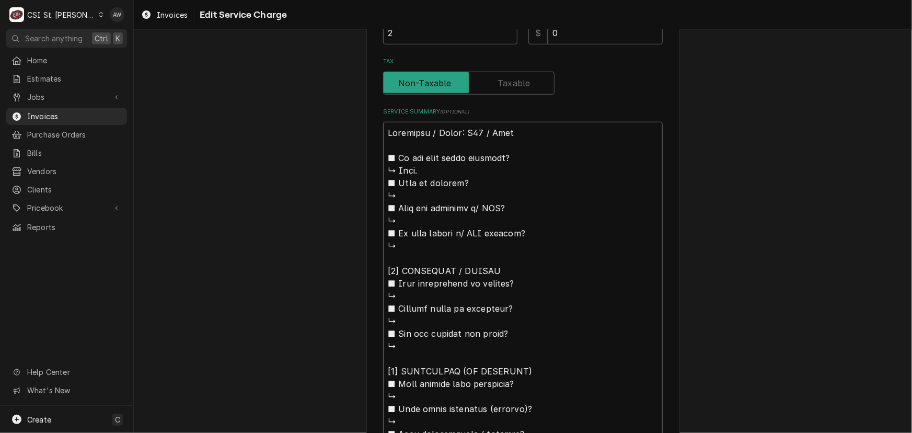
type textarea "x"
type textarea "Merrychef / Model: X12 / Ser ■ 𝗜𝘀 𝘁𝗵𝗲 𝘂𝗻𝗶𝘁 𝘂𝗻𝗱𝗲𝗿 𝘄𝗮𝗿𝗿𝗮𝗻𝘁𝘆? ↳ None. ■ 𝗪𝗵𝗮𝘁 𝗶𝘀 𝗰𝗼…"
type textarea "x"
type textarea "Merrychef / Model: X12 / Se ■ 𝗜𝘀 𝘁𝗵𝗲 𝘂𝗻𝗶𝘁 𝘂𝗻𝗱𝗲𝗿 𝘄𝗮𝗿𝗿𝗮𝗻𝘁𝘆? ↳ None. ■ 𝗪𝗵𝗮𝘁 𝗶𝘀 𝗰𝗼𝘃…"
type textarea "x"
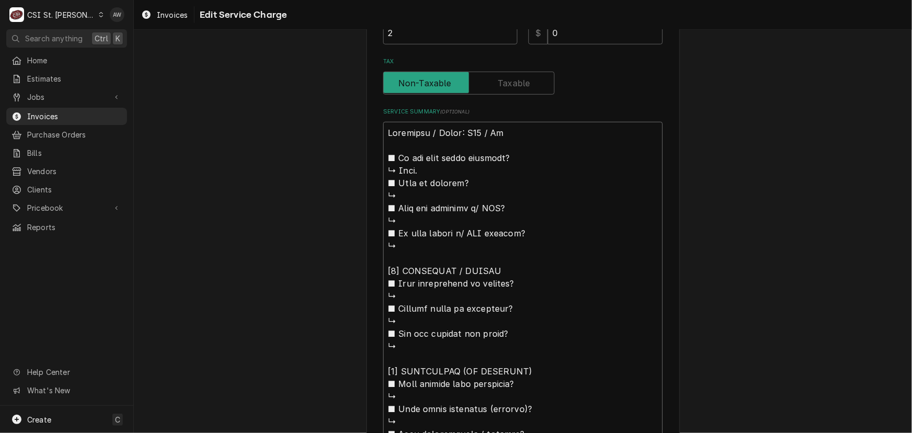
type textarea "Merrychef / Model: X12 / S ■ 𝗜𝘀 𝘁𝗵𝗲 𝘂𝗻𝗶𝘁 𝘂𝗻𝗱𝗲𝗿 𝘄𝗮𝗿𝗿𝗮𝗻𝘁𝘆? ↳ None. ■ 𝗪𝗵𝗮𝘁 𝗶𝘀 𝗰𝗼𝘃𝗲…"
type textarea "x"
type textarea "Merrychef / Model: X12 / ■ 𝗜𝘀 𝘁𝗵𝗲 𝘂𝗻𝗶𝘁 𝘂𝗻𝗱𝗲𝗿 𝘄𝗮𝗿𝗿𝗮𝗻𝘁𝘆? ↳ None. ■ 𝗪𝗵𝗮𝘁 𝗶𝘀 𝗰𝗼𝘃𝗲𝗿𝗲…"
type textarea "x"
type textarea "Merrychef / Model: X12 / ■ 𝗜𝘀 𝘁𝗵𝗲 𝘂𝗻𝗶𝘁 𝘂𝗻𝗱𝗲𝗿 𝘄𝗮𝗿𝗿𝗮𝗻𝘁𝘆? ↳ None. ■ 𝗪𝗵𝗮𝘁 𝗶𝘀 𝗰𝗼𝘃𝗲𝗿𝗲…"
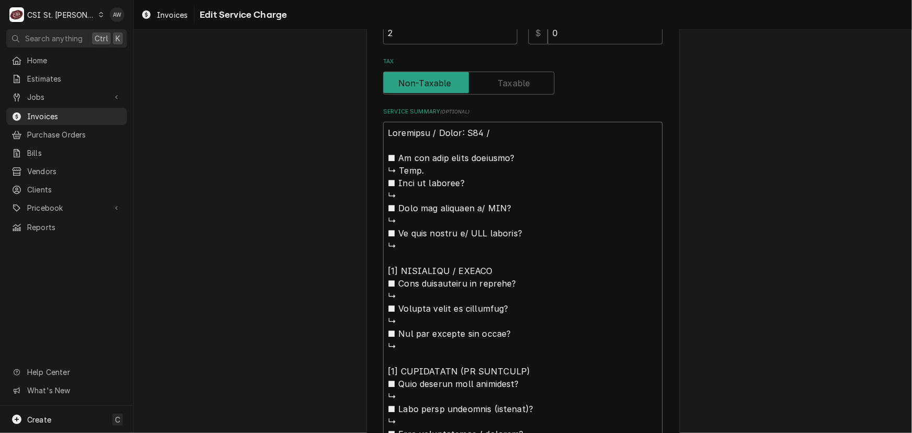
type textarea "x"
type textarea "Merrychef / Model: X12 ■ 𝗜𝘀 𝘁𝗵𝗲 𝘂𝗻𝗶𝘁 𝘂𝗻𝗱𝗲𝗿 𝘄𝗮𝗿𝗿𝗮𝗻𝘁𝘆? ↳ None. ■ 𝗪𝗵𝗮𝘁 𝗶𝘀 𝗰𝗼𝘃𝗲𝗿𝗲𝗱?…"
drag, startPoint x: 418, startPoint y: 258, endPoint x: 366, endPoint y: 161, distance: 110.0
click at [367, 161] on div "Use the fields below to edit this service charge Short Description Job | Servic…" at bounding box center [524, 230] width 314 height 1120
type textarea "x"
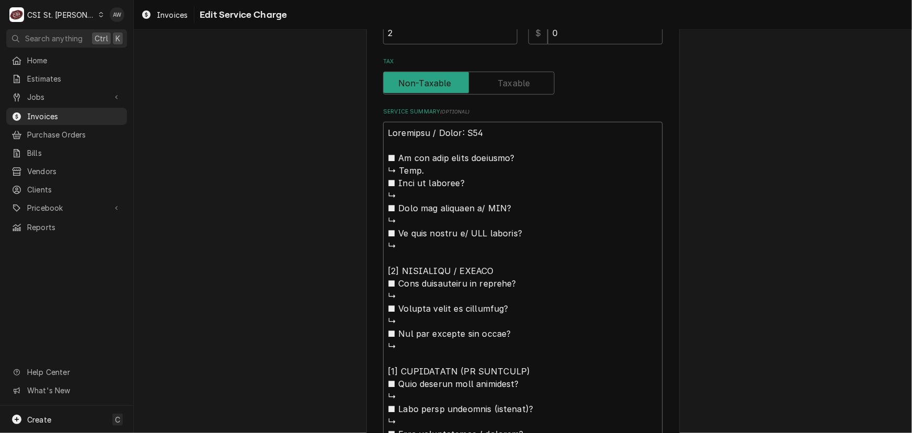
type textarea "Merrychef / Model: X12 [𝟮] 𝗗𝗜𝗔𝗚𝗡𝗢𝗦𝗜𝗦 / 𝗜𝗦𝗦𝗨𝗘𝗦 ■ 𝗨𝗻𝗶𝘁 𝗼𝗽𝗲𝗿𝗮𝘁𝗶𝗼𝗻𝗮𝗹 𝗼𝗻 𝗮𝗿𝗿𝗶𝘃𝗮𝗹? ↳ …"
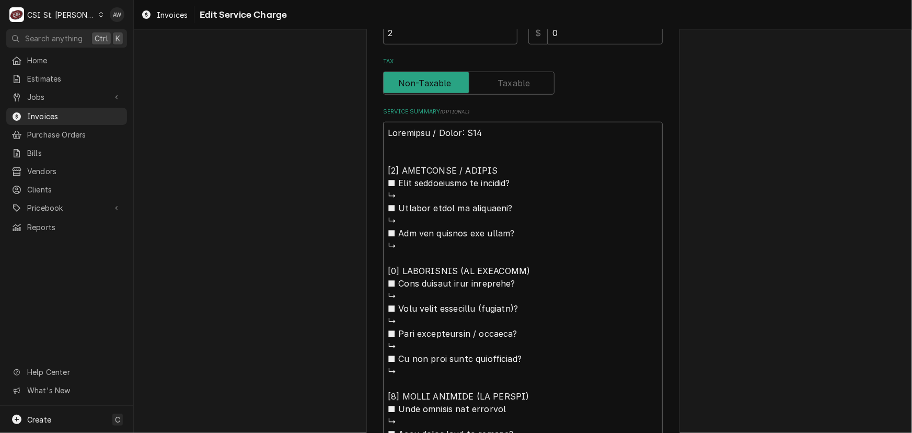
drag, startPoint x: 402, startPoint y: 251, endPoint x: 376, endPoint y: 172, distance: 83.5
click at [376, 172] on div "Use the fields below to edit this service charge Short Description Job | Servic…" at bounding box center [524, 180] width 314 height 1020
type textarea "x"
type textarea "Merrychef / Model: X12 [𝟯] 𝗥𝗘𝗦𝗢𝗟𝗨𝗧𝗜𝗢𝗡 (𝗜𝗙 𝗥𝗘𝗣𝗔𝗜𝗥𝗘𝗗) ■ 𝗪𝗵𝗮𝘁 𝗿𝗲𝗽𝗮𝗶𝗿𝘀 𝘄𝗲𝗿𝗲 𝗰𝗼𝗺𝗽𝗹𝗲𝘁…"
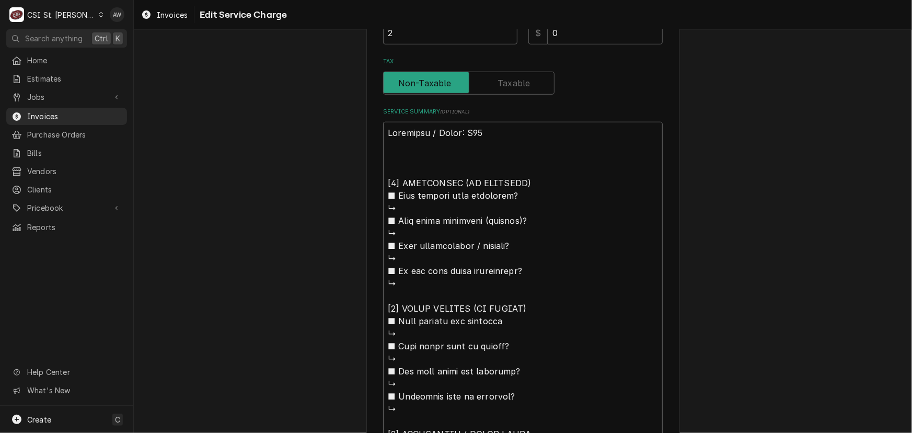
drag, startPoint x: 407, startPoint y: 281, endPoint x: 368, endPoint y: 182, distance: 106.8
click at [368, 182] on div "Use the fields below to edit this service charge Short Description Job | Servic…" at bounding box center [524, 136] width 314 height 932
type textarea "x"
type textarea "Merrychef / Model: X12 [𝟰] 𝗤𝗨𝗢𝗧𝗘 𝗗𝗘𝗧𝗔𝗜𝗟𝗦 (𝗜𝗙 𝗡𝗘𝗘𝗗𝗘𝗗) ■ 𝗪𝗵𝗮𝘁 𝗿𝗲𝗽𝗮𝗶𝗿𝘀 𝗮𝗿𝗲 𝗿𝗲𝗾𝘂𝗶𝗿𝗲…"
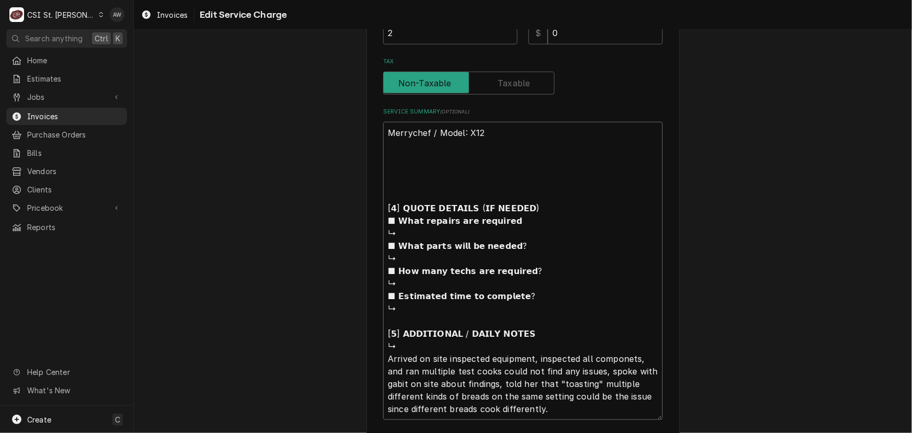
drag, startPoint x: 404, startPoint y: 303, endPoint x: 376, endPoint y: 204, distance: 102.6
click at [376, 204] on div "Use the fields below to edit this service charge Short Description Job | Servic…" at bounding box center [524, 85] width 314 height 831
type textarea "x"
type textarea "Merrychef / Model: X12 [𝟱] 𝗔𝗗𝗗𝗜𝗧𝗜𝗢𝗡𝗔𝗟 / 𝗗𝗔𝗜𝗟𝗬 𝗡𝗢𝗧𝗘𝗦 ↳ Arrived on site inspected…"
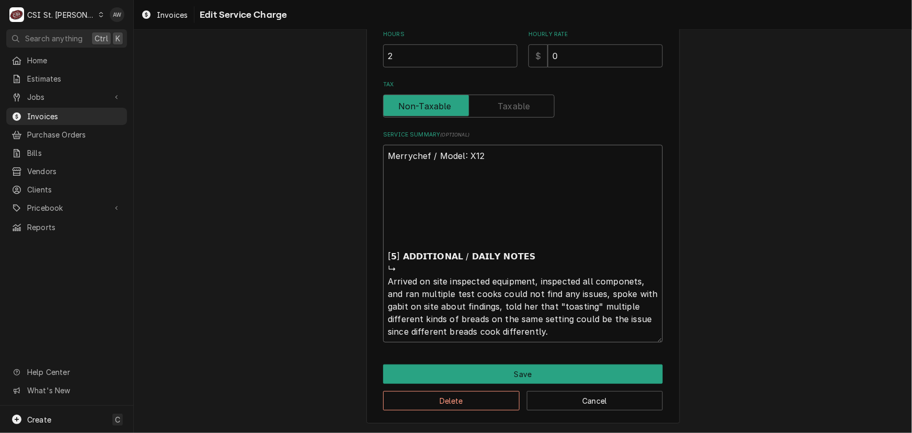
scroll to position [356, 0]
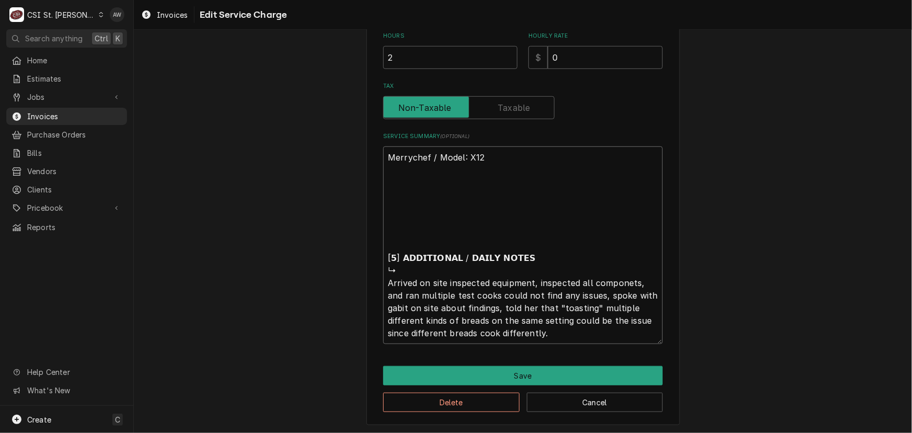
drag, startPoint x: 397, startPoint y: 266, endPoint x: 377, endPoint y: 255, distance: 22.9
click at [377, 255] on div "Use the fields below to edit this service charge Short Description Job | Servic…" at bounding box center [524, 60] width 314 height 731
type textarea "x"
type textarea "Merrychef / Model: X12 Arrived on site inspected equipment, inspected all compo…"
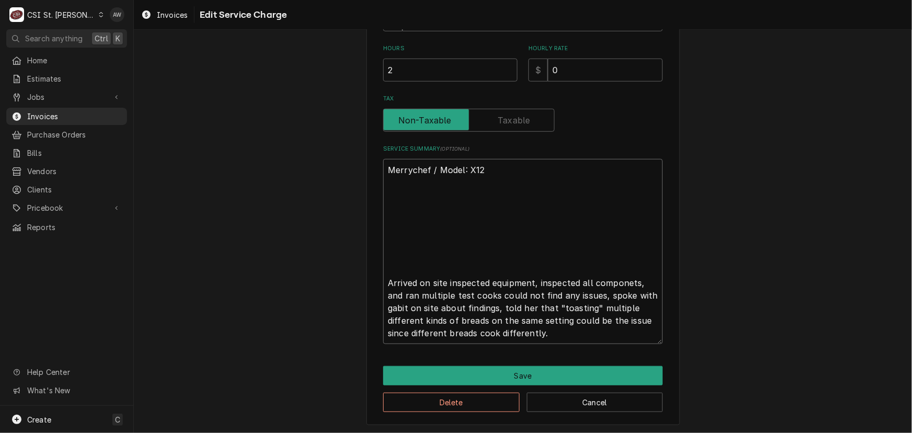
type textarea "x"
type textarea "Merrychef / Model: X12 Arrived on site inspected equipment, inspected all compo…"
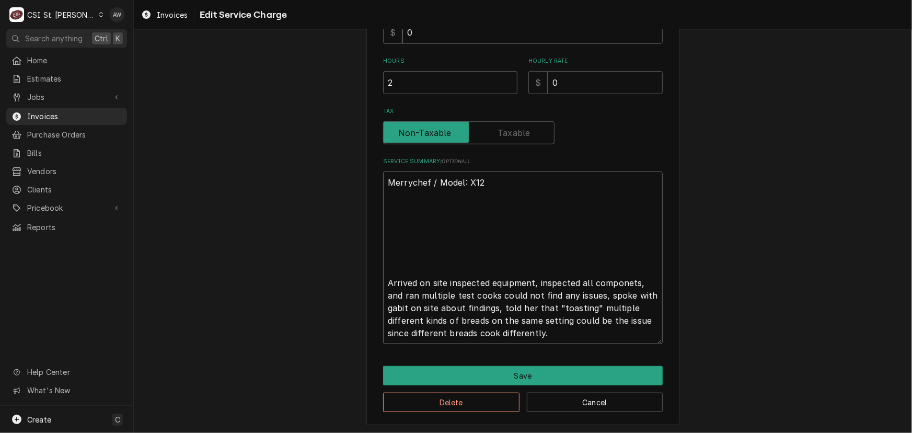
type textarea "x"
type textarea "Merrychef / Model: X12 Arrived on site inspected equipment, inspected all compo…"
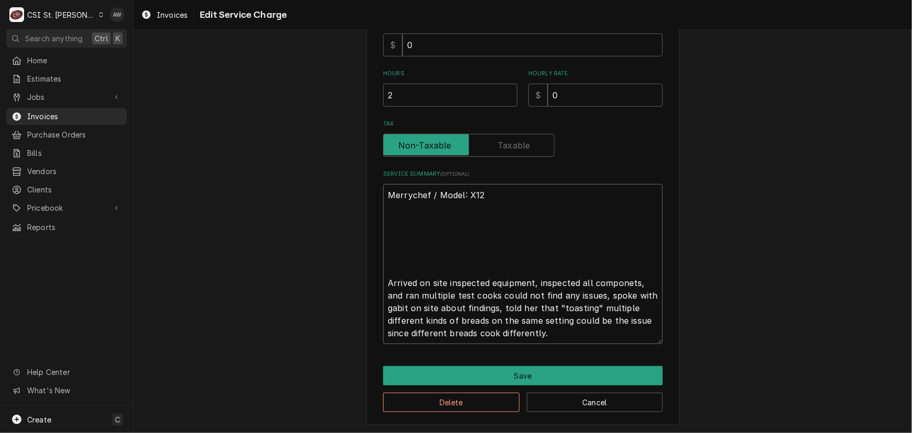
type textarea "x"
type textarea "Merrychef / Model: X12 Arrived on site inspected equipment, inspected all compo…"
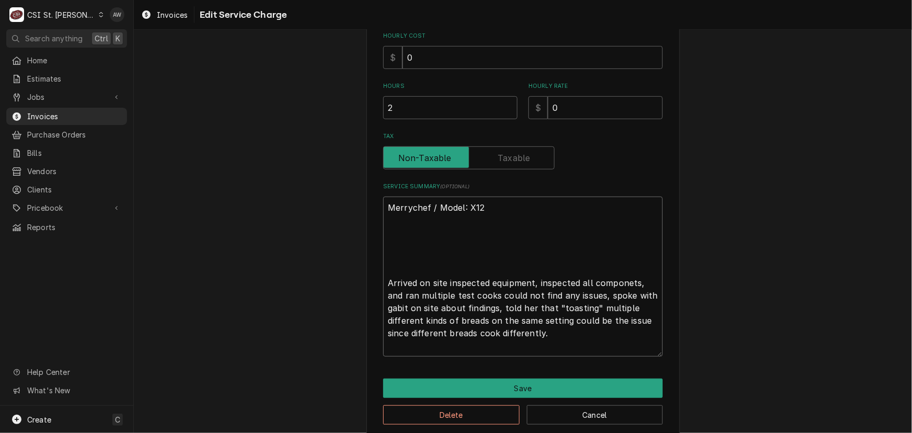
type textarea "x"
type textarea "Merrychef / Model: X12 Arrived on site inspected equipment, inspected all compo…"
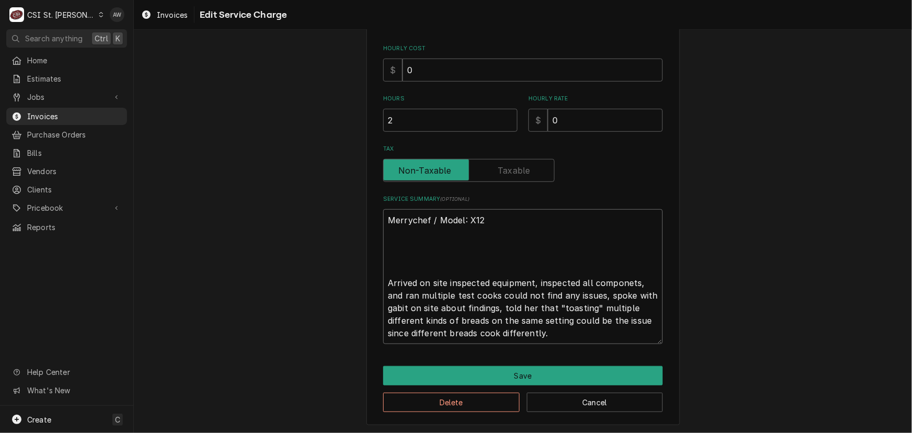
type textarea "x"
type textarea "Merrychef / Model: X12 Arrived on site inspected equipment, inspected all compo…"
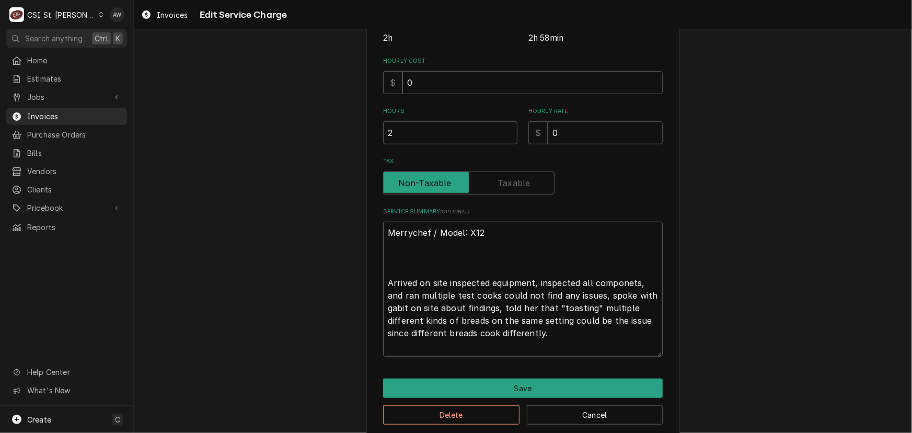
type textarea "x"
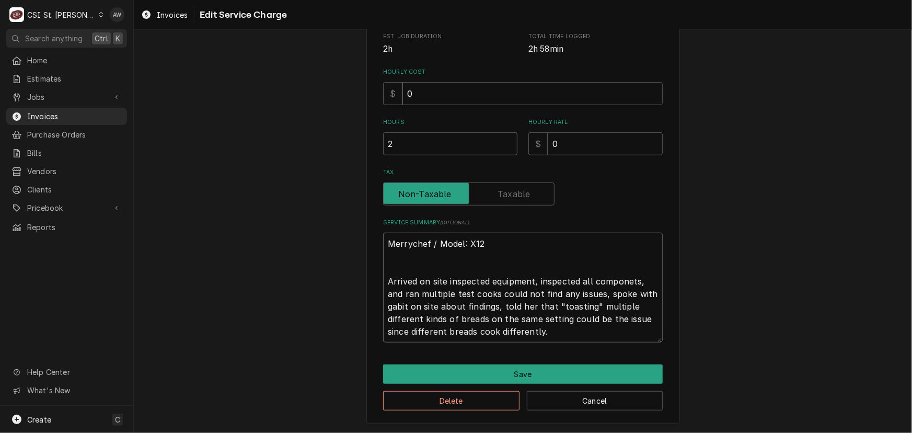
scroll to position [268, 0]
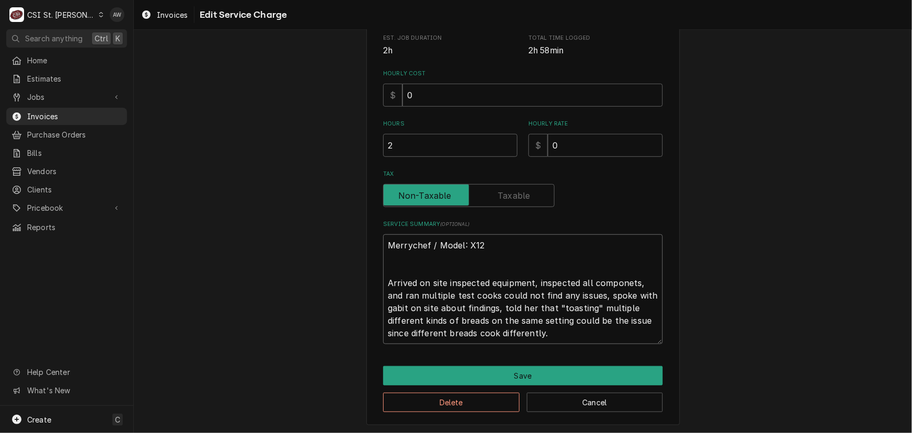
type textarea "Merrychef / Model: X12 Arrived on site inspected equipment, inspected all compo…"
click at [383, 281] on textarea "Merrychef / Model: X12 Arrived on site inspected equipment, inspected all compo…" at bounding box center [523, 289] width 280 height 110
type textarea "x"
type textarea "Merrychef / Model: X12 Arrived on site inspected equipment, inspected all compo…"
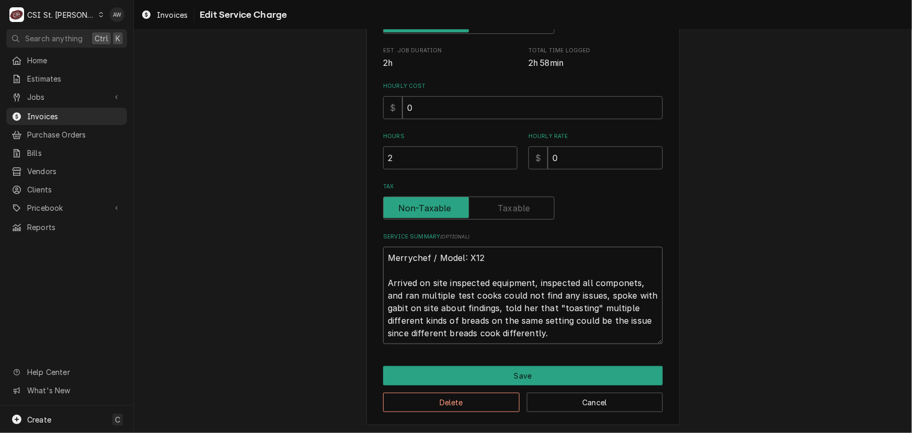
type textarea "x"
type textarea "Merrychef / Model: X12 Arrived on site inspected equipment, inspected all compo…"
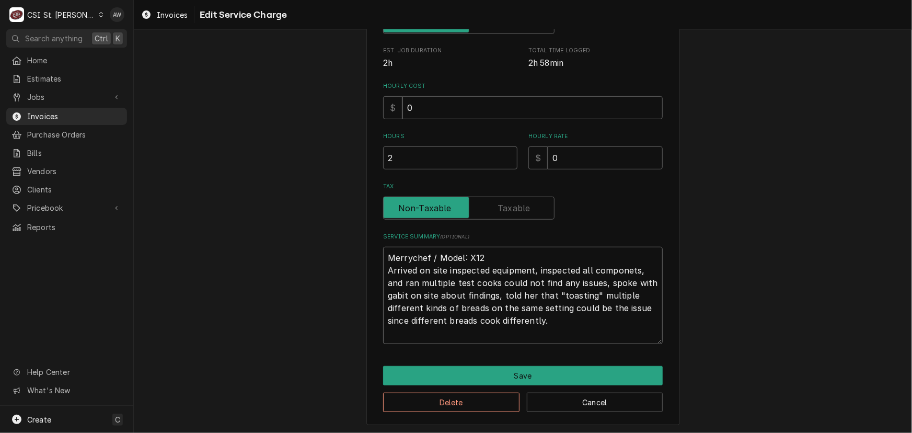
scroll to position [243, 0]
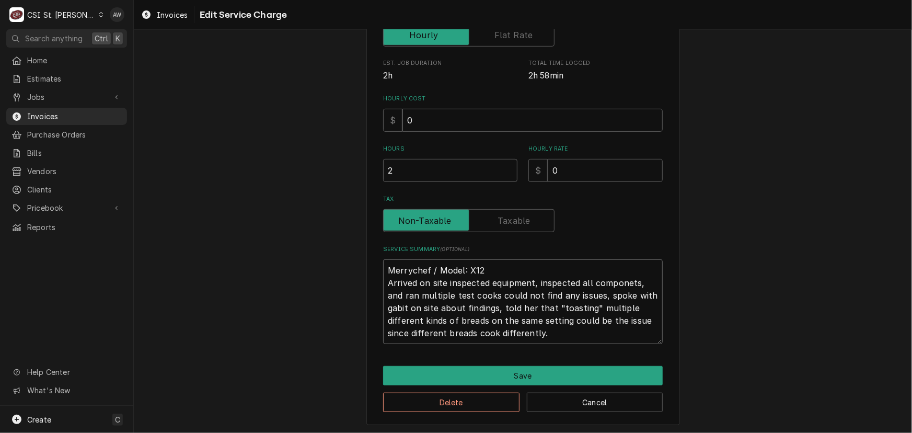
drag, startPoint x: 533, startPoint y: 281, endPoint x: 487, endPoint y: 277, distance: 46.8
click at [487, 277] on textarea "Merrychef / Model: X12 Arrived on site inspected equipment, inspected all compo…" at bounding box center [523, 301] width 280 height 85
type textarea "x"
type textarea "Merrychef / Model: X12 Arrived on site inspected u inspected all componets, and…"
type textarea "x"
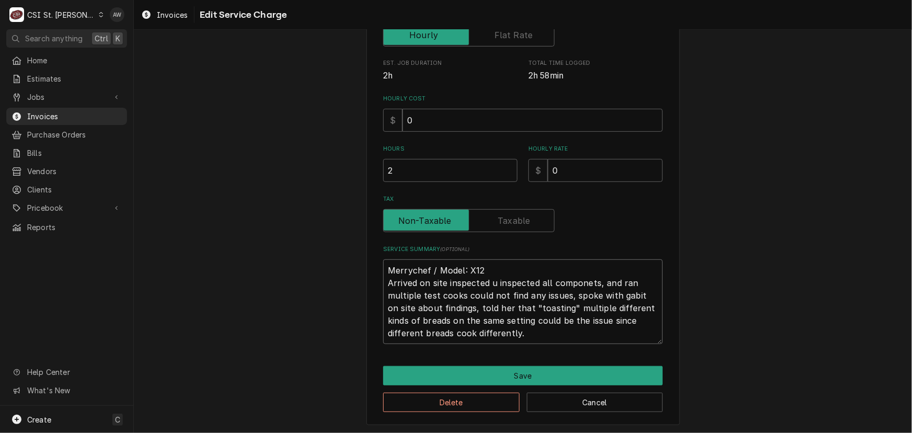
type textarea "Merrychef / Model: X12 Arrived on site inspected un inspected all componets, an…"
type textarea "x"
type textarea "Merrychef / Model: X12 Arrived on site inspected uni inspected all componets, a…"
type textarea "x"
type textarea "Merrychef / Model: X12 Arrived on site inspected unit inspected all componets, …"
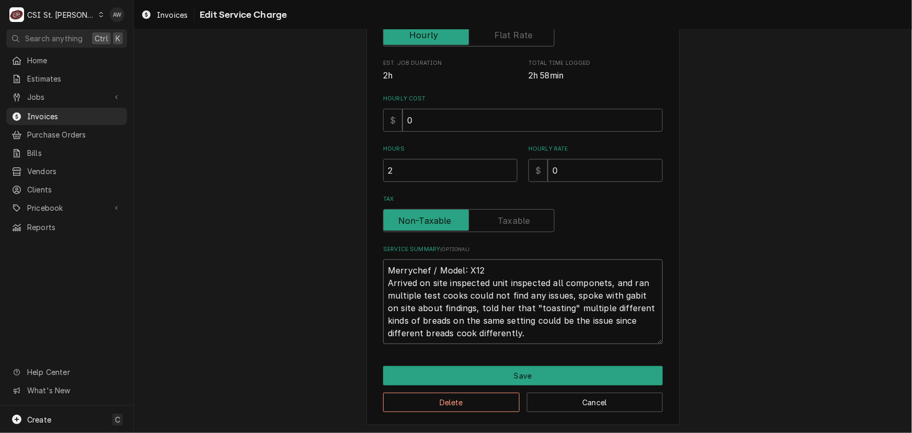
click at [546, 278] on textarea "Merrychef / Model: X12 Arrived on site inspected unit inspected all componets, …" at bounding box center [523, 301] width 280 height 85
type textarea "x"
type textarea "Merrychef / Model: X12 Arrived on site inspected unit inspectedall componets, a…"
type textarea "x"
type textarea "Merrychef / Model: X12 Arrived on site inspected unit inspected.all componets, …"
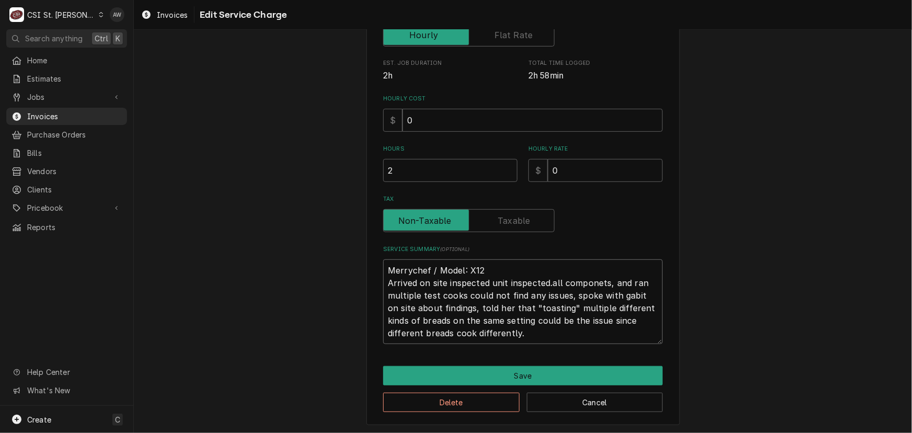
type textarea "x"
type textarea "Merrychef / Model: X12 Arrived on site inspected unit inspected. all componets,…"
click at [553, 279] on textarea "Merrychef / Model: X12 Arrived on site inspected unit inspected. all componets,…" at bounding box center [523, 301] width 280 height 85
type textarea "x"
type textarea "Merrychef / Model: X12 Arrived on site inspected unit inspected. ll componets, …"
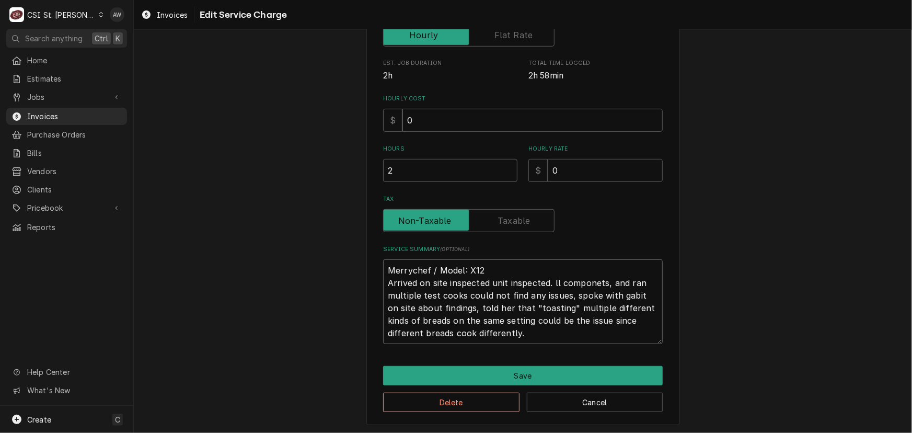
type textarea "x"
type textarea "Merrychef / Model: X12 Arrived on site inspected unit inspected. All componets,…"
type textarea "x"
type textarea "Merrychef / Model: X12 Arrived on site inspected unit inspected. All components…"
drag, startPoint x: 486, startPoint y: 282, endPoint x: 446, endPoint y: 279, distance: 40.4
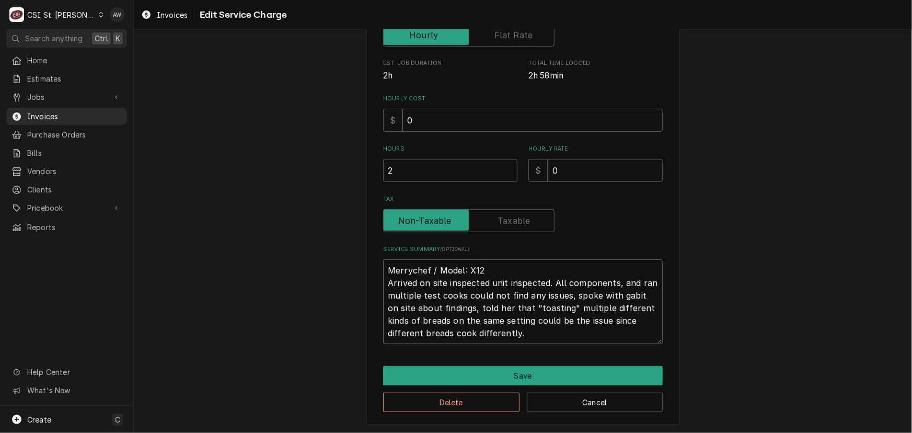
click at [446, 279] on textarea "Merrychef / Model: X12 Arrived on site inspected unit inspected. All components…" at bounding box center [523, 301] width 280 height 85
type textarea "x"
type textarea "Merrychef / Model: X12 Arrived on site a unit inspected. All components, and ra…"
type textarea "x"
type textarea "Merrychef / Model: X12 Arrived on site an unit inspected. All components, and r…"
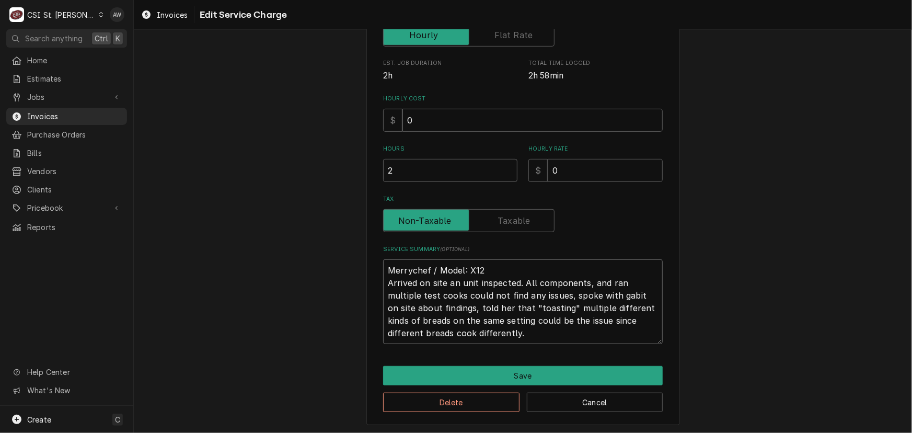
type textarea "x"
type textarea "Merrychef / Model: X12 Arrived on site and unit inspected. All components, and …"
click at [479, 279] on textarea "Merrychef / Model: X12 Arrived on site and unit inspected. All components, and …" at bounding box center [523, 301] width 280 height 85
type textarea "x"
type textarea "Merrychef / Model: X12 Arrived on site and uni inspected. All components, and r…"
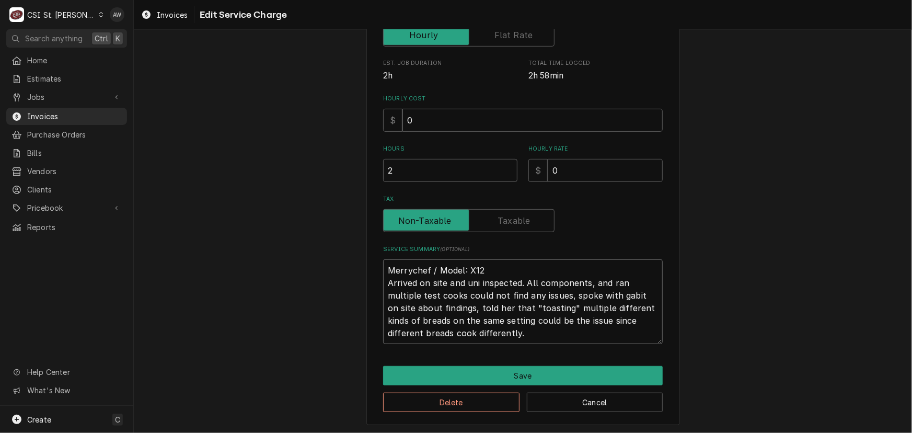
type textarea "x"
type textarea "Merrychef / Model: X12 Arrived on site and un inspected. All components, and ra…"
type textarea "x"
type textarea "Merrychef / Model: X12 Arrived on site and u inspected. All components, and ran…"
type textarea "x"
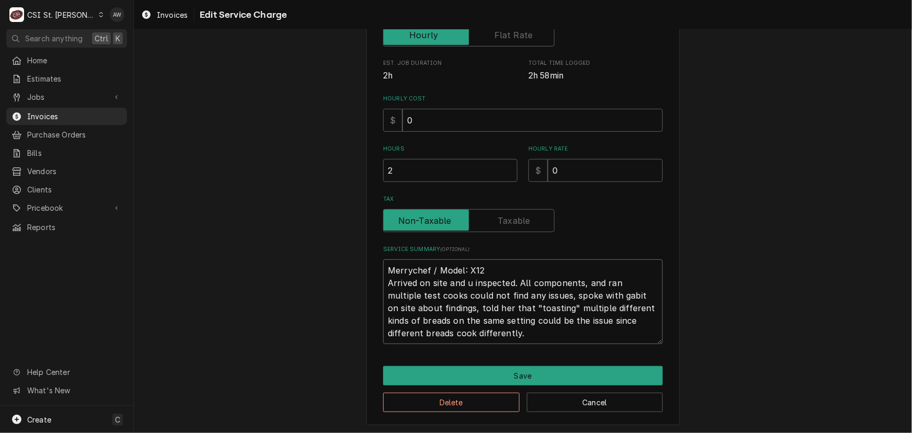
type textarea "Merrychef / Model: X12 Arrived on site and inspected. All components, and ran m…"
type textarea "x"
type textarea "Merrychef / Model: X12 Arrived on site and inspected. All components, and ran m…"
click at [504, 281] on textarea "Merrychef / Model: X12 Arrived on site and inspected. All components, and ran m…" at bounding box center [523, 301] width 280 height 85
type textarea "x"
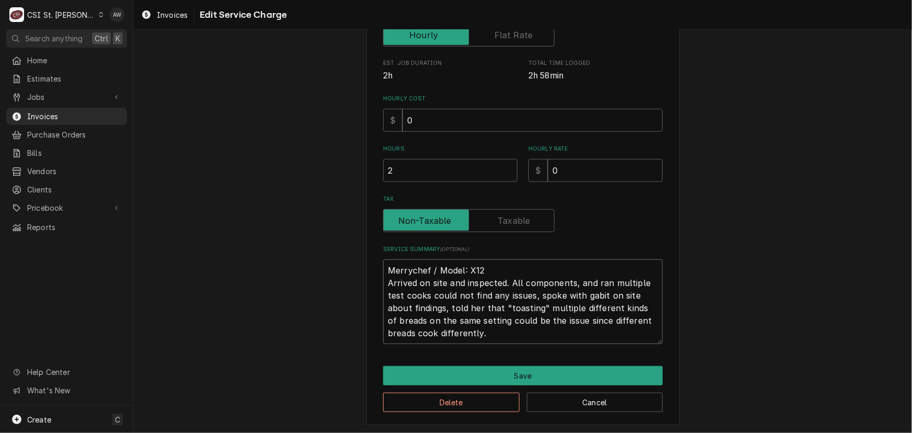
type textarea "Merrychef / Model: X12 Arrived on site and inspected . All components, and ran …"
type textarea "x"
type textarea "Merrychef / Model: X12 Arrived on site and inspected u. All components, and ran…"
type textarea "x"
type textarea "Merrychef / Model: X12 Arrived on site and inspected un. All components, and ra…"
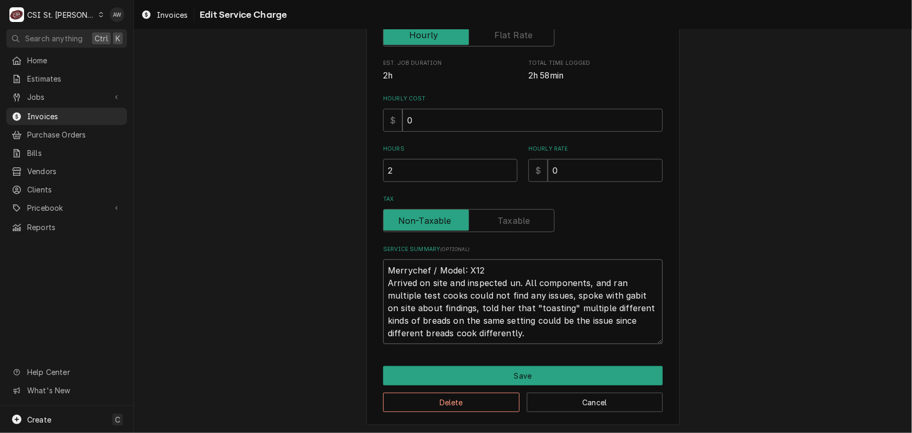
type textarea "x"
type textarea "Merrychef / Model: X12 Arrived on site and inspected uni. All components, and r…"
type textarea "x"
type textarea "Merrychef / Model: X12 Arrived on site and inspected unit. All components, and …"
click at [588, 279] on textarea "Merrychef / Model: X12 Arrived on site and inspected unit. All components, and …" at bounding box center [523, 301] width 280 height 85
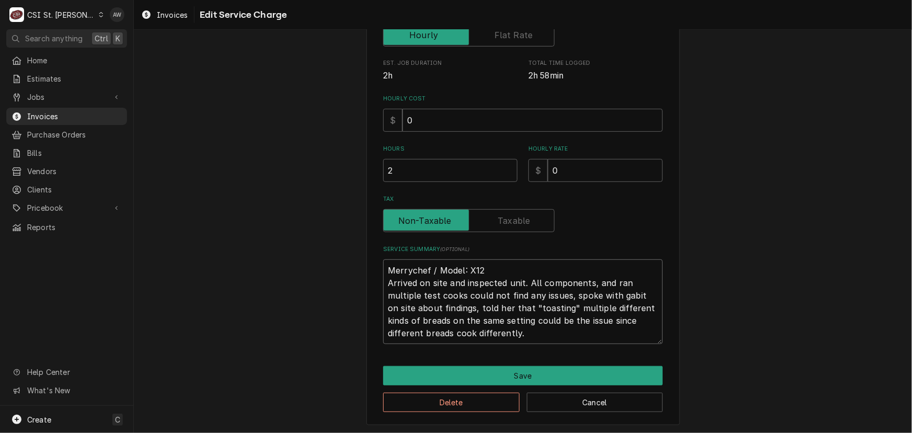
type textarea "x"
type textarea "Merrychef / Model: X12 Arrived on site and inspected unit. All components , and…"
type textarea "x"
type textarea "Merrychef / Model: X12 Arrived on site and inspected unit. All components w, an…"
type textarea "x"
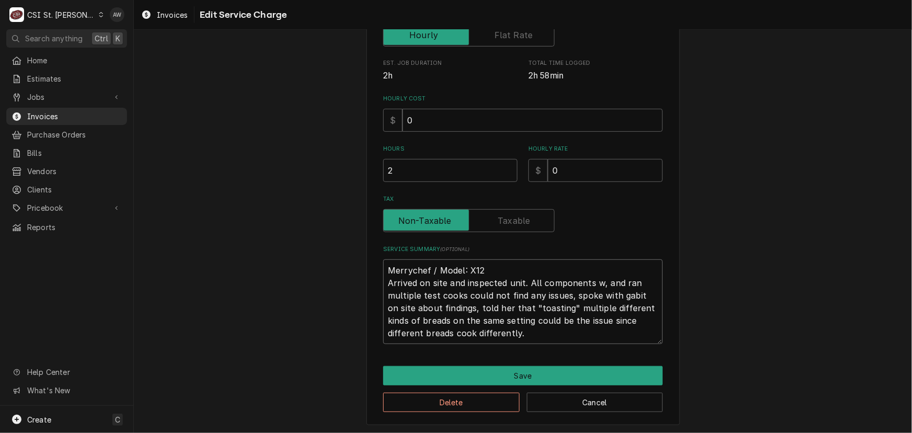
type textarea "Merrychef / Model: X12 Arrived on site and inspected unit. All components we, a…"
type textarea "x"
type textarea "Merrychef / Model: X12 Arrived on site and inspected unit. All components wer, …"
type textarea "x"
type textarea "Merrychef / Model: X12 Arrived on site and inspected unit. All components were,…"
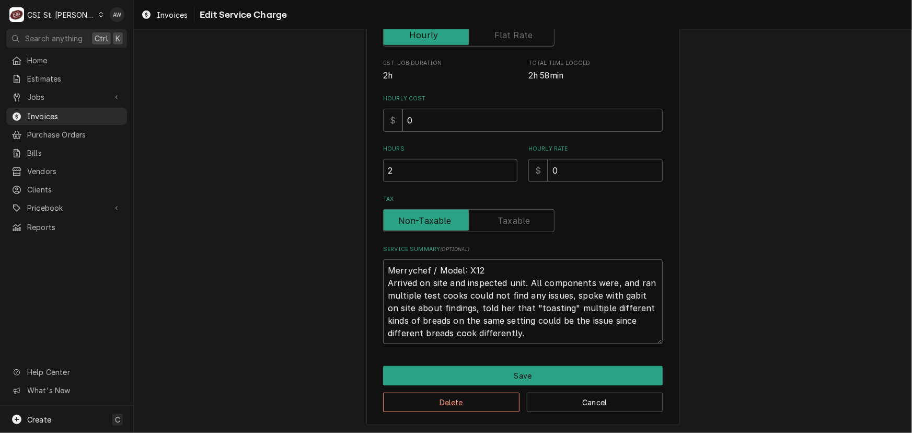
type textarea "x"
type textarea "Merrychef / Model: X12 Arrived on site and inspected unit. All components were …"
type textarea "x"
type textarea "Merrychef / Model: X12 Arrived on site and inspected unit. All components were …"
type textarea "x"
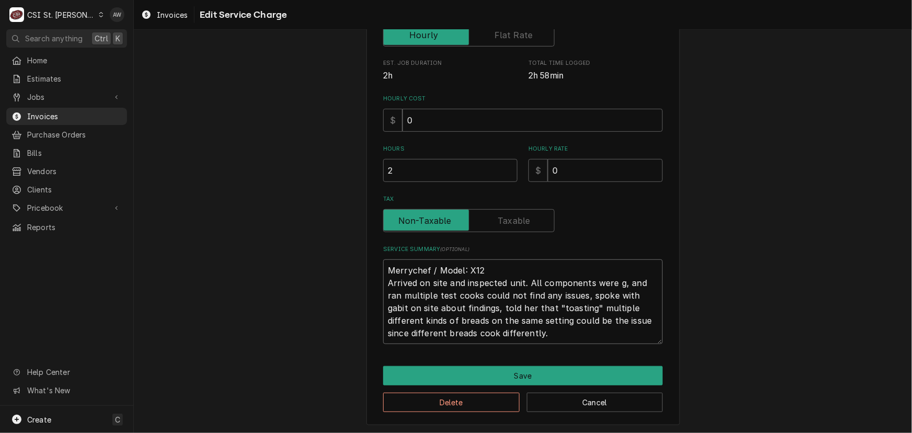
type textarea "Merrychef / Model: X12 Arrived on site and inspected unit. All components were …"
type textarea "x"
type textarea "Merrychef / Model: X12 Arrived on site and inspected unit. All components were …"
type textarea "x"
type textarea "Merrychef / Model: X12 Arrived on site and inspected unit. All components were …"
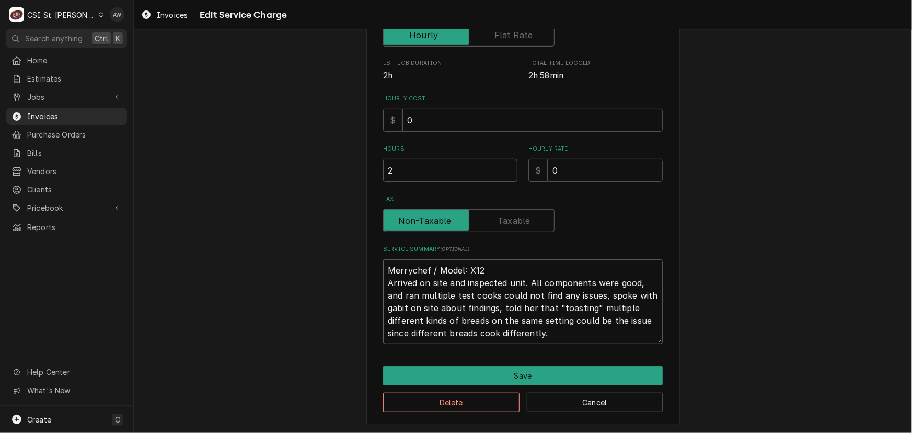
drag, startPoint x: 656, startPoint y: 280, endPoint x: 639, endPoint y: 275, distance: 18.0
click at [639, 275] on textarea "Merrychef / Model: X12 Arrived on site and inspected unit. All components were …" at bounding box center [523, 301] width 280 height 85
click at [637, 272] on textarea "Merrychef / Model: X12 Arrived on site and inspected unit. All components were …" at bounding box center [523, 301] width 280 height 85
click at [656, 279] on textarea "Merrychef / Model: X12 Arrived on site and inspected unit. All components were …" at bounding box center [523, 301] width 280 height 85
type textarea "x"
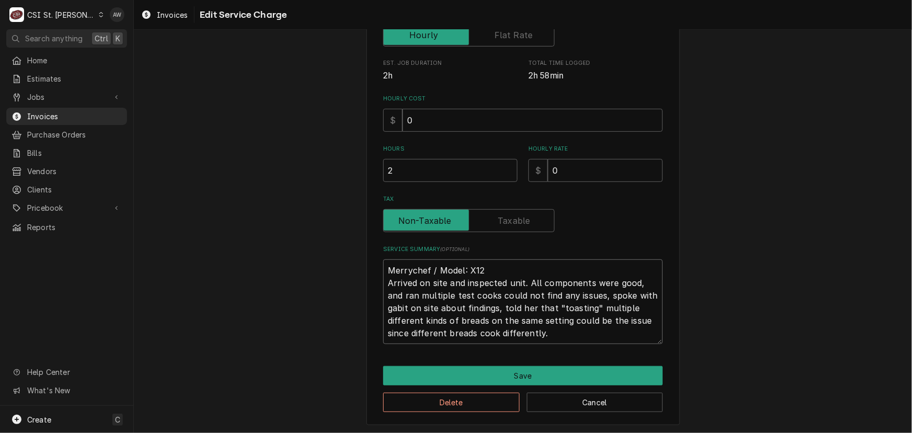
type textarea "Merrychef / Model: X12 Arrived on site and inspected unit. All components were …"
type textarea "x"
type textarea "Merrychef / Model: X12 Arrived on site and inspected unit. All components were …"
type textarea "x"
type textarea "Merrychef / Model: X12 Arrived on site and inspected unit. All components were …"
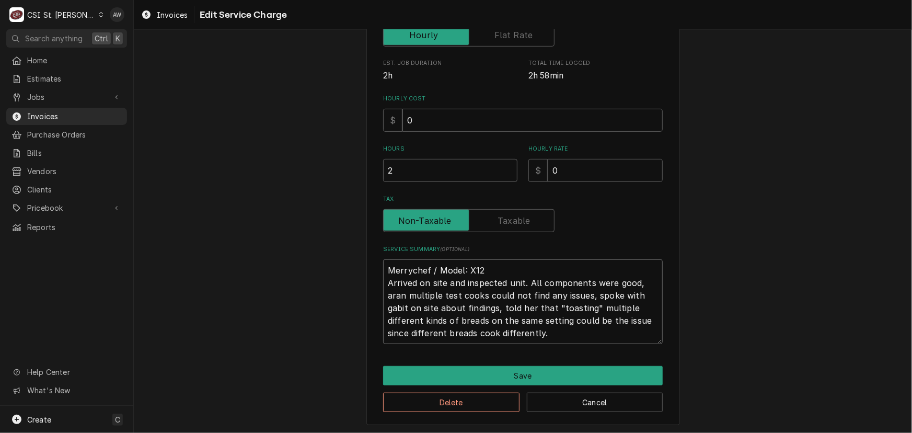
type textarea "x"
type textarea "Merrychef / Model: X12 Arrived on site and inspected unit. All components were …"
click at [461, 291] on textarea "Merrychef / Model: X12 Arrived on site and inspected unit. All components were …" at bounding box center [523, 301] width 280 height 85
type textarea "x"
type textarea "Merrychef / Model: X12 Arrived on site and inspected unit. All components were …"
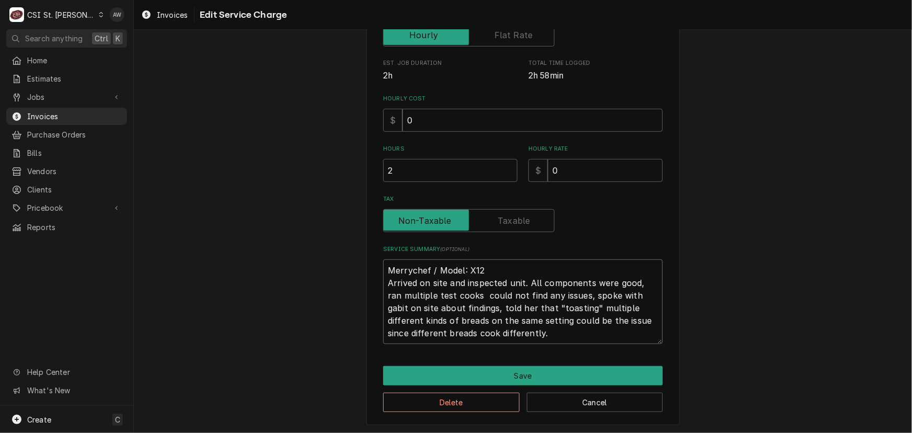
type textarea "x"
type textarea "Merrychef / Model: X12 Arrived on site and inspected unit. All components were …"
type textarea "x"
type textarea "Merrychef / Model: X12 Arrived on site and inspected unit. All components were …"
type textarea "x"
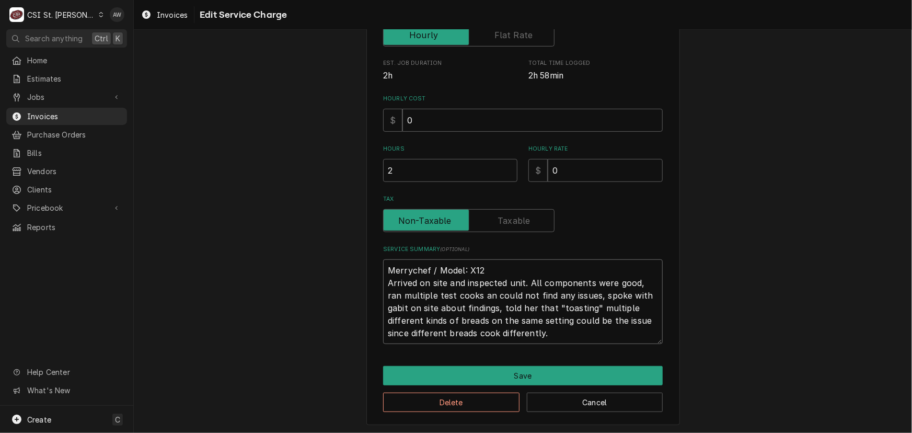
type textarea "Merrychef / Model: X12 Arrived on site and inspected unit. All components were …"
click at [581, 293] on textarea "Merrychef / Model: X12 Arrived on site and inspected unit. All components were …" at bounding box center [523, 301] width 280 height 85
click at [585, 293] on textarea "Merrychef / Model: X12 Arrived on site and inspected unit. All components were …" at bounding box center [523, 301] width 280 height 85
click at [428, 308] on textarea "Merrychef / Model: X12 Arrived on site and inspected unit. All components were …" at bounding box center [523, 301] width 280 height 85
drag, startPoint x: 621, startPoint y: 333, endPoint x: 376, endPoint y: 255, distance: 256.7
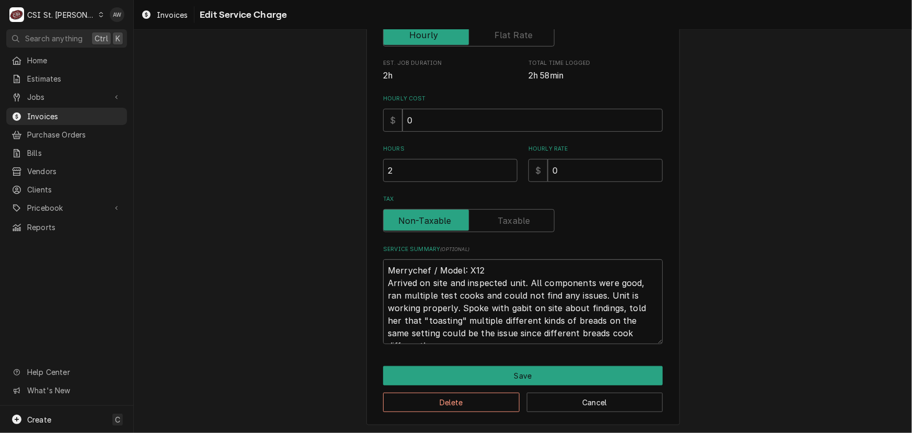
click at [376, 255] on div "Use the fields below to edit this service charge Short Description Job | Servic…" at bounding box center [524, 117] width 314 height 618
click at [409, 403] on button "Delete" at bounding box center [451, 402] width 136 height 19
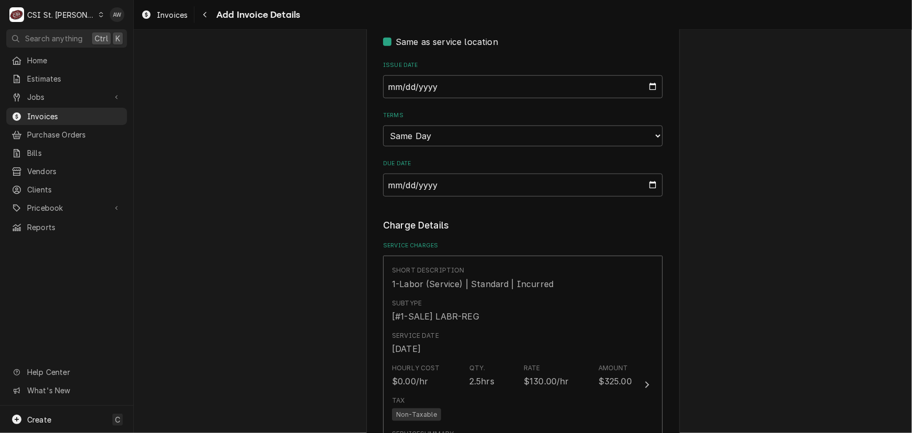
scroll to position [605, 0]
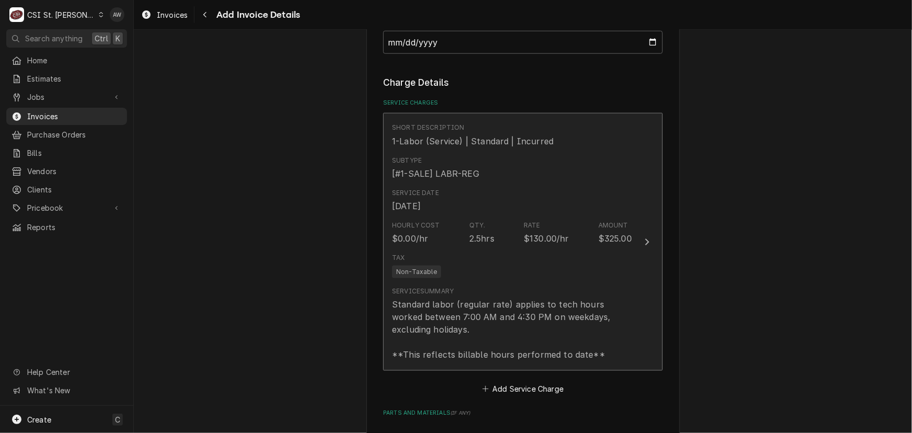
click at [515, 264] on div "Tax Non-Taxable" at bounding box center [512, 265] width 240 height 33
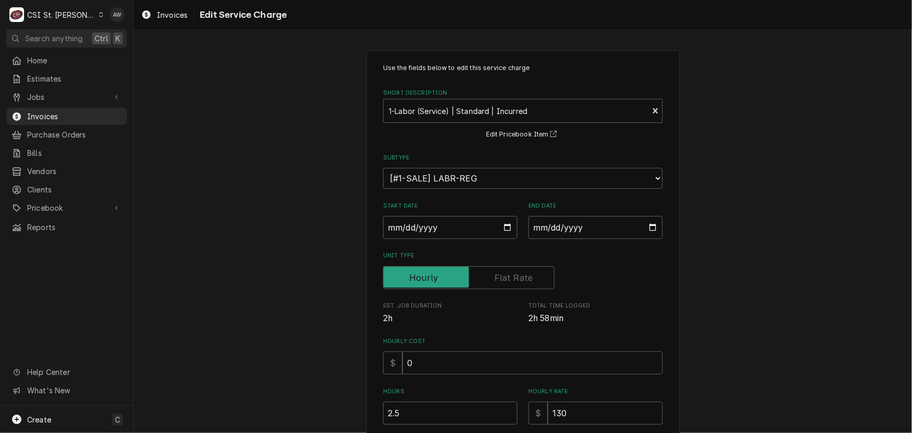
scroll to position [218, 0]
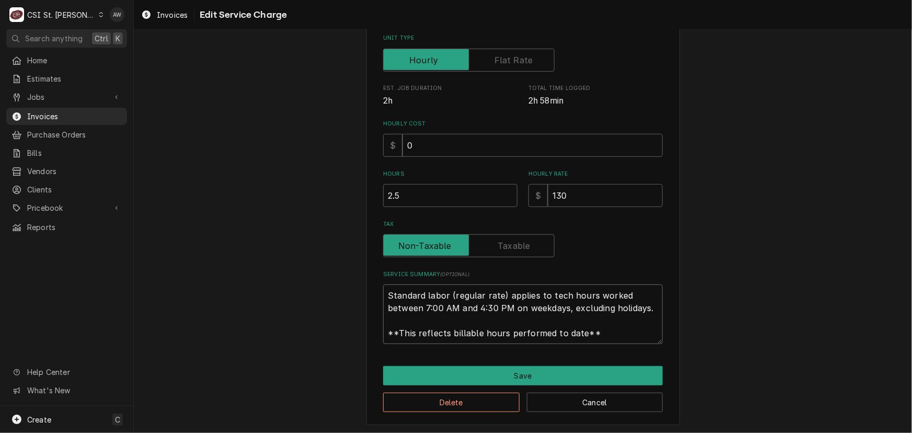
drag, startPoint x: 383, startPoint y: 292, endPoint x: 690, endPoint y: 370, distance: 316.7
click at [690, 370] on div "Use the fields below to edit this service charge Short Description 1-Labor (Ser…" at bounding box center [523, 128] width 779 height 611
paste textarea "Merrychef / Model: X12 Arrived on site and inspected unit. All components were …"
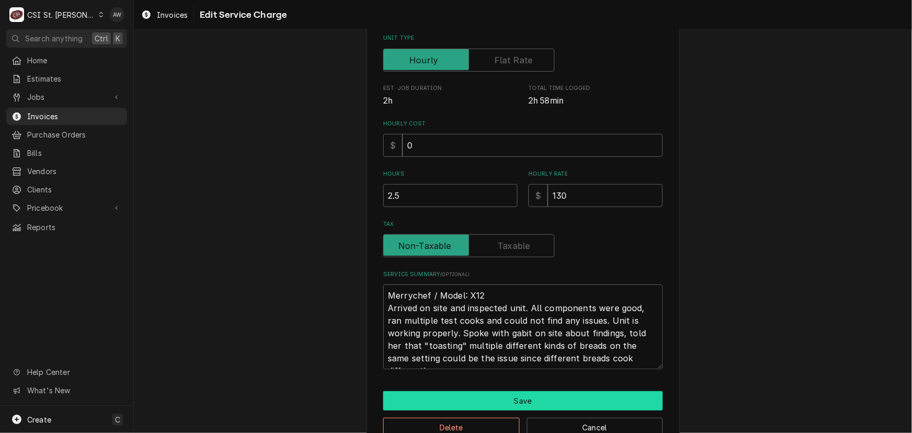
click at [515, 392] on button "Save" at bounding box center [523, 400] width 280 height 19
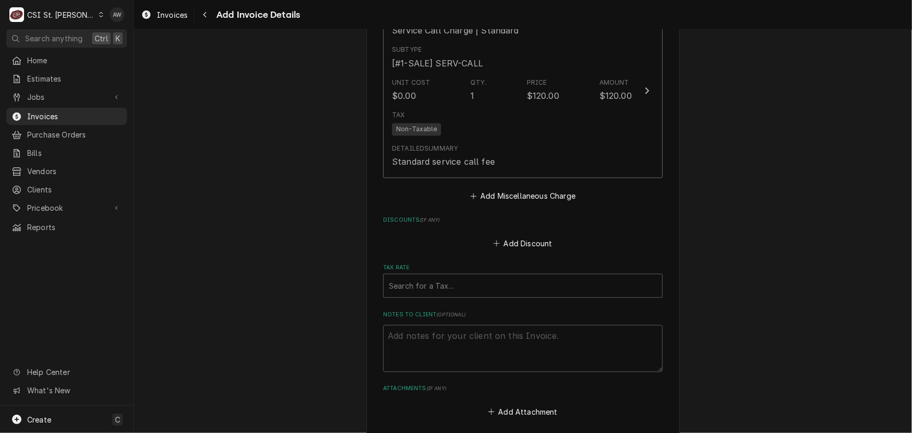
scroll to position [1100, 0]
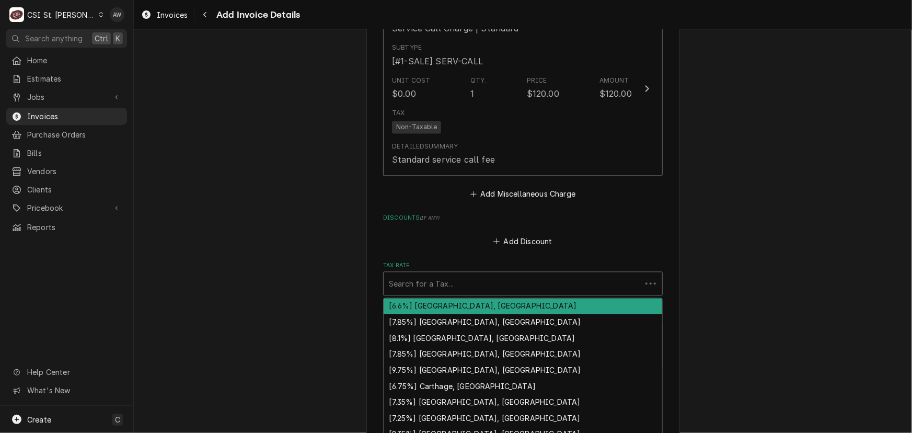
click at [533, 283] on div "Tax Rate" at bounding box center [512, 283] width 247 height 19
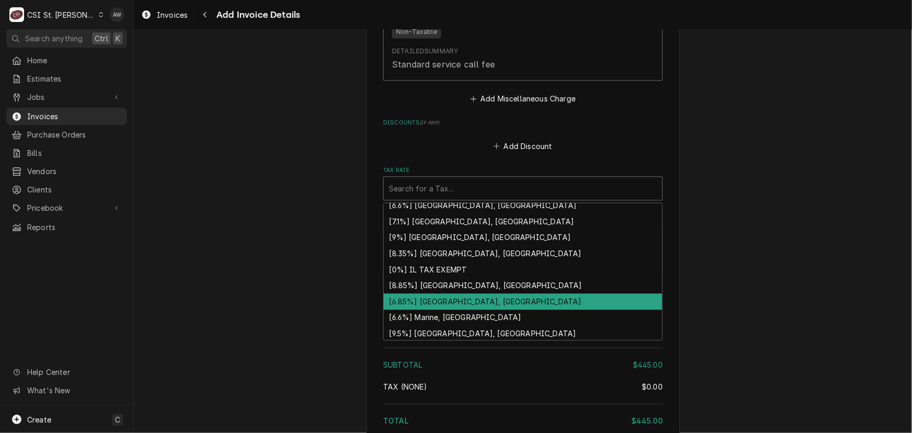
scroll to position [343, 0]
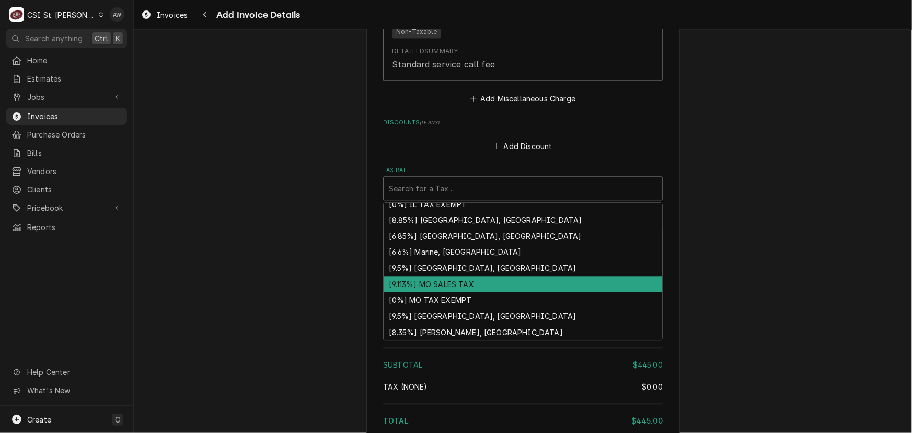
click at [466, 283] on div "[9.113%] MO SALES TAX" at bounding box center [523, 284] width 279 height 16
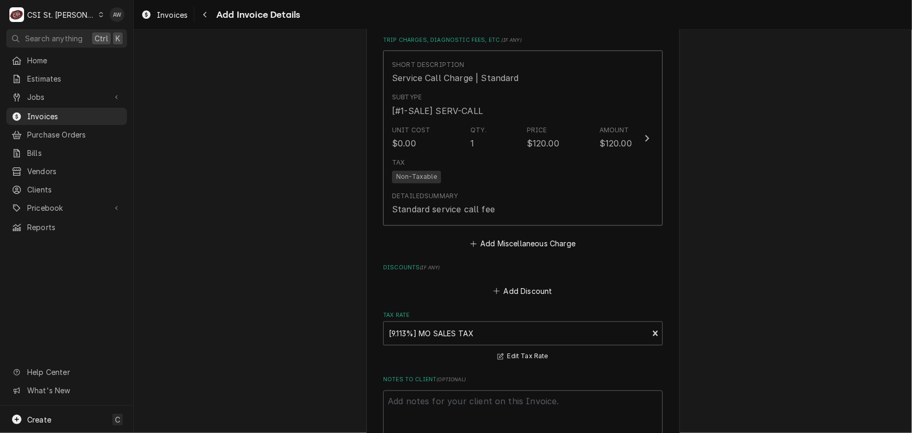
scroll to position [1319, 0]
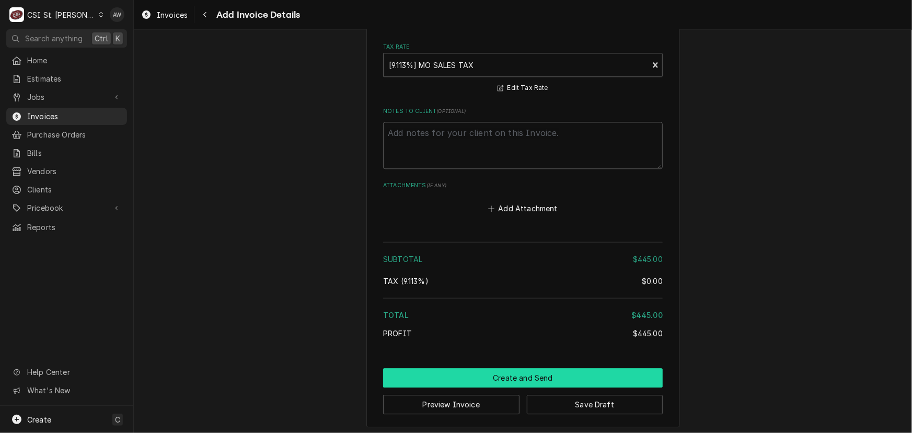
click at [555, 375] on button "Create and Send" at bounding box center [523, 377] width 280 height 19
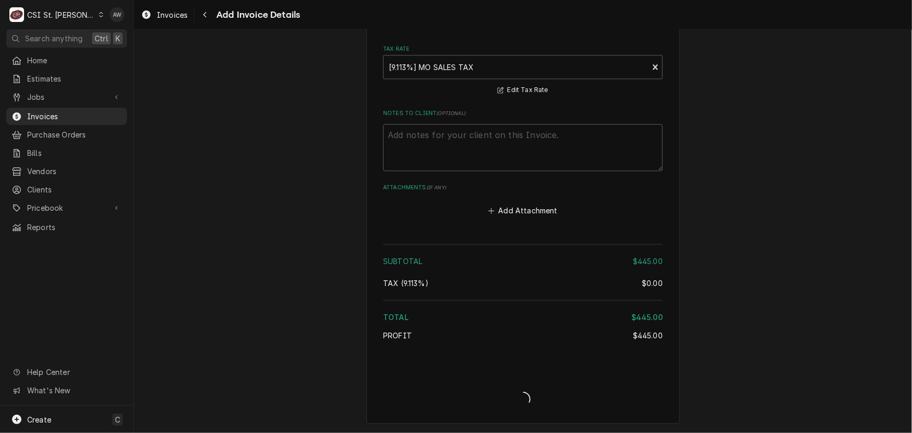
scroll to position [1314, 0]
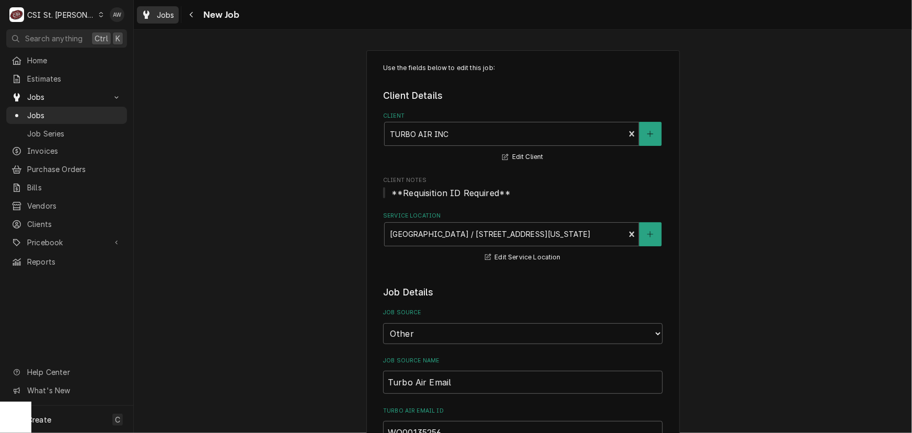
click at [164, 15] on span "Jobs" at bounding box center [166, 14] width 18 height 11
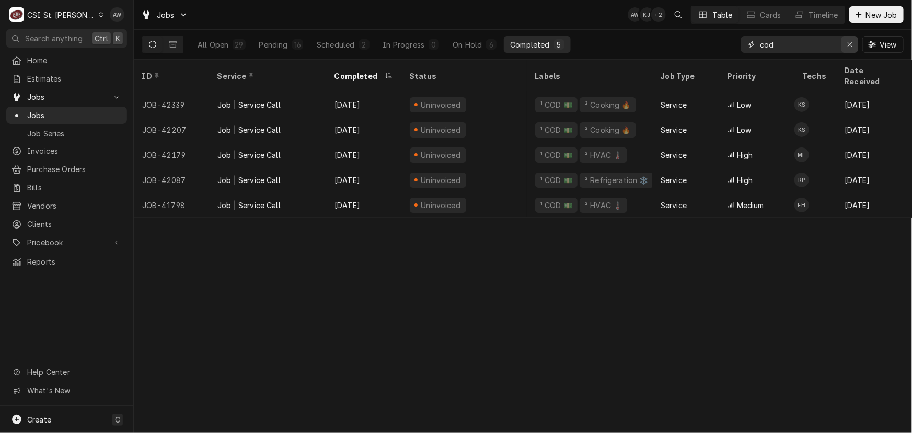
click at [849, 47] on icon "Erase input" at bounding box center [851, 44] width 6 height 7
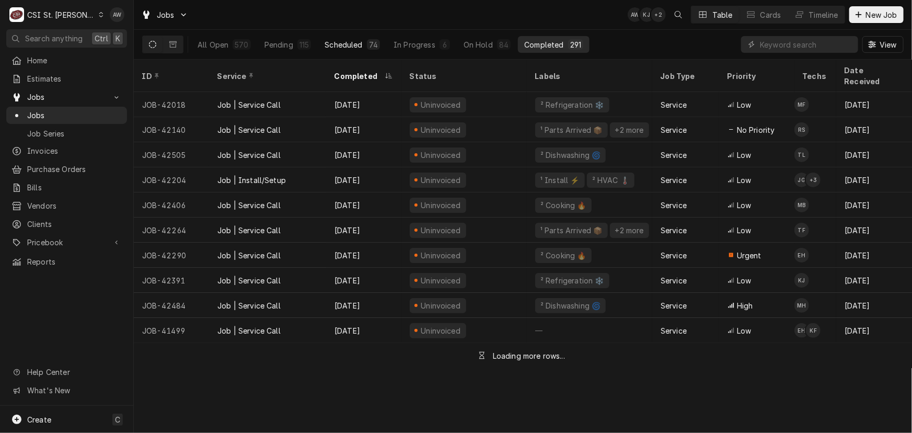
click at [286, 50] on button "Pending 115" at bounding box center [288, 44] width 60 height 17
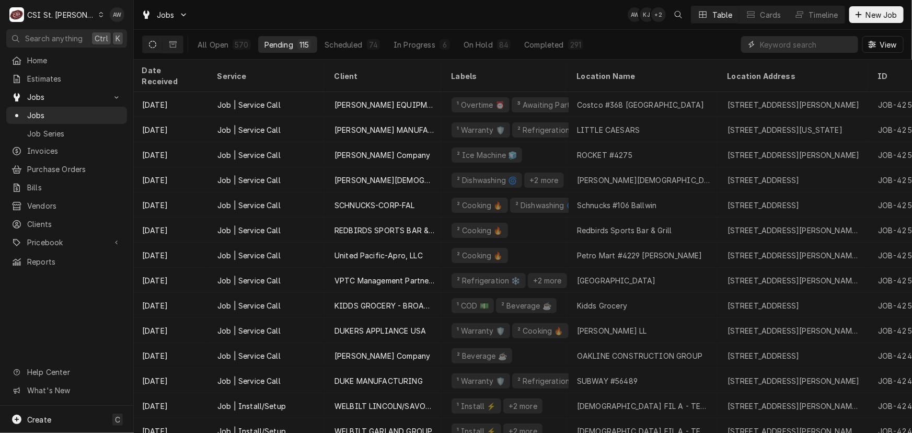
click at [795, 40] on input "Dynamic Content Wrapper" at bounding box center [806, 44] width 93 height 17
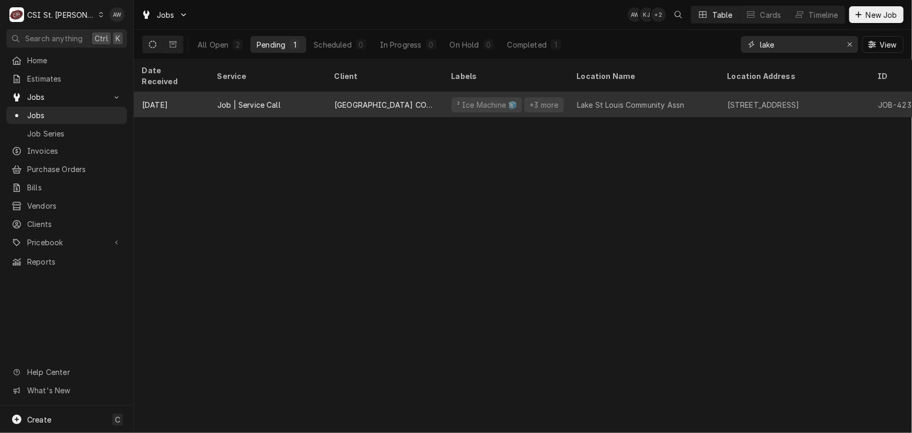
type input "lake"
click at [643, 99] on div "Lake St Louis Community Assn" at bounding box center [630, 104] width 107 height 11
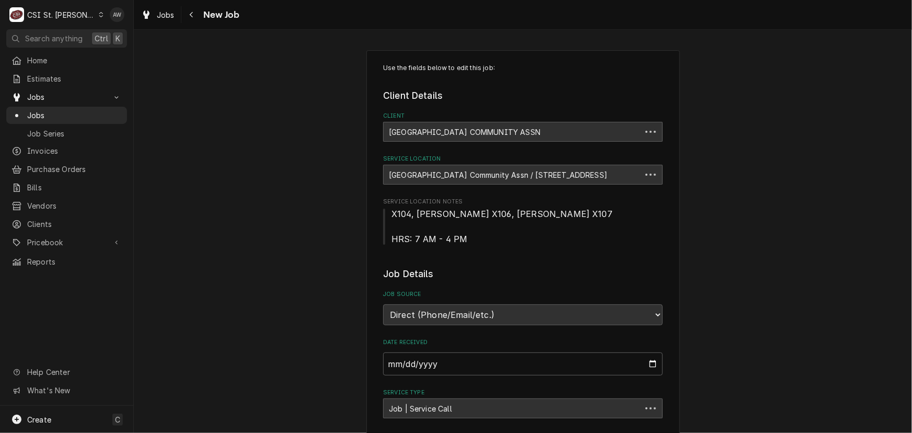
type textarea "x"
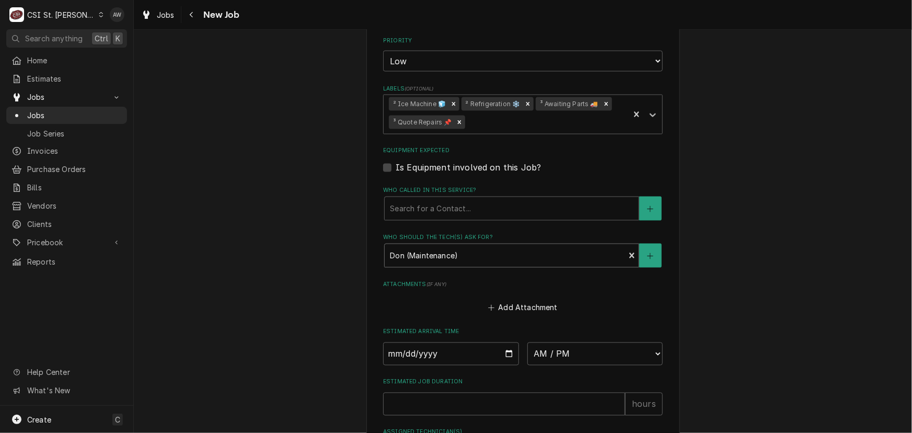
scroll to position [903, 0]
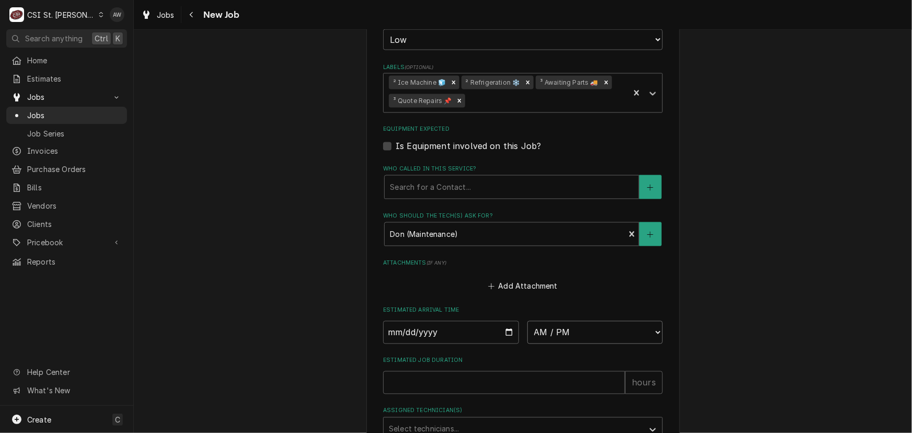
click at [528, 331] on select "AM / PM 6:00 AM 6:15 AM 6:30 AM 6:45 AM 7:00 AM 7:15 AM 7:30 AM 7:45 AM 8:00 AM…" at bounding box center [596, 332] width 136 height 23
select select "15:30:00"
click at [528, 321] on select "AM / PM 6:00 AM 6:15 AM 6:30 AM 6:45 AM 7:00 AM 7:15 AM 7:30 AM 7:45 AM 8:00 AM…" at bounding box center [596, 332] width 136 height 23
click at [508, 329] on input "Date" at bounding box center [451, 332] width 136 height 23
type textarea "x"
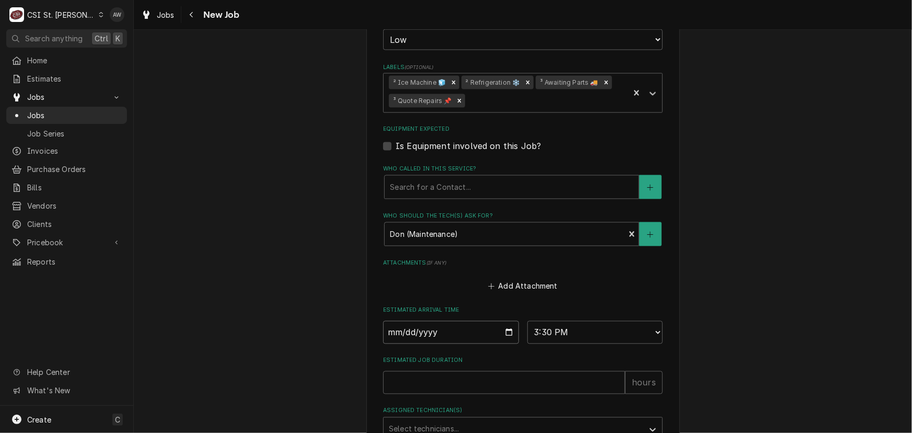
type input "2025-09-04"
click at [448, 378] on input "Estimated Job Duration" at bounding box center [504, 382] width 242 height 23
type textarea "x"
type input "0"
type textarea "x"
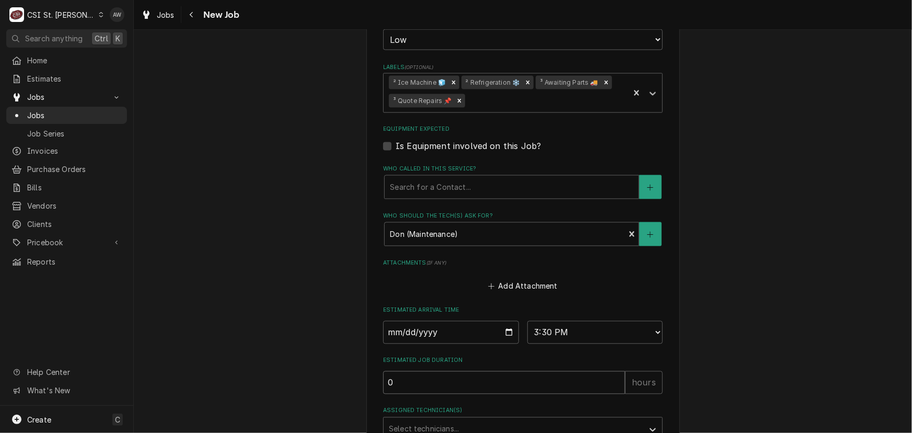
type input "0.2"
type textarea "x"
type input "0.25"
type textarea "x"
type input "0.25"
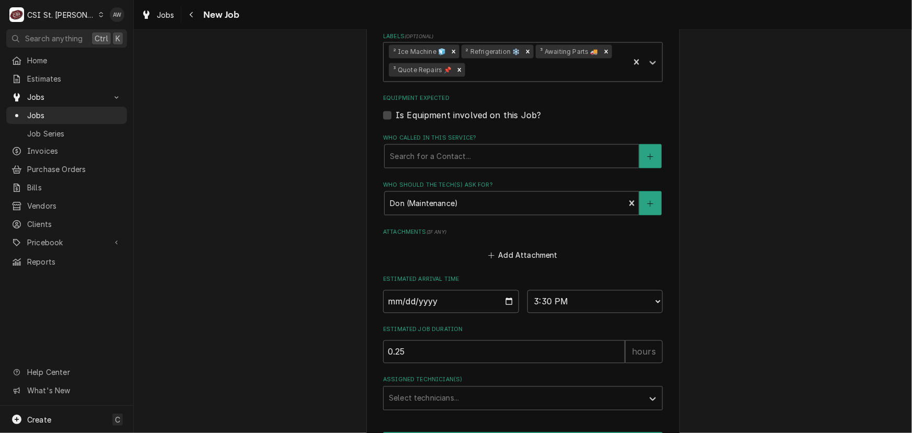
scroll to position [951, 0]
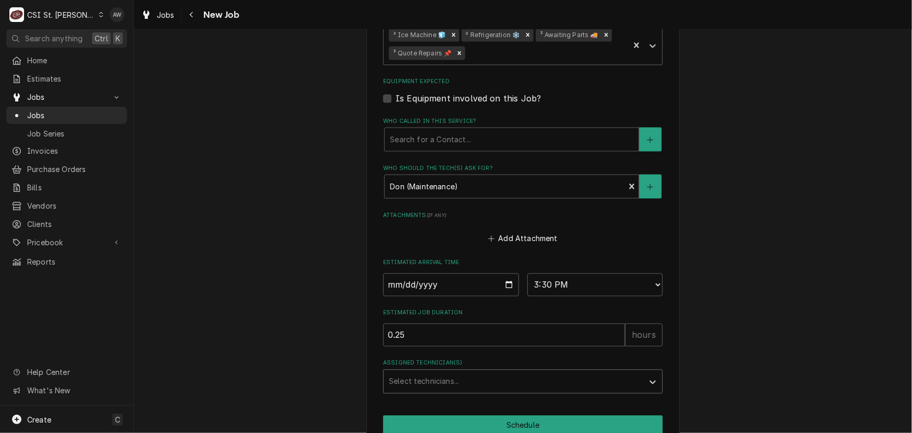
click at [439, 378] on div "Assigned Technician(s)" at bounding box center [513, 381] width 249 height 19
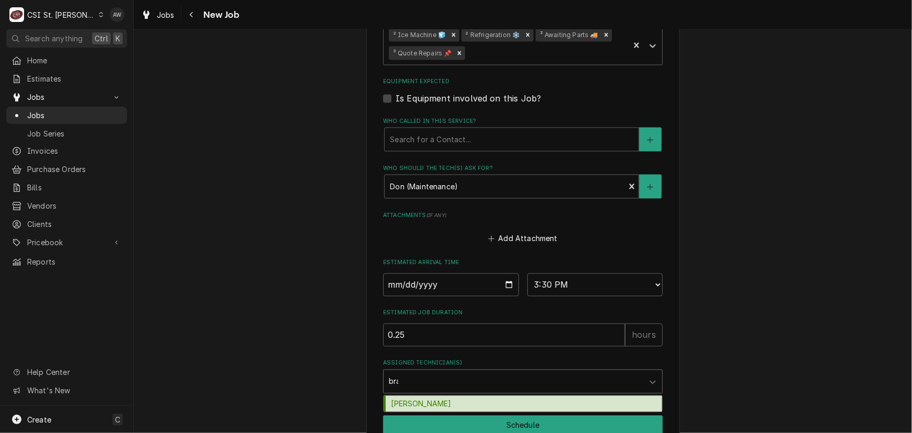
type input "brad"
click at [422, 400] on div "Brad Cope" at bounding box center [523, 404] width 279 height 16
type textarea "x"
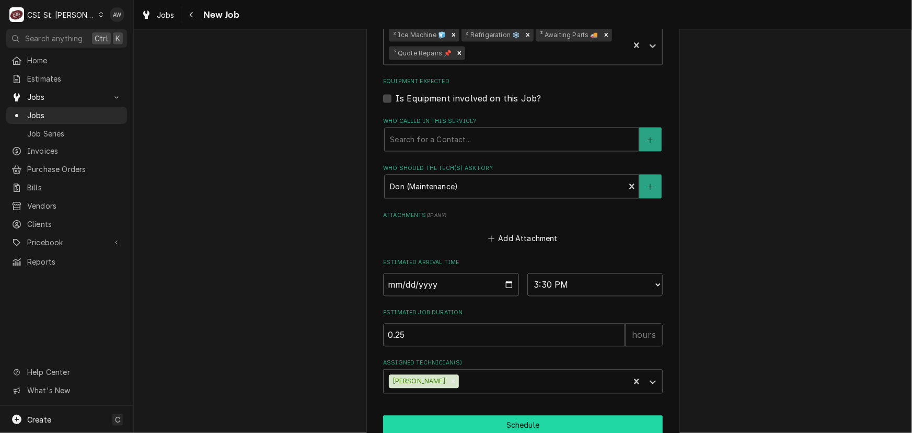
click at [409, 424] on button "Schedule" at bounding box center [523, 425] width 280 height 19
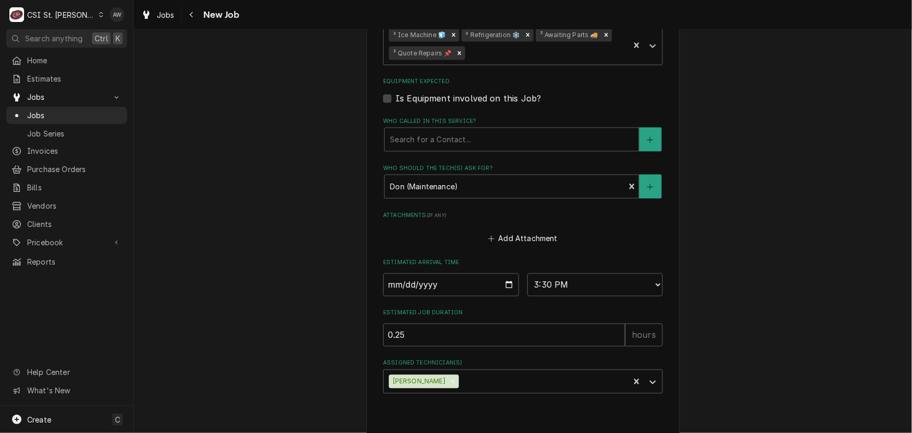
type textarea "x"
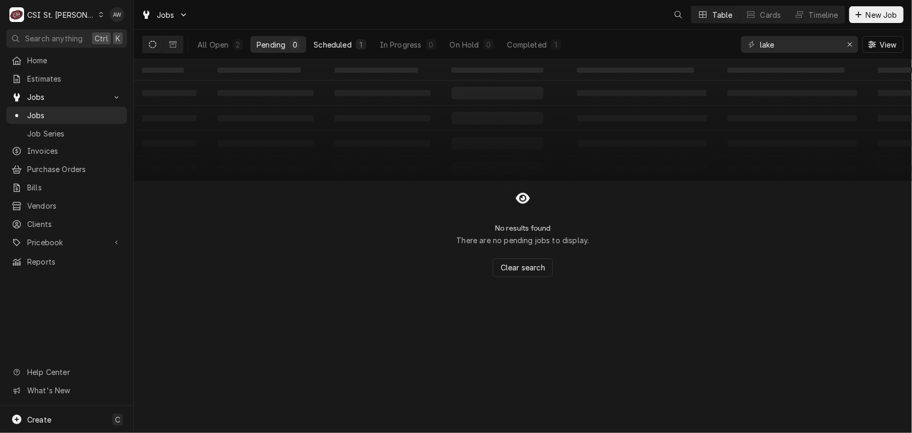
click at [351, 41] on div "Scheduled" at bounding box center [333, 44] width 38 height 11
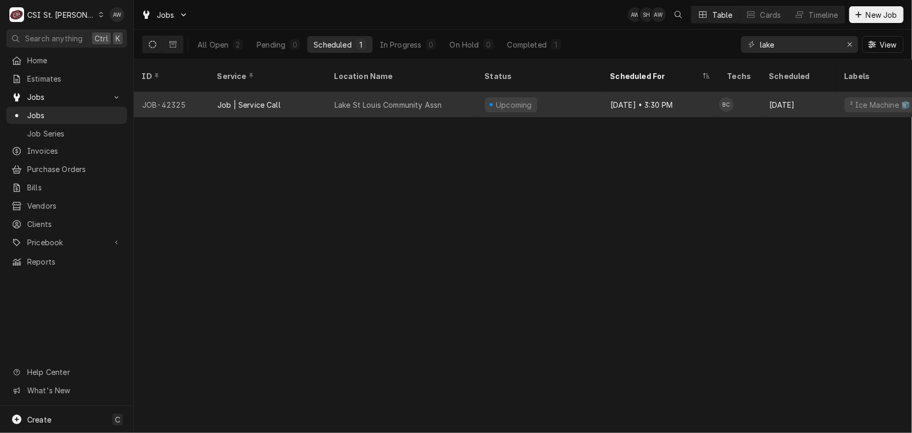
click at [376, 92] on div "Lake St Louis Community Assn" at bounding box center [401, 104] width 151 height 25
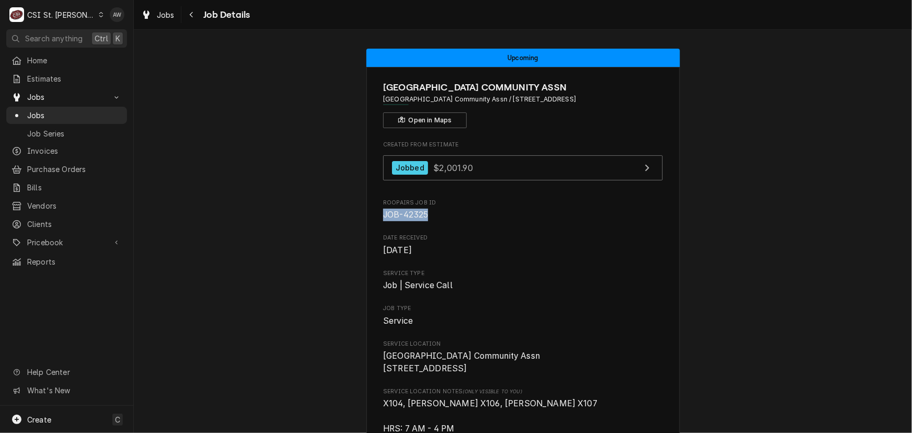
drag, startPoint x: 428, startPoint y: 215, endPoint x: 368, endPoint y: 217, distance: 60.7
copy span "JOB-42325"
click at [394, 169] on div "Jobbed" at bounding box center [410, 168] width 36 height 14
click at [144, 15] on icon "Dynamic Content Wrapper" at bounding box center [146, 14] width 6 height 8
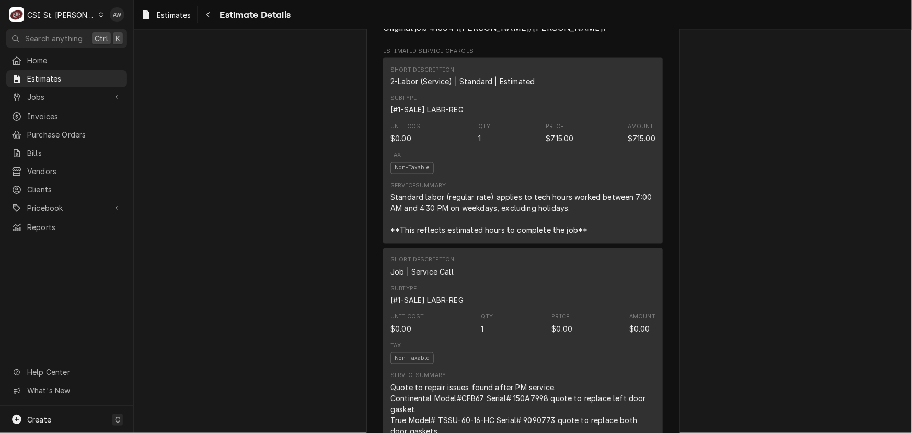
scroll to position [808, 0]
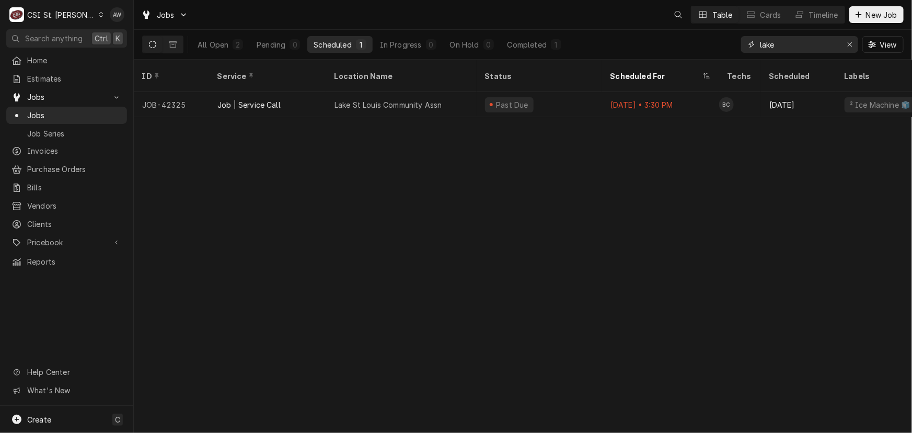
drag, startPoint x: 802, startPoint y: 44, endPoint x: 733, endPoint y: 50, distance: 68.7
click at [725, 48] on div "All Open 2 Pending 0 Scheduled 1 In Progress 0 On Hold 0 Completed 1 lake View" at bounding box center [523, 44] width 762 height 29
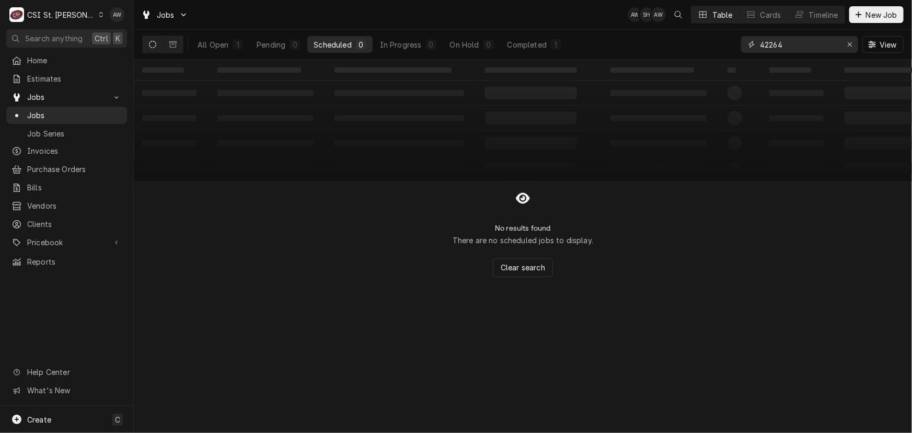
drag, startPoint x: 731, startPoint y: 32, endPoint x: 697, endPoint y: 28, distance: 34.2
click at [697, 28] on div "Jobs AW SH AW Table Cards Timeline New Job All Open 1 Pending 0 Scheduled 0 In …" at bounding box center [523, 30] width 779 height 60
drag, startPoint x: 781, startPoint y: 41, endPoint x: 720, endPoint y: 37, distance: 61.3
click at [720, 37] on div "All Open 1 Pending 0 Scheduled 0 In Progress 0 On Hold 0 Completed 1 41153 View" at bounding box center [523, 44] width 762 height 29
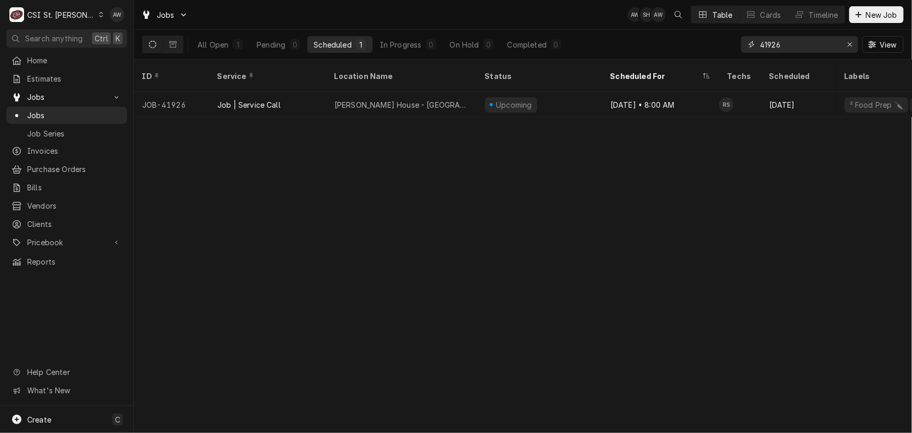
type input "41926"
drag, startPoint x: 800, startPoint y: 41, endPoint x: 649, endPoint y: 15, distance: 152.8
click at [649, 15] on div "Jobs AW AW BC Table Cards Timeline New Job All Open 1 Pending 0 Scheduled 1 In …" at bounding box center [523, 30] width 779 height 60
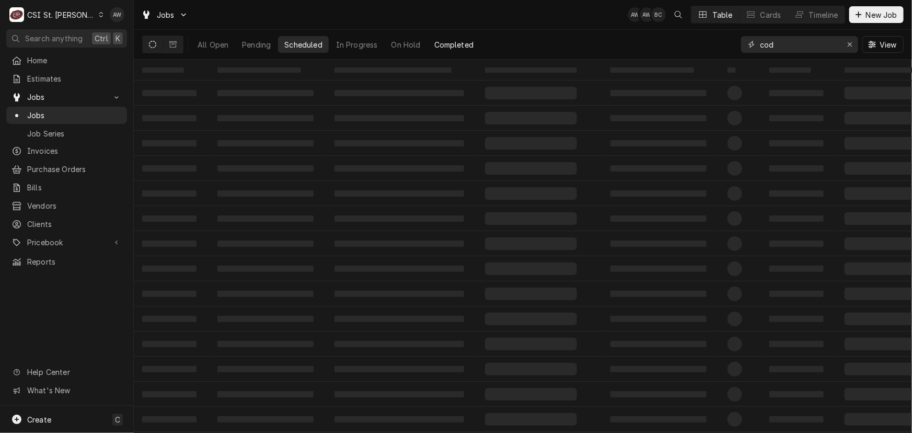
type input "cod"
click at [447, 43] on div "Completed" at bounding box center [454, 44] width 39 height 11
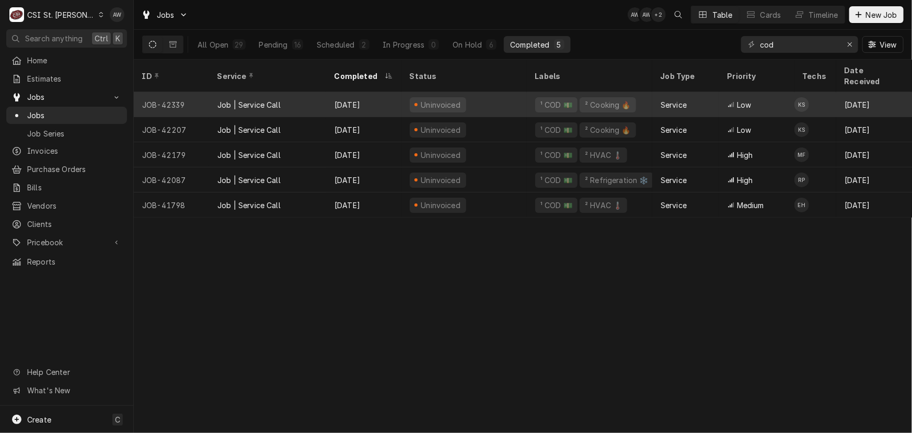
click at [504, 94] on div "Uninvoiced" at bounding box center [464, 104] width 125 height 25
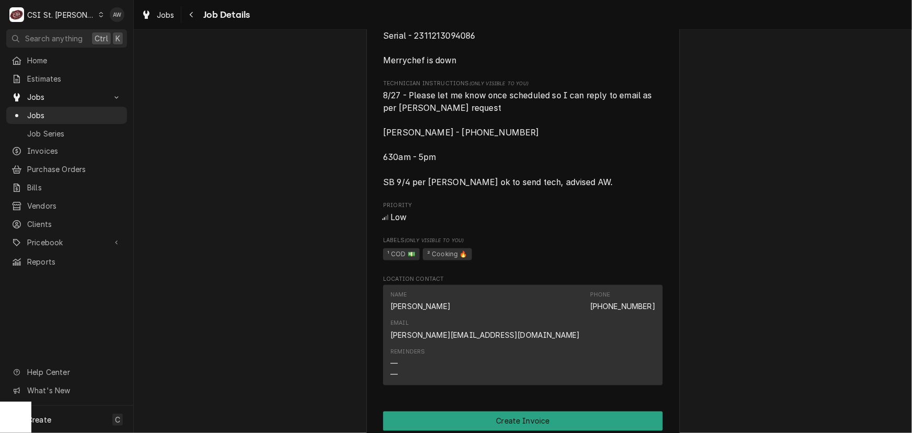
scroll to position [951, 0]
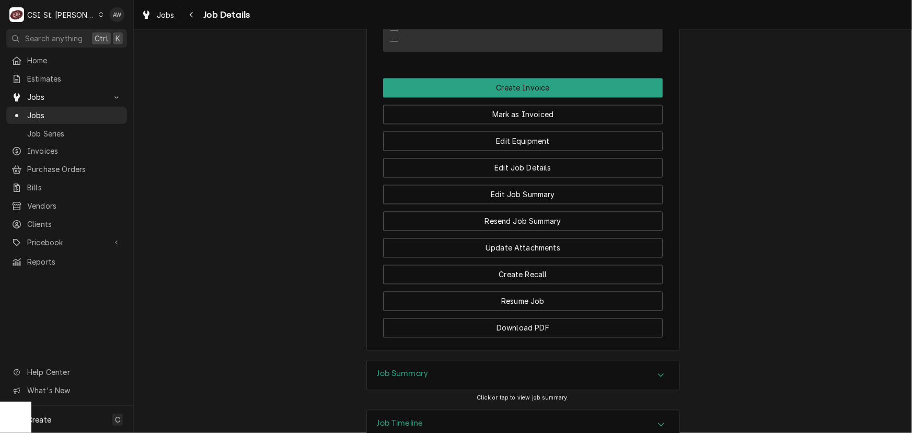
drag, startPoint x: 459, startPoint y: 359, endPoint x: 524, endPoint y: 326, distance: 73.2
click at [460, 361] on div "Job Summary" at bounding box center [523, 375] width 313 height 29
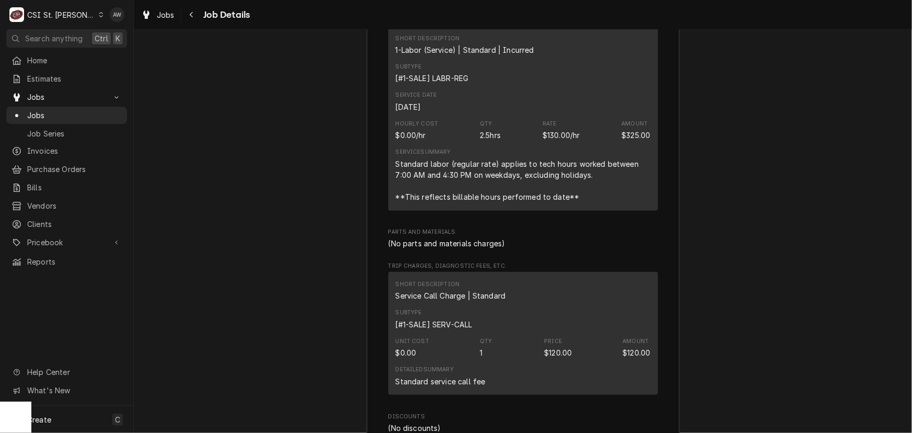
scroll to position [2537, 0]
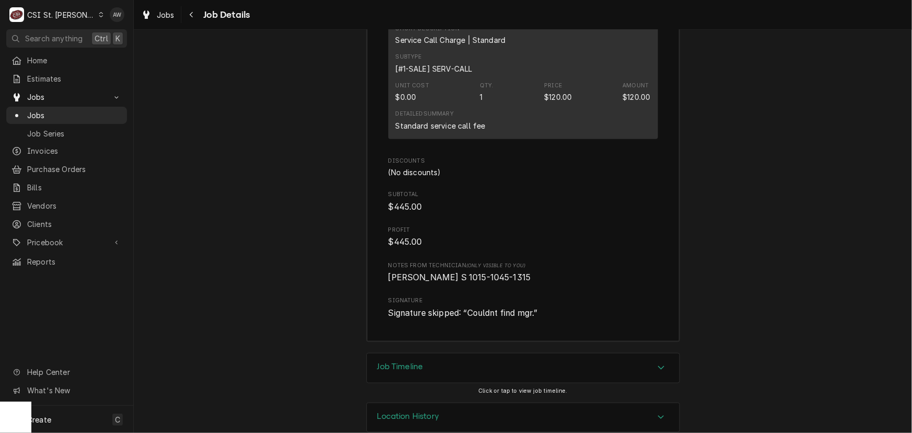
click at [493, 353] on div "Job Timeline" at bounding box center [523, 367] width 313 height 29
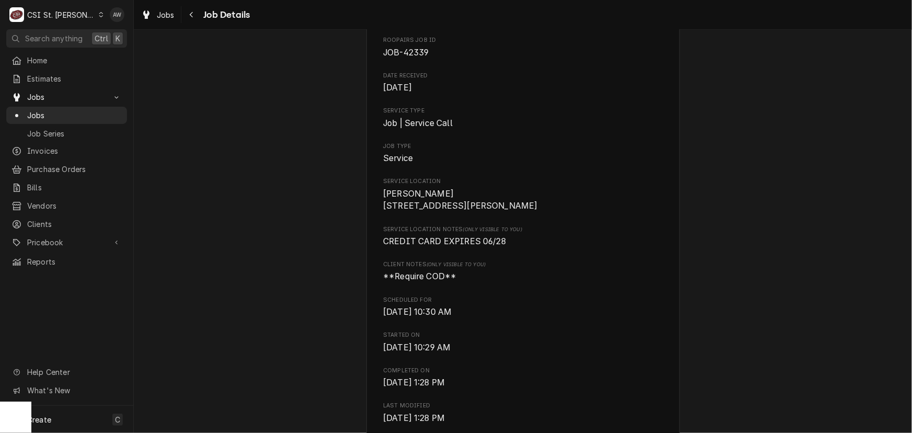
scroll to position [0, 0]
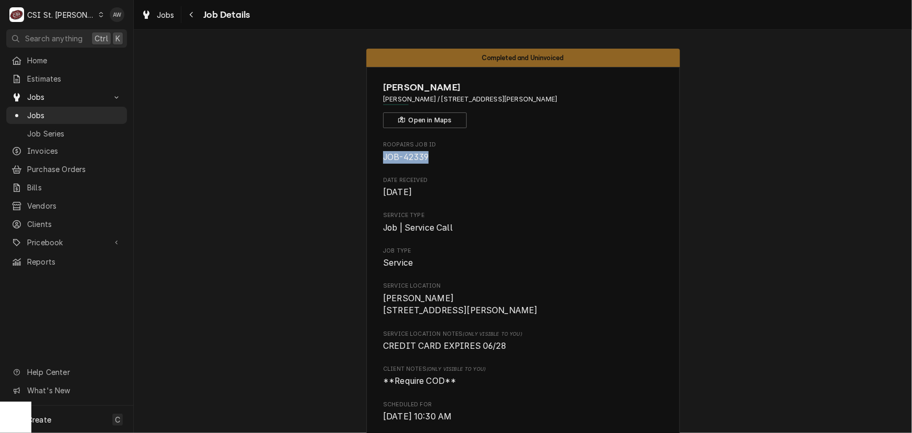
drag, startPoint x: 429, startPoint y: 156, endPoint x: 375, endPoint y: 156, distance: 53.3
copy span "JOB-42339"
drag, startPoint x: 404, startPoint y: 99, endPoint x: 463, endPoint y: 101, distance: 59.1
click at [463, 101] on span "[PERSON_NAME] / [STREET_ADDRESS][PERSON_NAME]" at bounding box center [523, 99] width 280 height 9
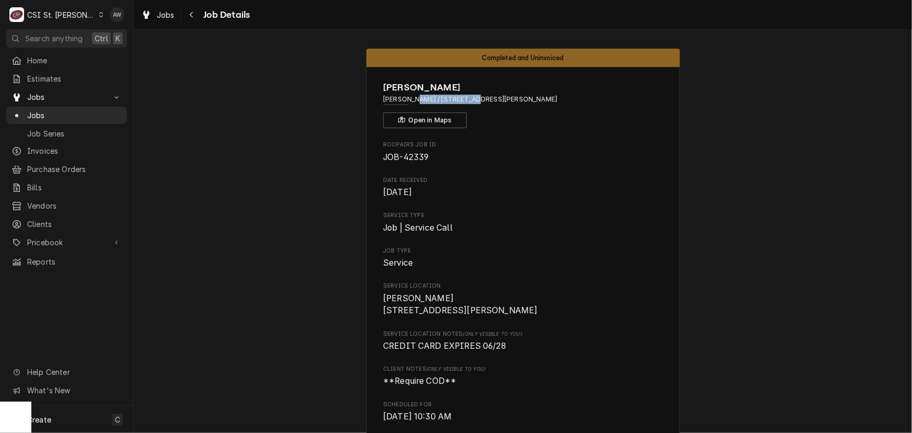
copy span "9214 Clayton Road"
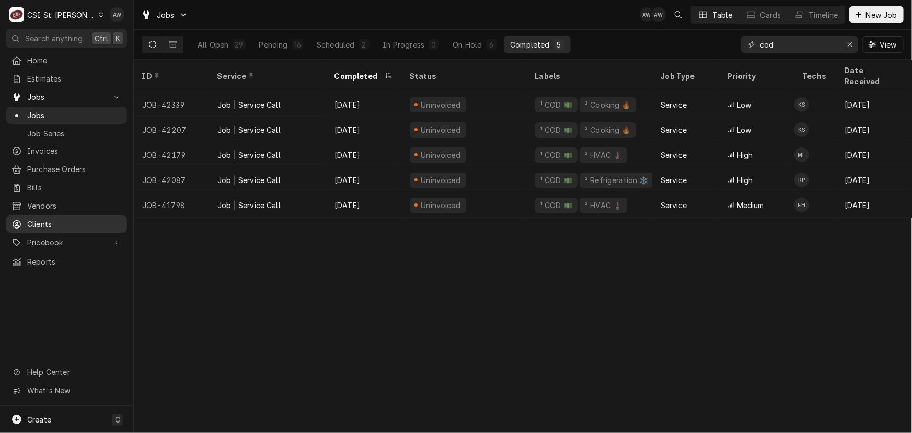
click at [69, 219] on span "Clients" at bounding box center [74, 224] width 95 height 11
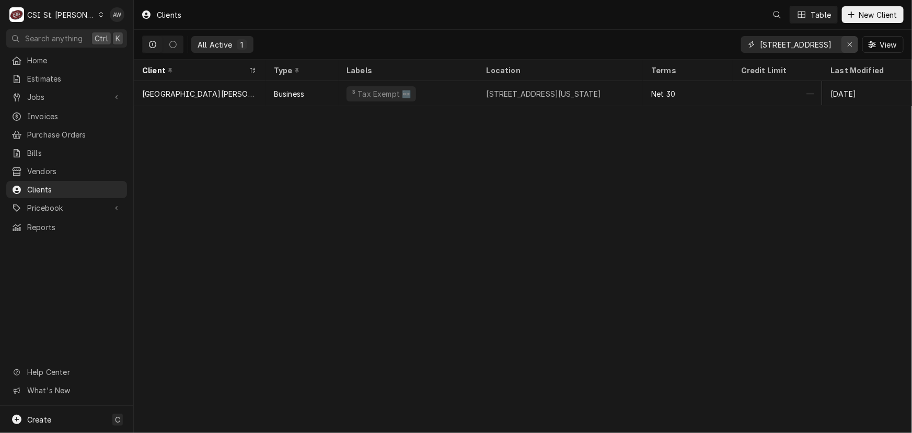
click at [856, 40] on button "Erase input" at bounding box center [850, 44] width 17 height 17
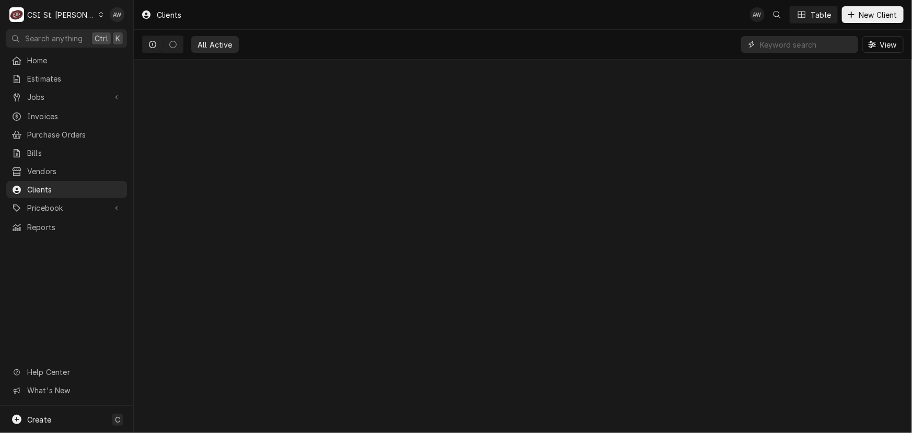
paste input "9214 Clayton Road"
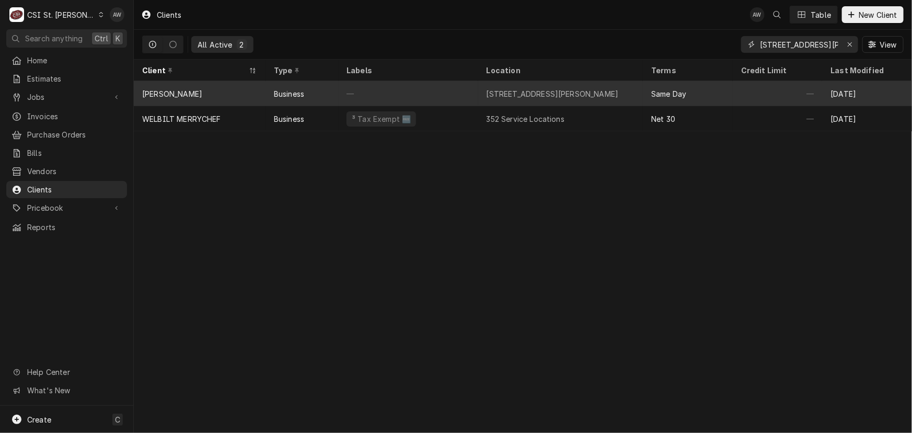
type input "9214 Clayton Road"
click at [454, 94] on div "—" at bounding box center [408, 93] width 140 height 25
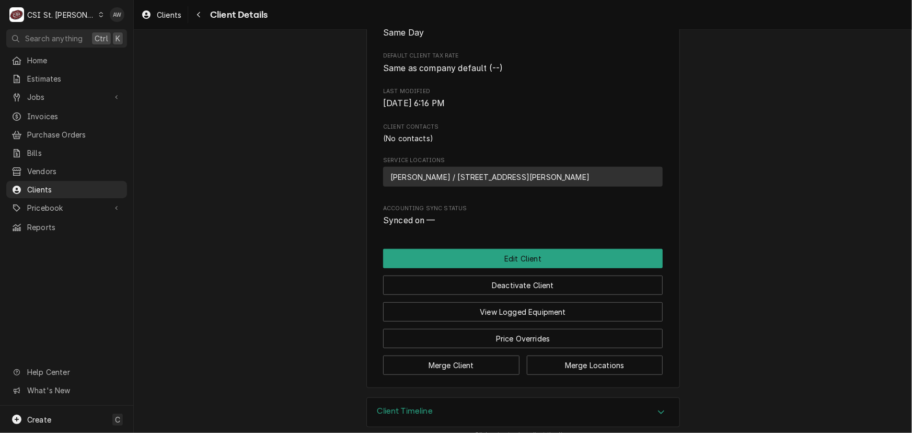
scroll to position [284, 0]
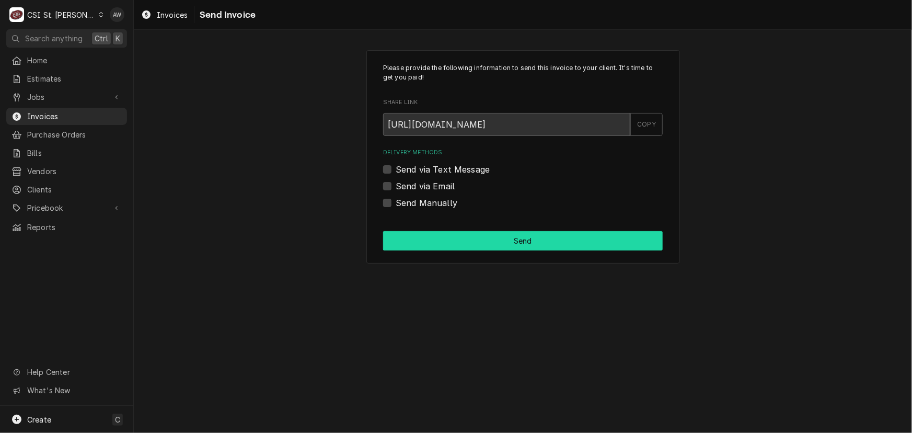
drag, startPoint x: 429, startPoint y: 200, endPoint x: 457, endPoint y: 238, distance: 47.6
click at [429, 200] on label "Send Manually" at bounding box center [427, 203] width 62 height 13
click at [429, 200] on input "Send Manually" at bounding box center [536, 208] width 280 height 23
checkbox input "true"
click at [459, 236] on button "Send" at bounding box center [523, 240] width 280 height 19
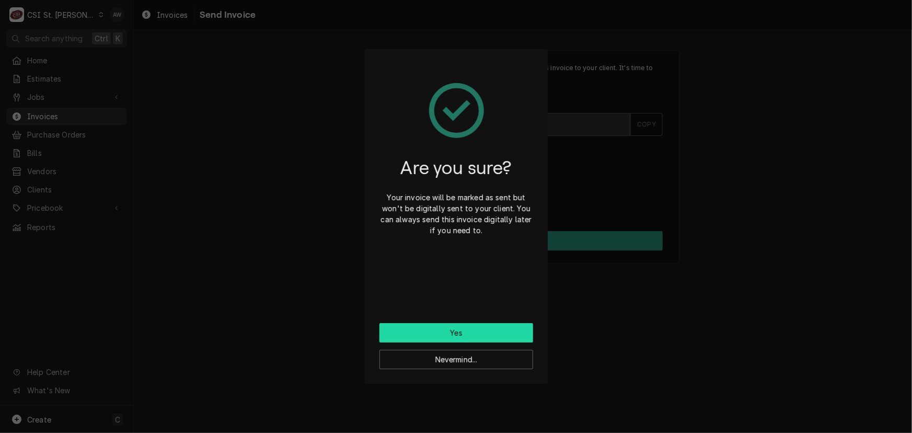
click at [439, 328] on button "Yes" at bounding box center [457, 332] width 154 height 19
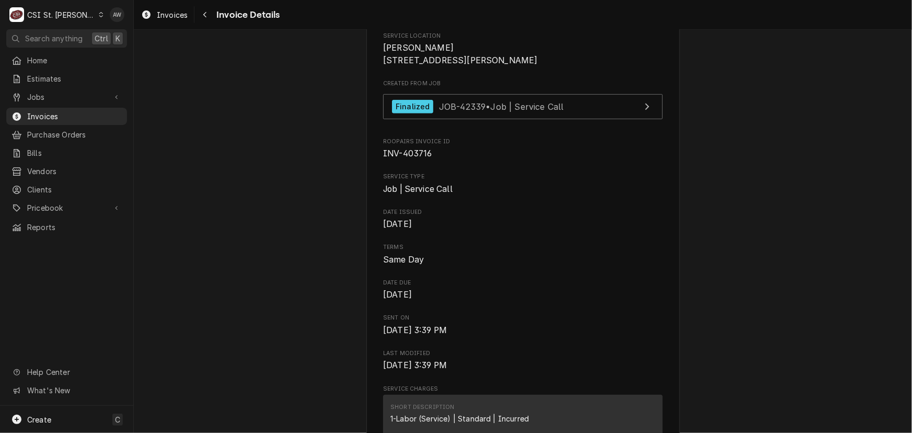
scroll to position [237, 0]
drag, startPoint x: 427, startPoint y: 187, endPoint x: 364, endPoint y: 183, distance: 62.9
copy span "INV-403716"
click at [51, 99] on span "Jobs" at bounding box center [66, 97] width 79 height 11
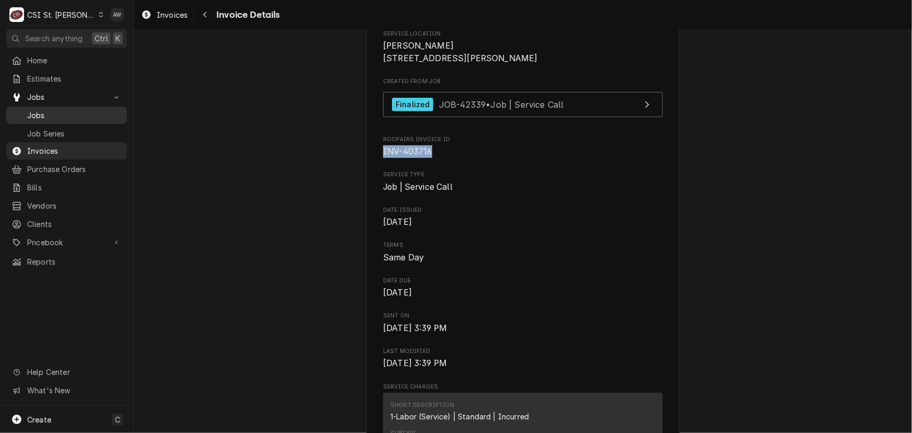
click at [49, 110] on span "Jobs" at bounding box center [74, 115] width 95 height 11
